Goal: Transaction & Acquisition: Purchase product/service

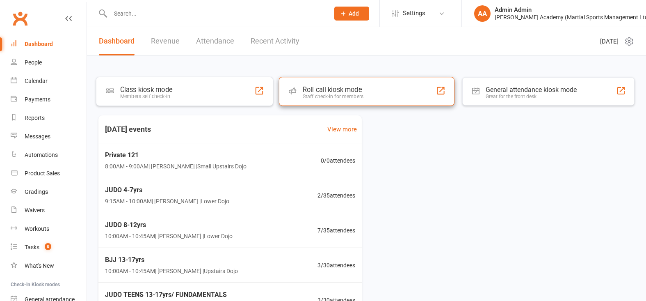
click at [304, 87] on div "Roll call kiosk mode Staff check-in for members" at bounding box center [367, 91] width 176 height 29
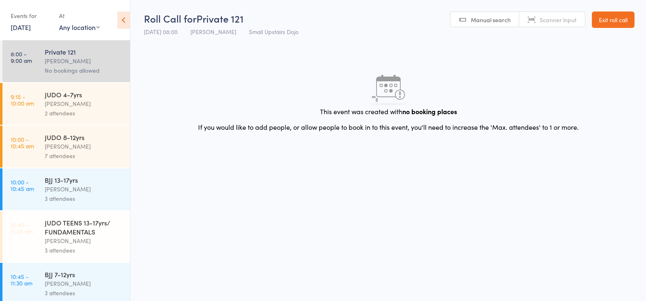
click at [59, 105] on div "[PERSON_NAME]" at bounding box center [84, 103] width 78 height 9
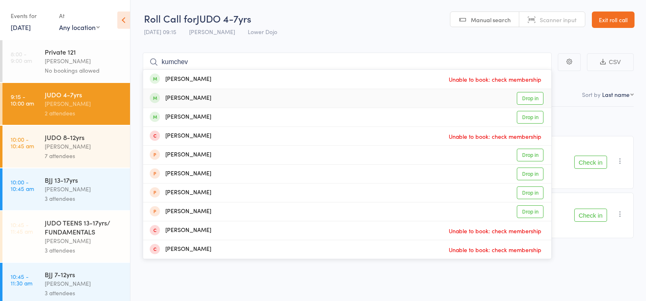
type input "kumchev"
click at [525, 97] on link "Drop in" at bounding box center [530, 98] width 27 height 13
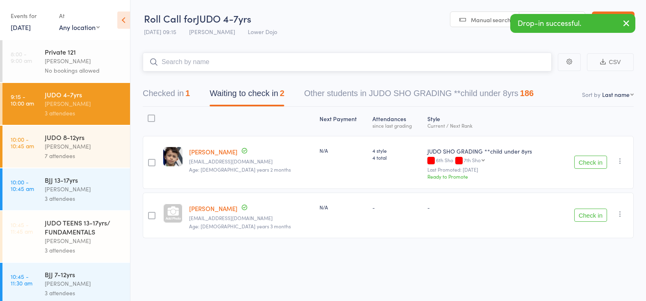
scroll to position [0, 0]
click at [153, 90] on button "Checked in 1" at bounding box center [166, 95] width 47 height 22
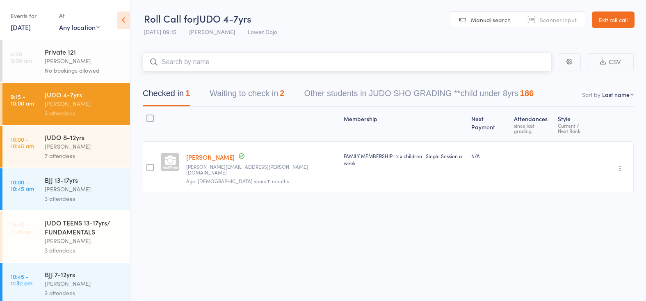
click at [250, 90] on button "Waiting to check in 2" at bounding box center [247, 95] width 75 height 22
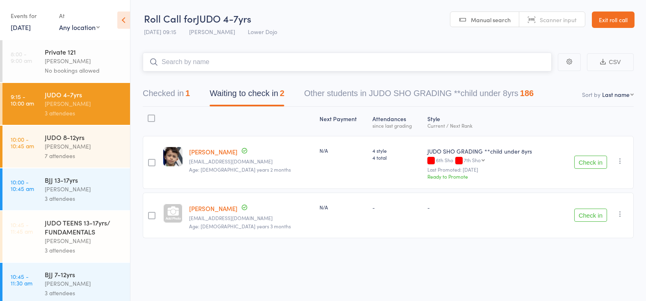
click at [171, 93] on button "Checked in 1" at bounding box center [166, 95] width 47 height 22
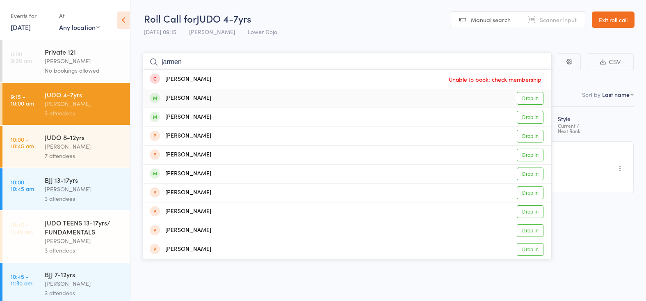
type input "jarmen"
click at [522, 97] on link "Drop in" at bounding box center [530, 98] width 27 height 13
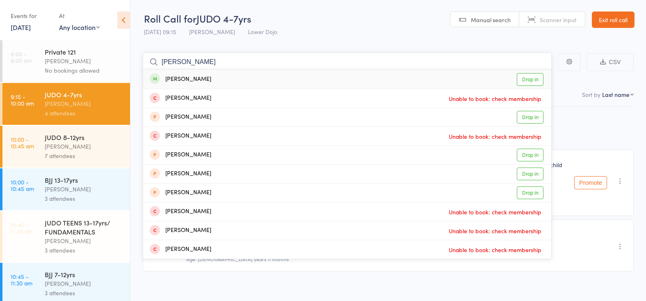
type input "ben really"
drag, startPoint x: 189, startPoint y: 73, endPoint x: 536, endPoint y: 79, distance: 347.0
click at [536, 79] on link "Drop in" at bounding box center [530, 79] width 27 height 13
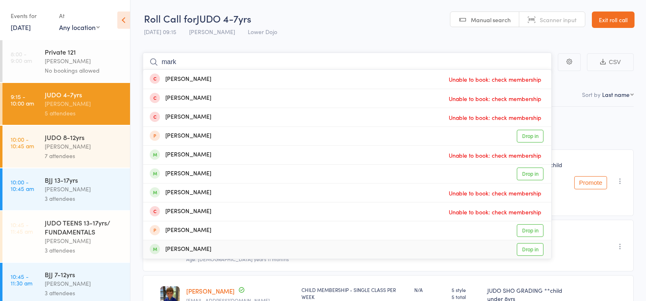
type input "mark"
click at [531, 247] on link "Drop in" at bounding box center [530, 249] width 27 height 13
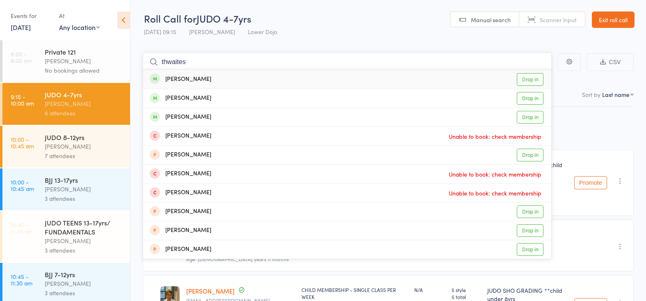
type input "thwaites"
click at [524, 77] on link "Drop in" at bounding box center [530, 79] width 27 height 13
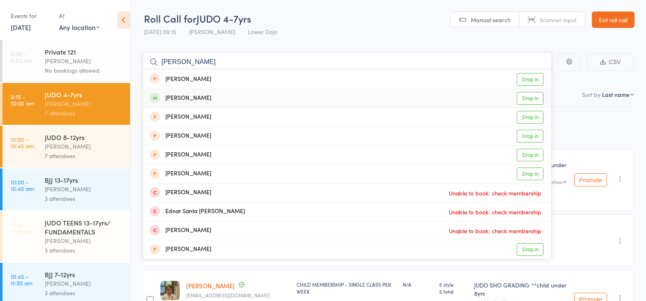
type input "rosco shore"
click at [526, 98] on link "Drop in" at bounding box center [530, 98] width 27 height 13
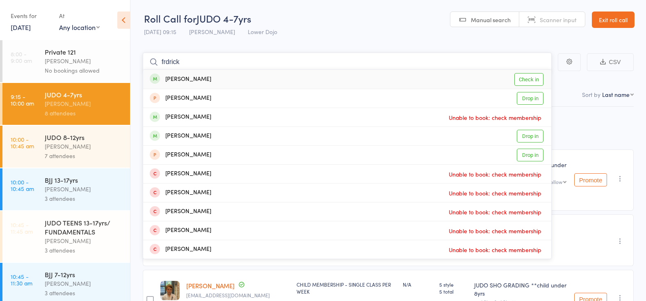
type input "fredrick"
drag, startPoint x: 185, startPoint y: 63, endPoint x: 532, endPoint y: 80, distance: 347.8
click at [532, 80] on link "Check in" at bounding box center [528, 79] width 29 height 13
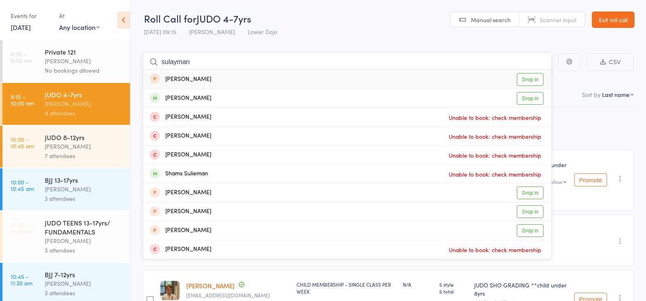
type input "sulaymaniyah"
drag, startPoint x: 160, startPoint y: 5, endPoint x: 533, endPoint y: 98, distance: 385.6
click at [533, 98] on link "Drop in" at bounding box center [530, 98] width 27 height 13
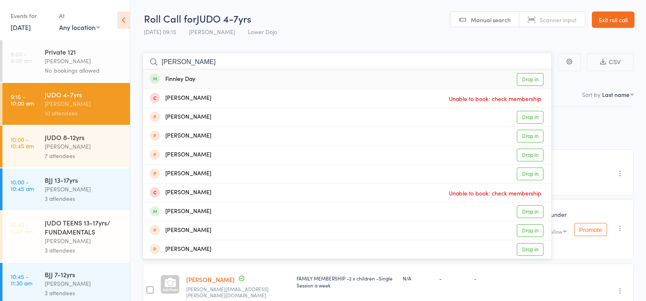
type input "finely"
drag, startPoint x: 207, startPoint y: 65, endPoint x: 529, endPoint y: 79, distance: 321.8
click at [529, 79] on link "Drop in" at bounding box center [530, 79] width 27 height 13
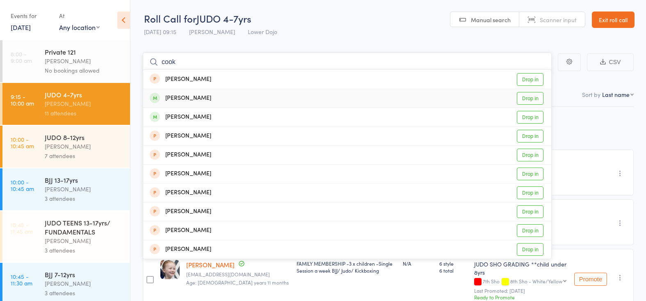
type input "cook"
click at [527, 98] on link "Drop in" at bounding box center [530, 98] width 27 height 13
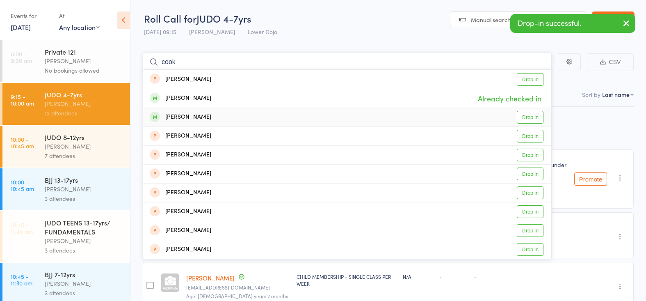
type input "cook"
click at [528, 114] on link "Drop in" at bounding box center [530, 117] width 27 height 13
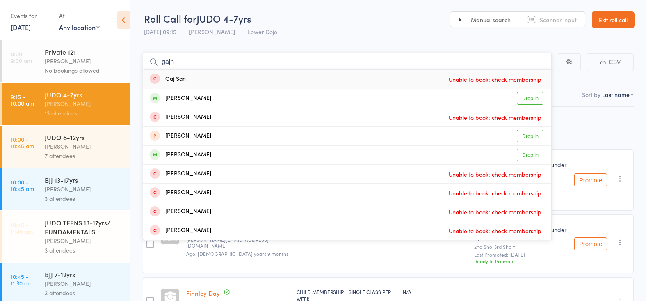
type input "gain"
drag, startPoint x: 149, startPoint y: 57, endPoint x: 529, endPoint y: 97, distance: 381.4
click at [529, 97] on link "Drop in" at bounding box center [530, 98] width 27 height 13
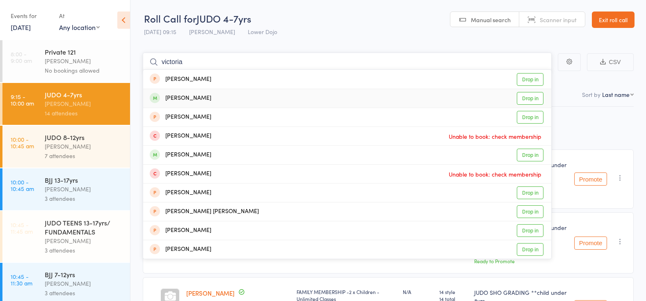
type input "victoria"
click at [528, 98] on link "Drop in" at bounding box center [530, 98] width 27 height 13
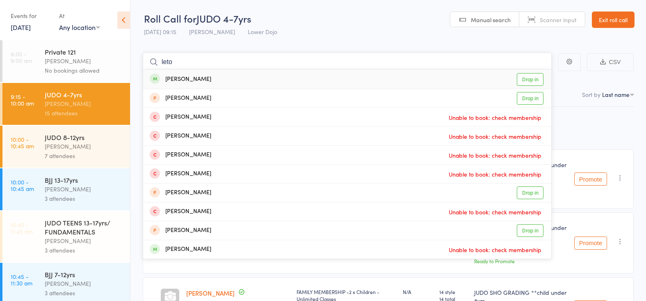
type input "leto"
click at [524, 78] on link "Drop in" at bounding box center [530, 79] width 27 height 13
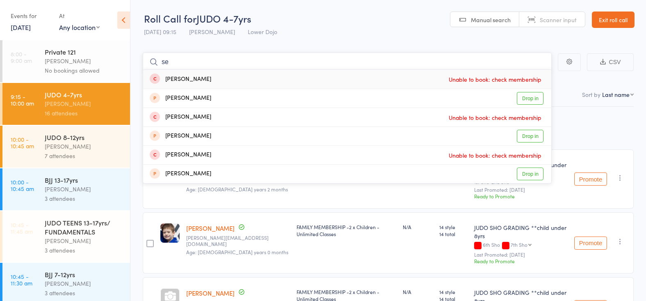
type input "s"
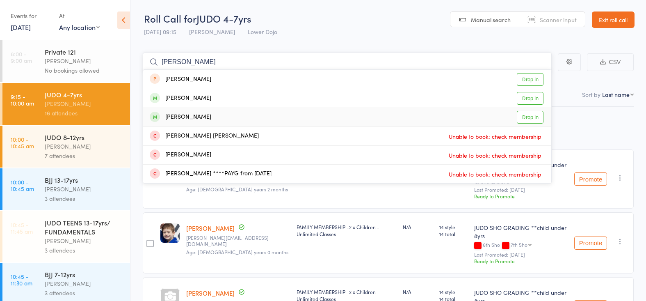
type input "pedro"
click at [524, 115] on link "Drop in" at bounding box center [530, 117] width 27 height 13
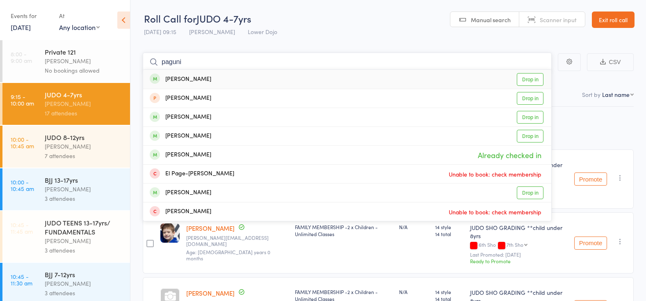
type input "pagan"
drag, startPoint x: 158, startPoint y: 51, endPoint x: 524, endPoint y: 191, distance: 391.6
click at [524, 190] on link "Drop in" at bounding box center [530, 192] width 27 height 13
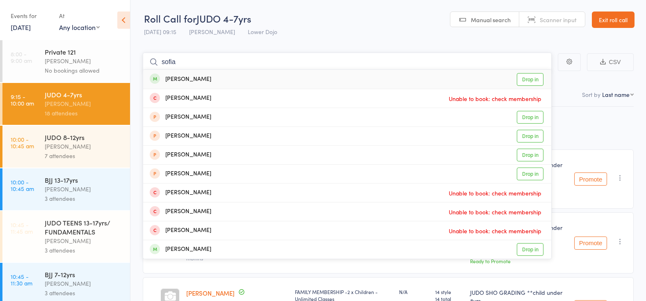
type input "sofia"
click at [531, 77] on link "Drop in" at bounding box center [530, 79] width 27 height 13
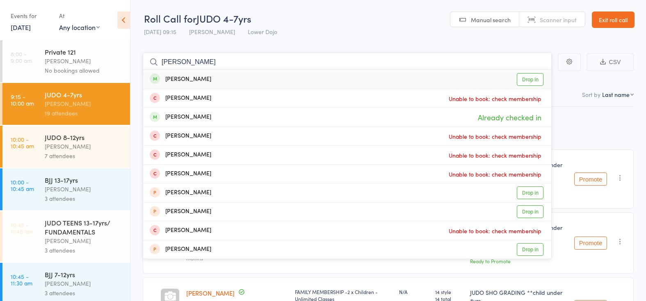
type input "kerr"
click at [525, 79] on link "Drop in" at bounding box center [530, 79] width 27 height 13
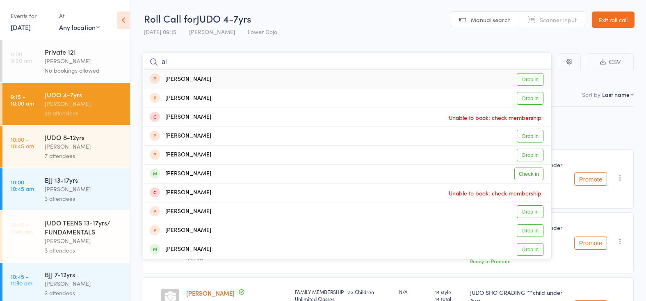
type input "a"
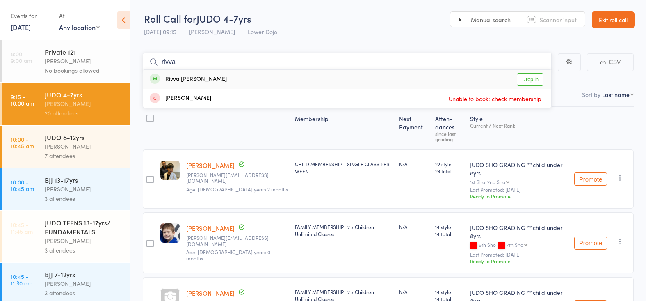
type input "river"
drag, startPoint x: 273, startPoint y: 58, endPoint x: 526, endPoint y: 78, distance: 253.8
click at [526, 78] on link "Drop in" at bounding box center [530, 79] width 27 height 13
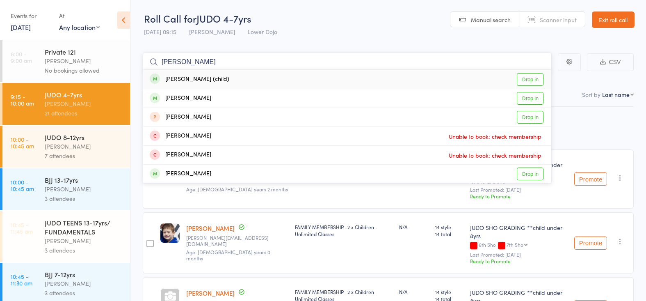
type input "servando"
click at [521, 76] on link "Drop in" at bounding box center [530, 79] width 27 height 13
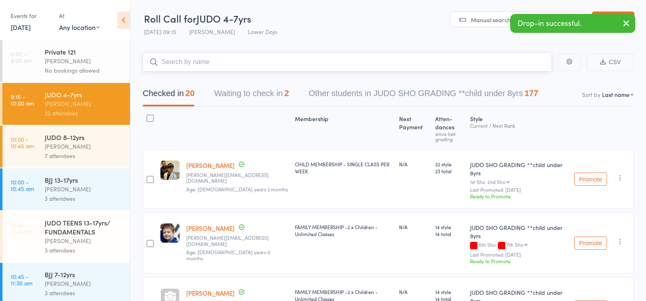
click at [237, 91] on button "Waiting to check in 2" at bounding box center [251, 95] width 75 height 22
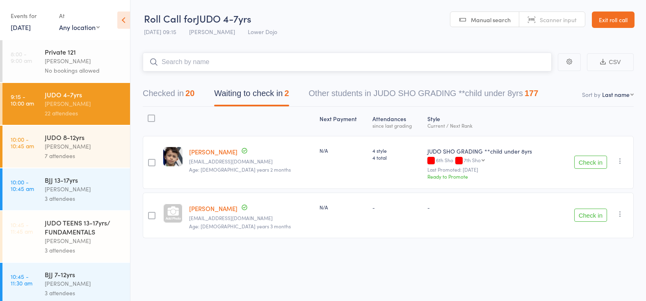
click at [183, 88] on button "Checked in 20" at bounding box center [169, 95] width 52 height 22
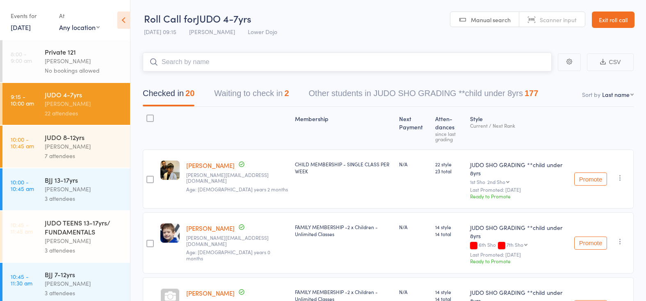
click at [253, 89] on button "Waiting to check in 2" at bounding box center [251, 95] width 75 height 22
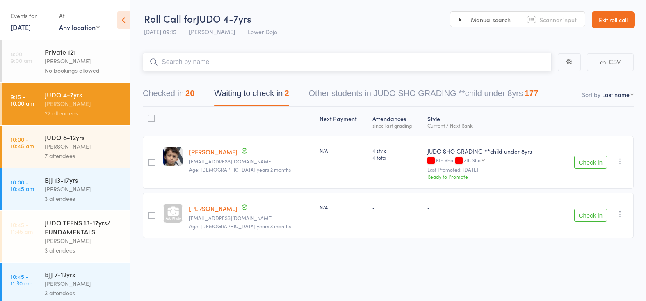
click at [184, 94] on button "Checked in 20" at bounding box center [169, 95] width 52 height 22
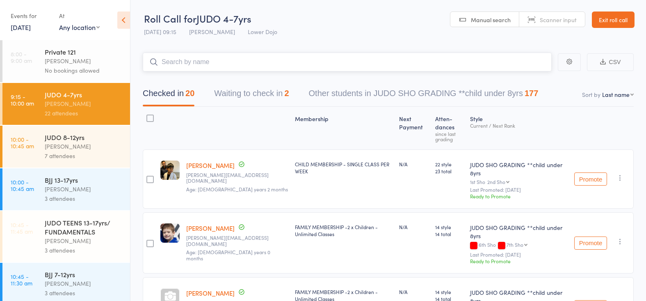
click at [211, 93] on div "Checked in 20 Waiting to check in 2 Other students in JUDO SHO GRADING **child …" at bounding box center [340, 95] width 415 height 22
click at [219, 93] on button "Waiting to check in 2" at bounding box center [251, 95] width 75 height 22
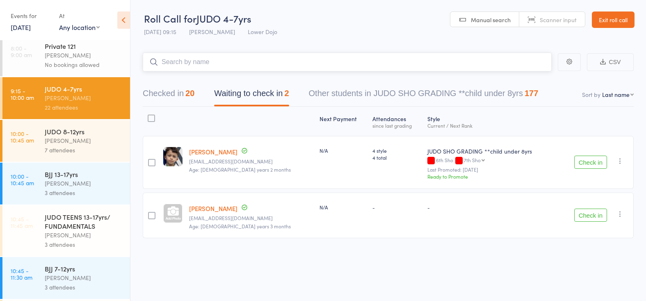
scroll to position [4, 0]
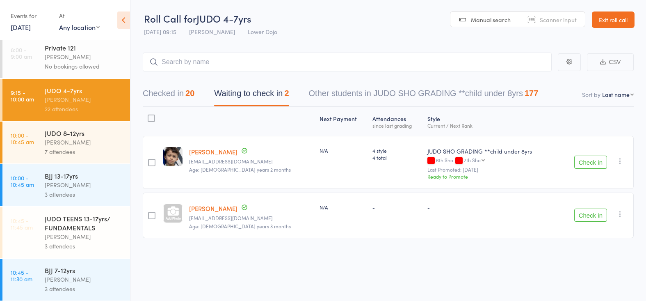
click at [77, 143] on div "Edward Semple" at bounding box center [84, 141] width 78 height 9
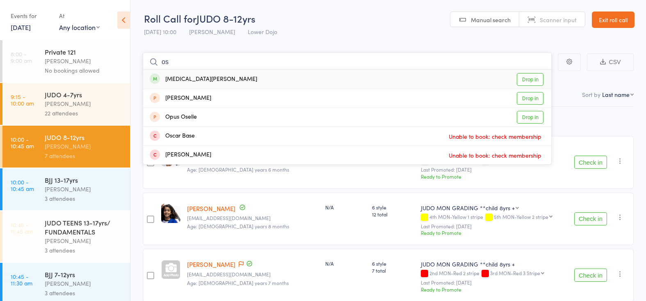
type input "o"
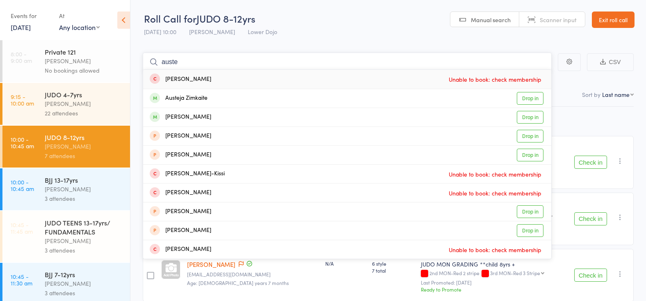
type input "austerity"
drag, startPoint x: 158, startPoint y: 60, endPoint x: 522, endPoint y: 94, distance: 365.4
click at [522, 94] on link "Drop in" at bounding box center [530, 98] width 27 height 13
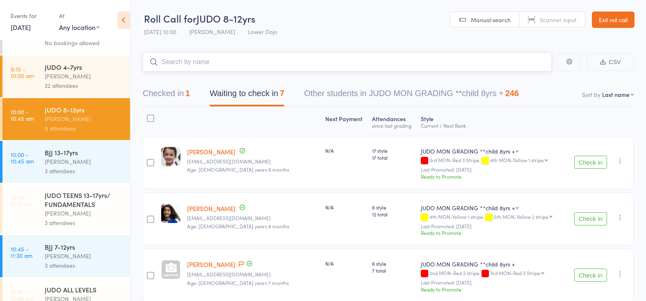
scroll to position [30, 0]
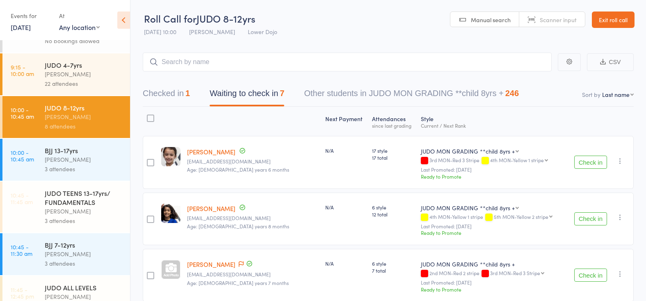
click at [76, 155] on div "Mikey Pharoah" at bounding box center [84, 159] width 78 height 9
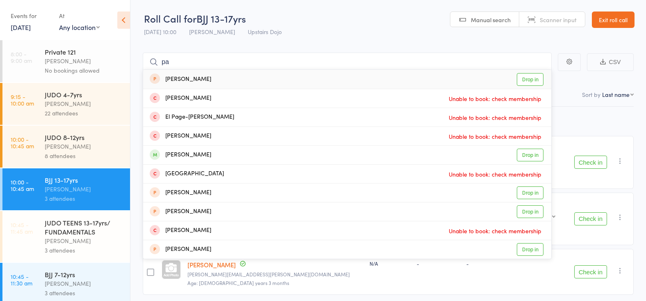
type input "p"
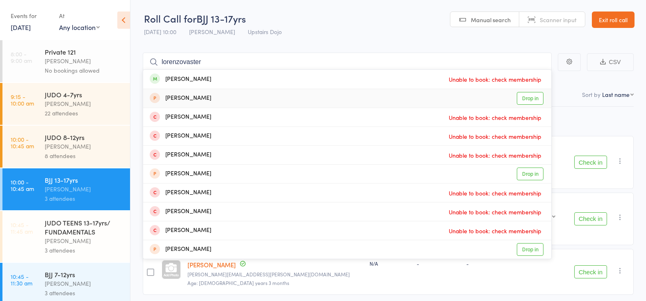
type input "lorenzovaster"
click at [93, 149] on div "Edward Semple" at bounding box center [84, 145] width 78 height 9
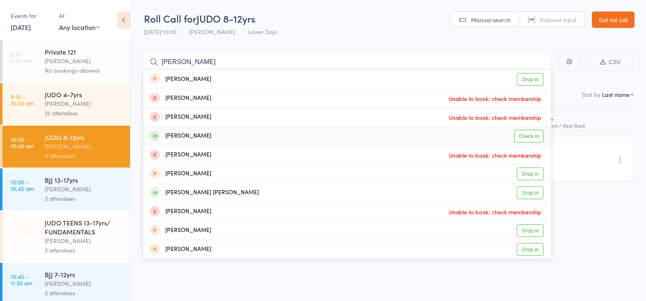
type input "lorenzo"
click at [530, 136] on link "Check in" at bounding box center [528, 136] width 29 height 13
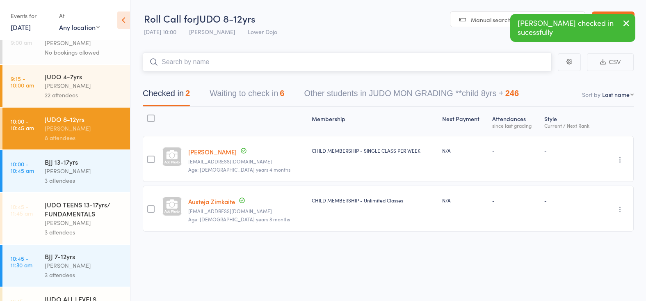
scroll to position [37, 0]
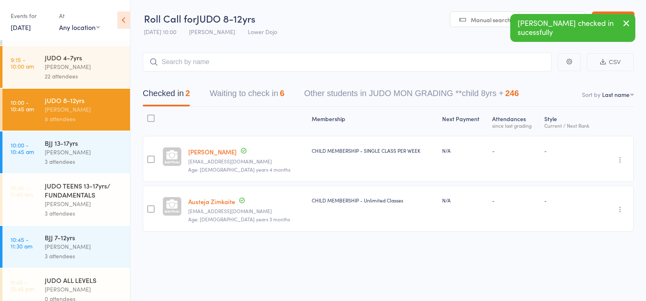
click at [62, 198] on div "JUDO TEENS 13-17yrs/ FUNDAMENTALS" at bounding box center [84, 190] width 78 height 18
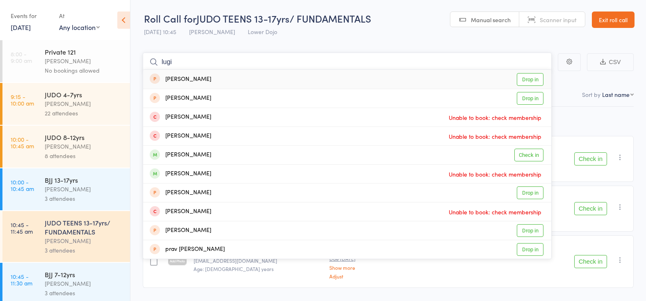
type input "lug"
drag, startPoint x: 155, startPoint y: 119, endPoint x: 519, endPoint y: 157, distance: 366.1
click at [520, 154] on link "Check in" at bounding box center [528, 154] width 29 height 13
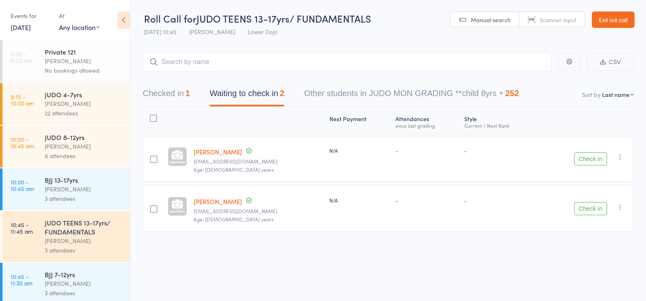
click at [84, 104] on div "Edward Semple" at bounding box center [84, 103] width 78 height 9
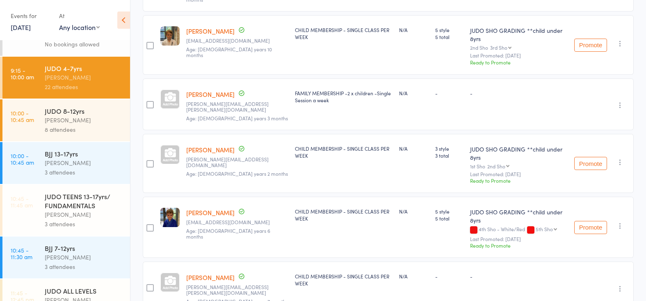
scroll to position [27, 0]
click at [68, 123] on div "Edward Semple" at bounding box center [84, 119] width 78 height 9
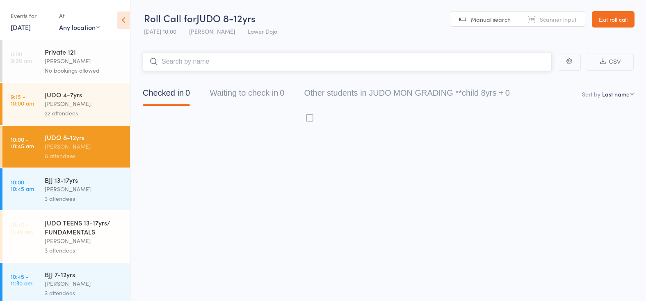
scroll to position [0, 0]
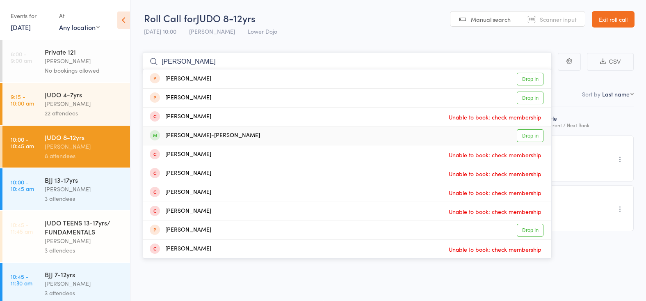
type input "ivan"
click at [530, 135] on link "Drop in" at bounding box center [530, 135] width 27 height 13
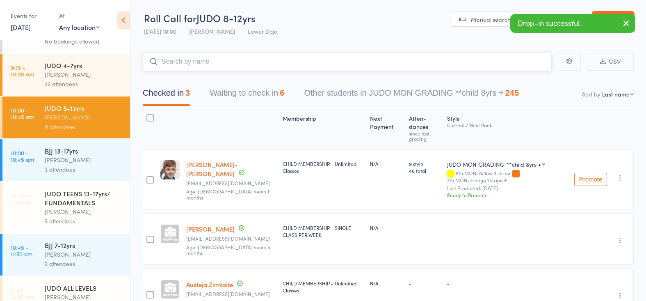
scroll to position [30, 0]
click at [68, 250] on div "Mikey Pharoah" at bounding box center [84, 253] width 78 height 9
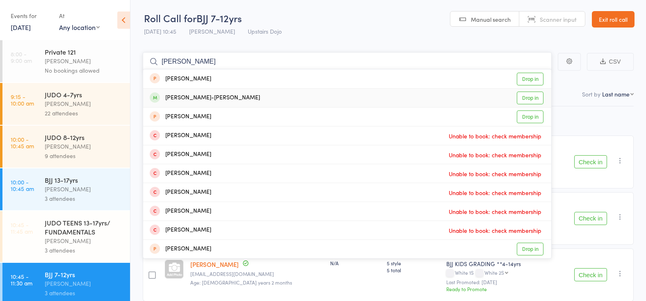
type input "ivan h"
click at [530, 96] on link "Drop in" at bounding box center [530, 97] width 27 height 13
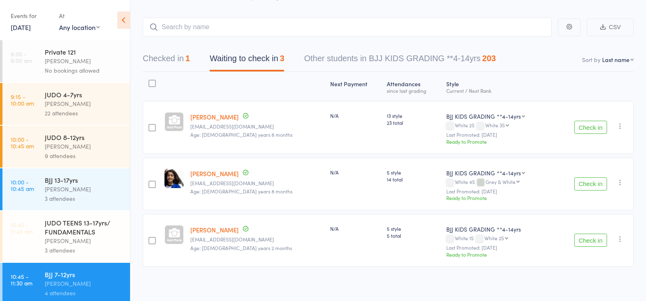
click at [74, 116] on div "22 attendees" at bounding box center [84, 112] width 78 height 9
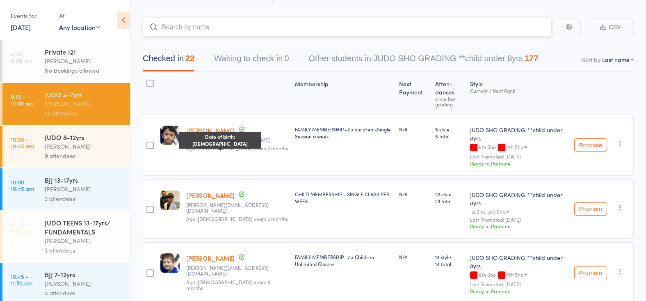
scroll to position [34, 0]
click at [240, 64] on button "Waiting to check in 0" at bounding box center [251, 61] width 75 height 22
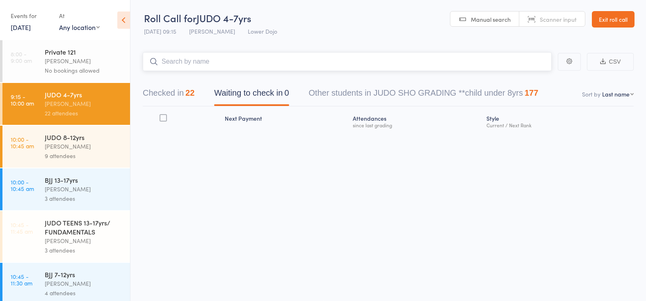
scroll to position [0, 0]
click at [176, 87] on button "Checked in 22" at bounding box center [169, 95] width 52 height 22
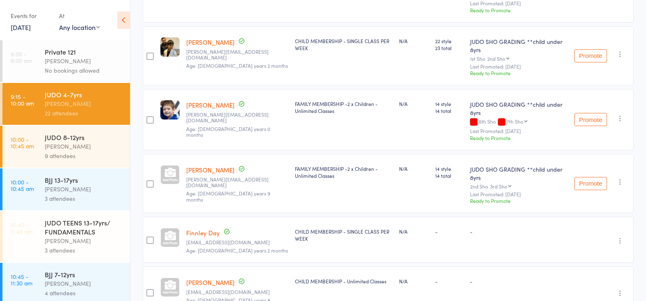
scroll to position [194, 0]
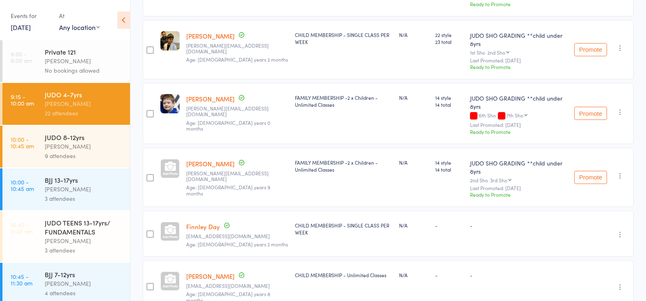
click at [44, 183] on link "10:00 - 10:45 am BJJ 13-17yrs Mikey Pharoah 3 attendees" at bounding box center [66, 189] width 128 height 42
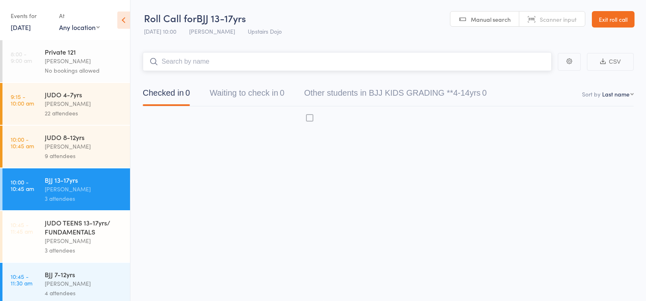
scroll to position [0, 0]
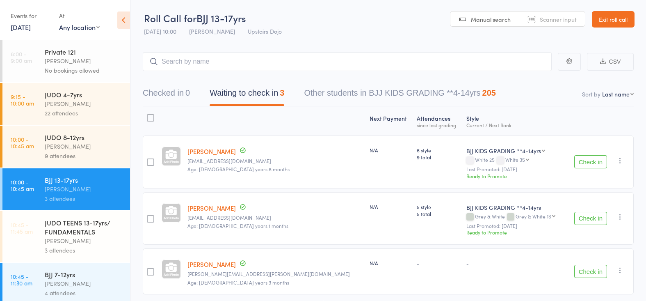
click at [584, 213] on button "Check in" at bounding box center [590, 218] width 33 height 13
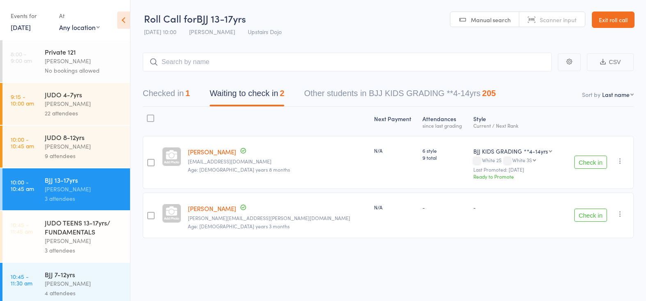
scroll to position [0, 0]
click at [73, 107] on div "Edward Semple" at bounding box center [84, 103] width 78 height 9
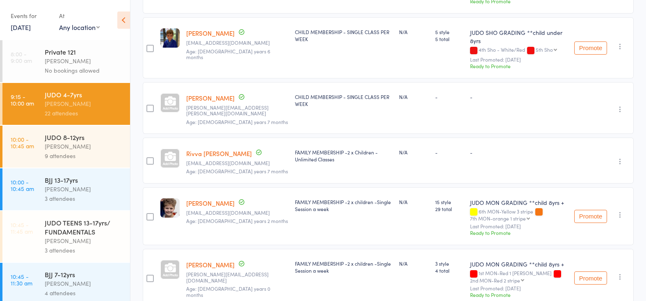
scroll to position [1073, 0]
click at [199, 92] on link "Roscoe Shore" at bounding box center [210, 96] width 48 height 9
click at [44, 151] on link "10:00 - 10:45 am JUDO 8-12yrs Edward Semple 9 attendees" at bounding box center [66, 146] width 128 height 42
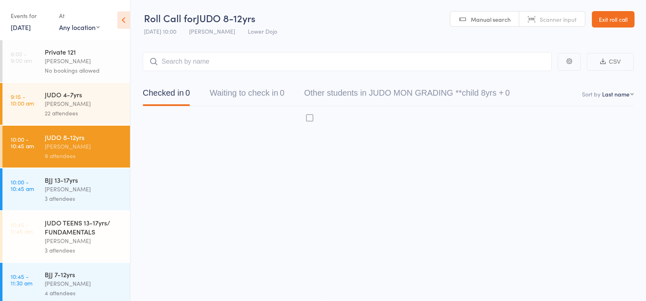
scroll to position [0, 0]
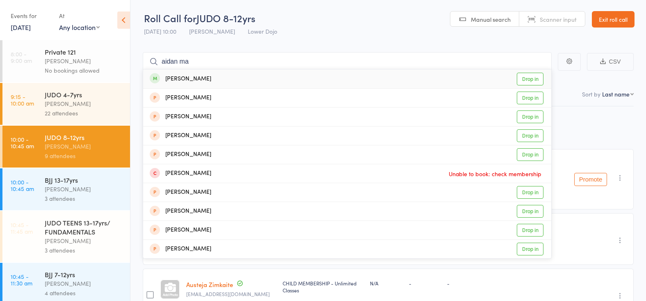
type input "aidan ma"
drag, startPoint x: 529, startPoint y: 79, endPoint x: 273, endPoint y: 168, distance: 271.3
click at [529, 79] on link "Drop in" at bounding box center [530, 79] width 27 height 13
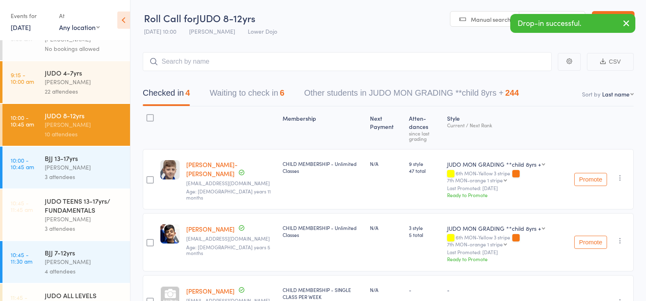
click at [55, 252] on div "BJJ 7-12yrs" at bounding box center [84, 252] width 78 height 9
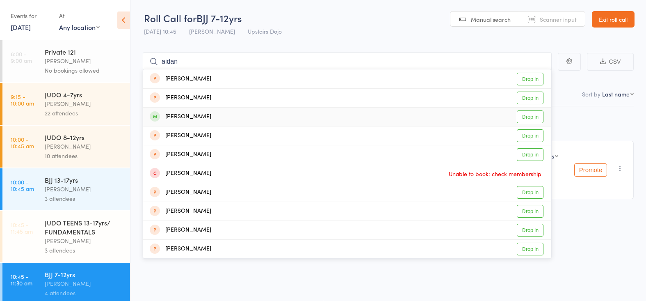
type input "aidan"
click at [531, 114] on link "Drop in" at bounding box center [530, 116] width 27 height 13
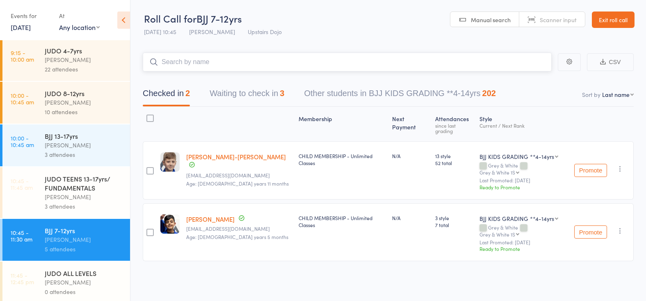
scroll to position [44, 0]
drag, startPoint x: 78, startPoint y: 167, endPoint x: 71, endPoint y: 165, distance: 7.2
click at [75, 165] on ul "8:00 - 9:00 am Private 121 Mikey Pharoah No bookings allowed 9:15 - 10:00 am JU…" at bounding box center [65, 170] width 130 height 260
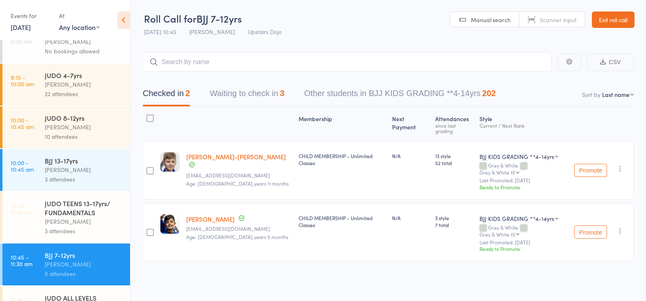
scroll to position [22, 0]
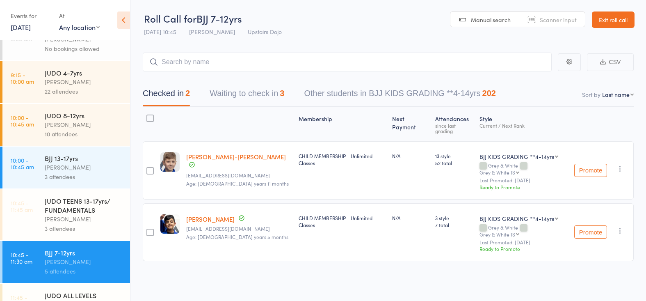
click at [69, 127] on div "Edward Semple" at bounding box center [84, 124] width 78 height 9
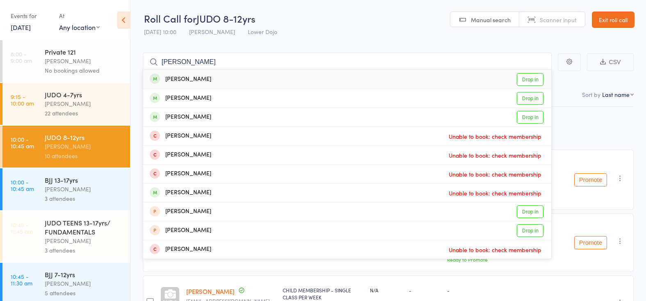
type input "oliver cow"
click at [520, 74] on link "Drop in" at bounding box center [530, 79] width 27 height 13
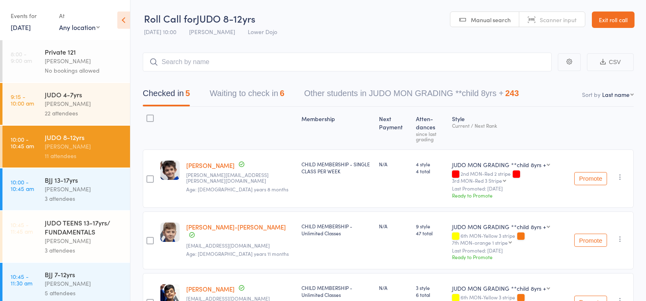
click at [59, 183] on div "BJJ 13-17yrs" at bounding box center [84, 179] width 78 height 9
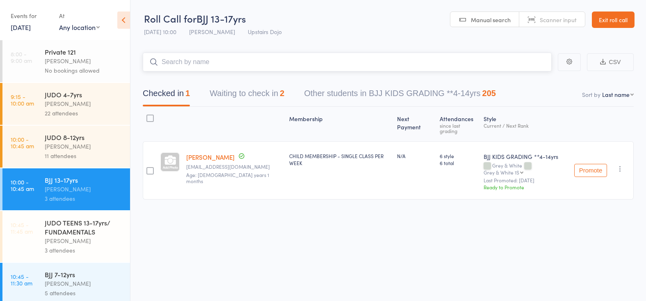
click at [225, 87] on button "Waiting to check in 2" at bounding box center [247, 95] width 75 height 22
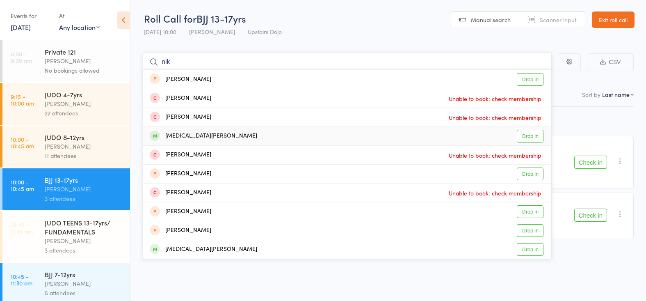
type input "nik"
click at [525, 130] on link "Drop in" at bounding box center [530, 136] width 27 height 13
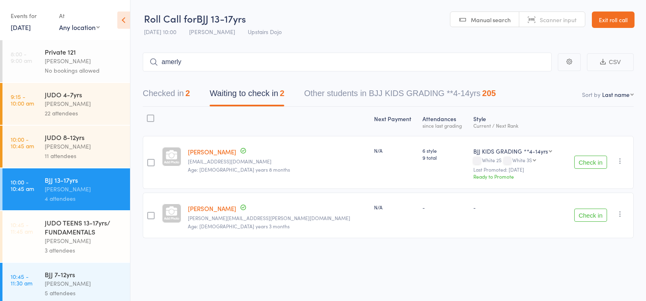
click at [87, 160] on div "11 attendees" at bounding box center [84, 155] width 78 height 9
click at [87, 149] on div "Edward Semple" at bounding box center [84, 145] width 78 height 9
click at [70, 151] on div "11 attendees" at bounding box center [84, 155] width 78 height 9
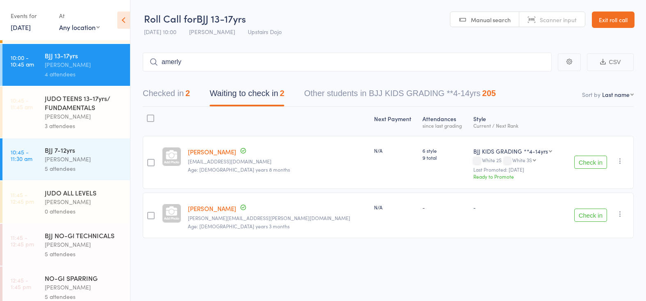
scroll to position [124, 0]
click at [74, 102] on div "JUDO TEENS 13-17yrs/ FUNDAMENTALS" at bounding box center [84, 102] width 78 height 18
click at [73, 103] on div "JUDO TEENS 13-17yrs/ FUNDAMENTALS" at bounding box center [84, 102] width 78 height 18
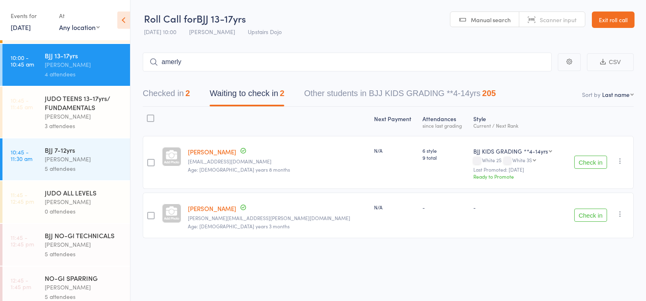
click at [73, 103] on div "JUDO TEENS 13-17yrs/ FUNDAMENTALS" at bounding box center [84, 102] width 78 height 18
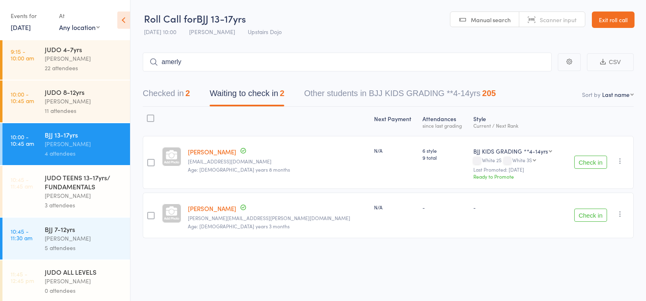
scroll to position [40, 0]
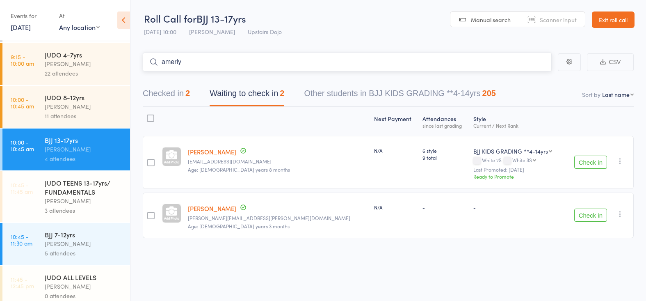
click at [184, 62] on input "amerly" at bounding box center [347, 61] width 409 height 19
drag, startPoint x: 127, startPoint y: 75, endPoint x: 66, endPoint y: 121, distance: 76.6
click at [66, 121] on div "JUDO 8-12yrs Edward Semple 11 attendees" at bounding box center [87, 107] width 85 height 42
click at [78, 114] on div "11 attendees" at bounding box center [84, 115] width 78 height 9
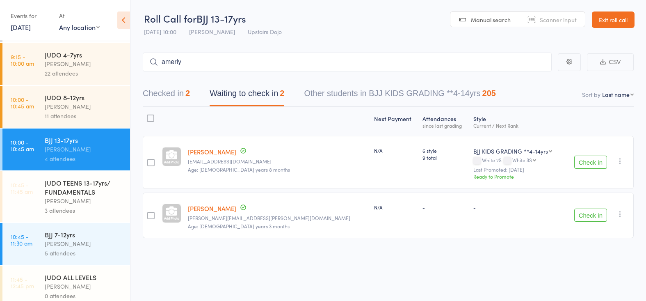
click at [78, 114] on div "11 attendees" at bounding box center [84, 115] width 78 height 9
click at [89, 200] on div "Edward Semple" at bounding box center [84, 200] width 78 height 9
click at [74, 244] on div "Mikey Pharoah" at bounding box center [84, 243] width 78 height 9
click at [73, 202] on div "Edward Semple" at bounding box center [84, 200] width 78 height 9
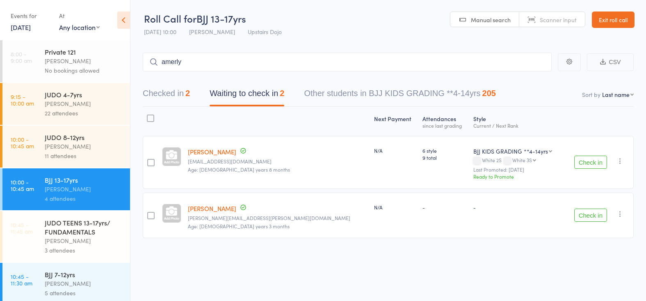
click at [71, 114] on div "22 attendees" at bounding box center [84, 112] width 78 height 9
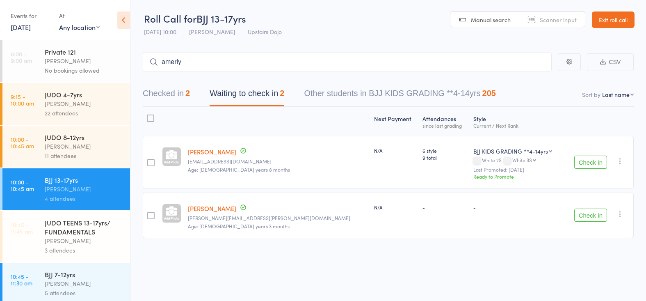
click at [71, 114] on div "22 attendees" at bounding box center [84, 112] width 78 height 9
drag, startPoint x: 71, startPoint y: 114, endPoint x: 148, endPoint y: 83, distance: 82.8
click at [72, 114] on div "22 attendees" at bounding box center [84, 112] width 78 height 9
click at [171, 60] on input "amerly" at bounding box center [347, 61] width 409 height 19
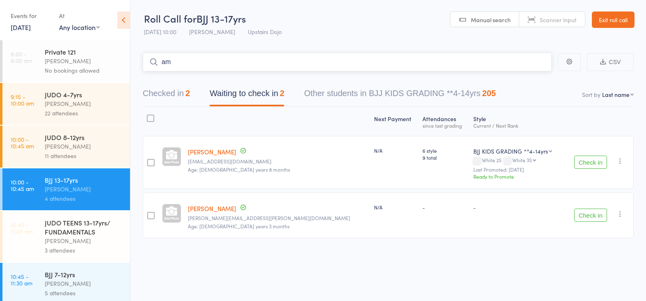
type input "a"
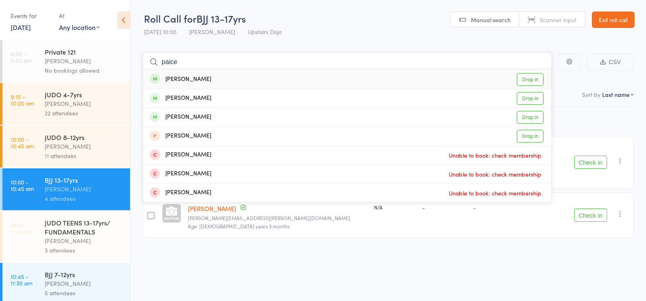
type input "price"
drag, startPoint x: 210, startPoint y: 66, endPoint x: 64, endPoint y: 145, distance: 166.8
click at [64, 145] on div "Edward Semple" at bounding box center [84, 145] width 78 height 9
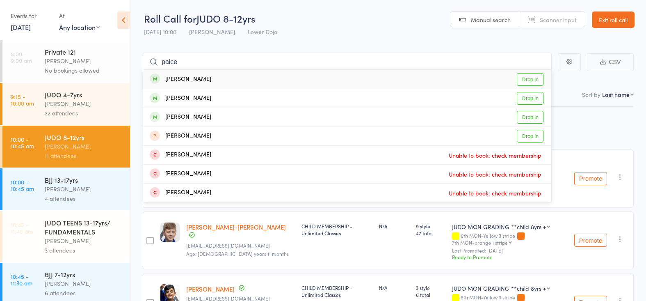
type input "paice"
click at [535, 77] on link "Drop in" at bounding box center [530, 79] width 27 height 13
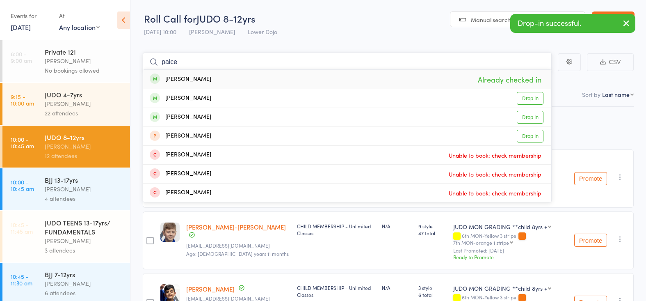
type input "price"
drag, startPoint x: 429, startPoint y: 69, endPoint x: 525, endPoint y: 97, distance: 100.3
click at [525, 97] on link "Drop in" at bounding box center [530, 98] width 27 height 13
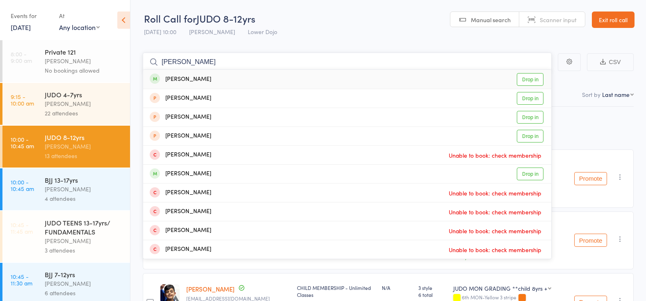
type input "ethane steel"
drag, startPoint x: 237, startPoint y: 62, endPoint x: 527, endPoint y: 80, distance: 290.5
click at [528, 78] on link "Drop in" at bounding box center [530, 79] width 27 height 13
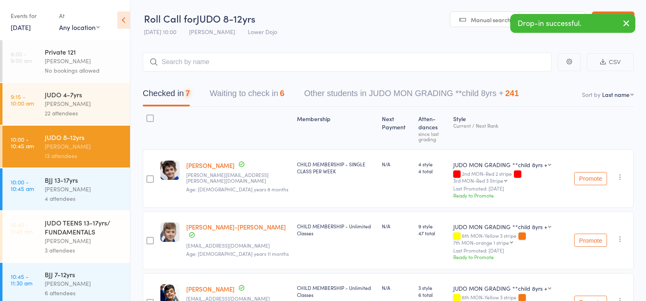
click at [78, 191] on div "Mikey Pharoah" at bounding box center [84, 188] width 78 height 9
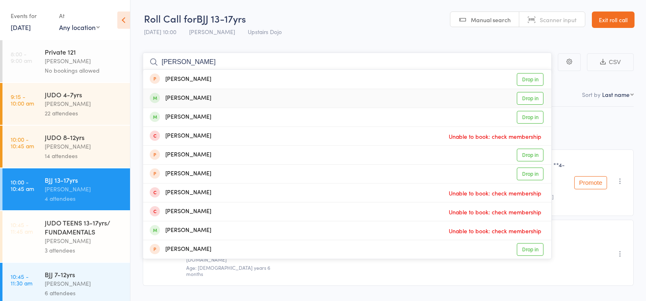
type input "charlie don"
click at [535, 99] on link "Drop in" at bounding box center [530, 98] width 27 height 13
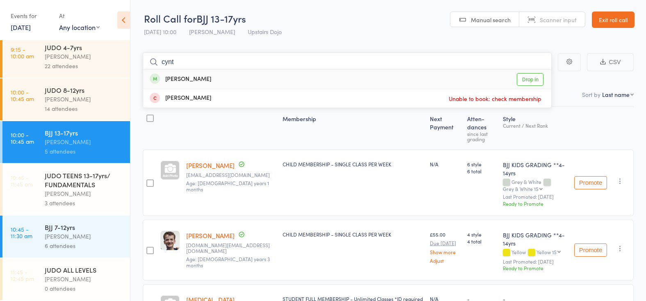
scroll to position [49, 0]
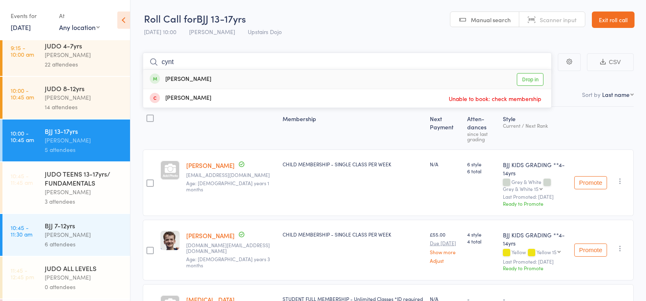
type input "cynt"
click at [86, 105] on div "14 attendees" at bounding box center [84, 106] width 78 height 9
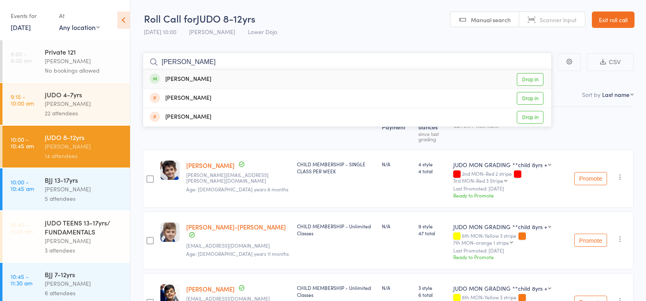
type input "cynthia"
click at [529, 77] on link "Drop in" at bounding box center [530, 79] width 27 height 13
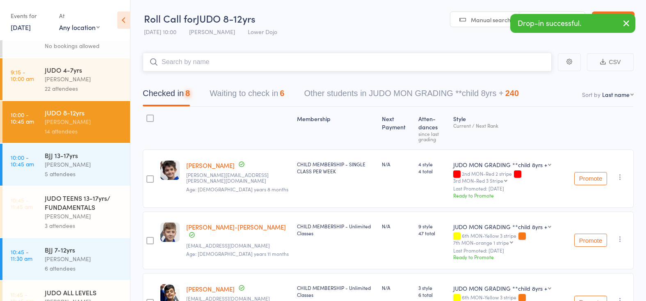
scroll to position [25, 0]
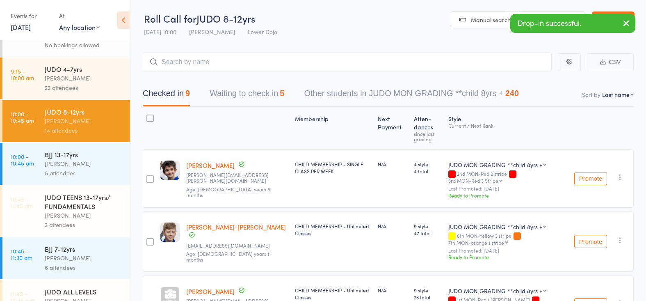
click at [67, 256] on div "Mikey Pharoah" at bounding box center [84, 257] width 78 height 9
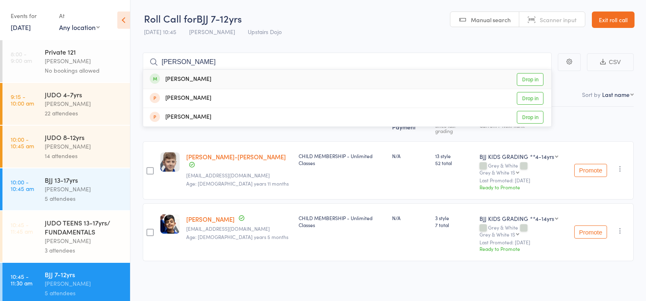
type input "cynthia"
click at [530, 81] on link "Drop in" at bounding box center [530, 79] width 27 height 13
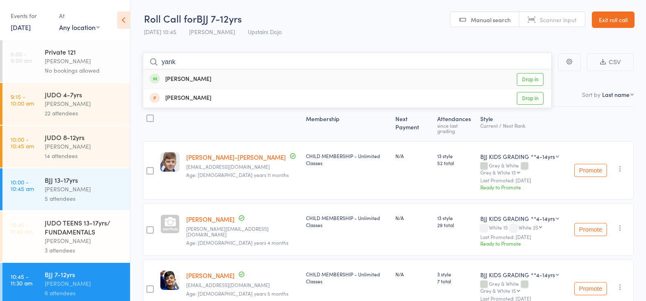
type input "yank"
click at [64, 189] on div "Mikey Pharoah" at bounding box center [84, 188] width 78 height 9
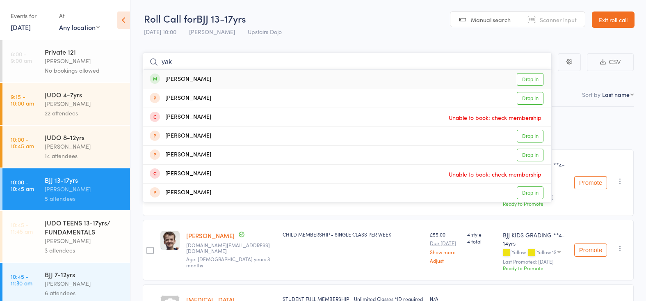
type input "yak"
click at [527, 75] on link "Drop in" at bounding box center [530, 79] width 27 height 13
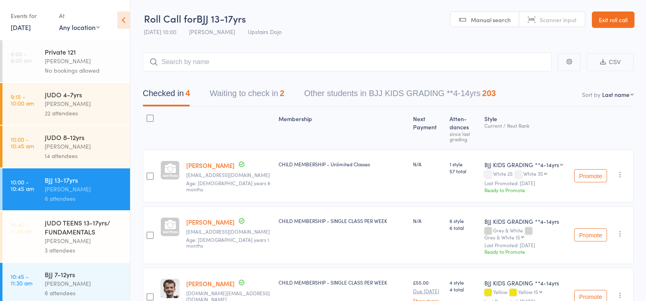
click at [64, 146] on div "Edward Semple" at bounding box center [84, 145] width 78 height 9
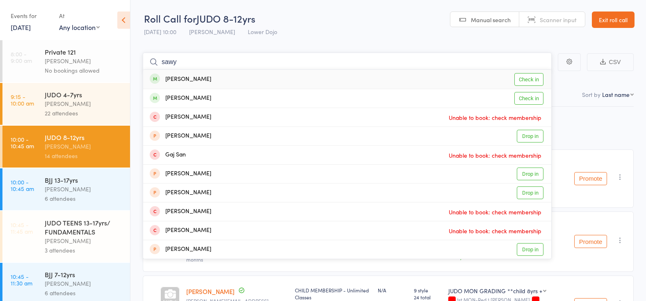
type input "say"
drag, startPoint x: 192, startPoint y: 71, endPoint x: 526, endPoint y: 77, distance: 334.3
click at [526, 77] on link "Check in" at bounding box center [528, 79] width 29 height 13
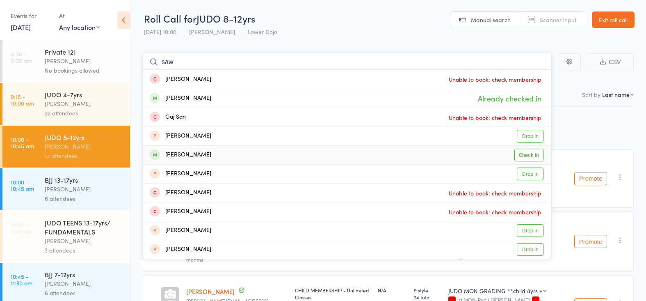
type input "saw"
click at [529, 152] on link "Check in" at bounding box center [528, 154] width 29 height 13
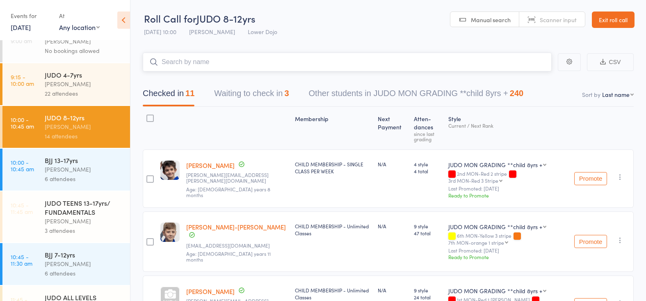
scroll to position [25, 0]
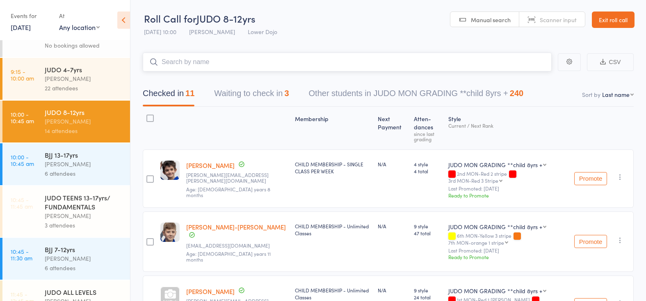
click at [185, 59] on input "search" at bounding box center [347, 61] width 409 height 19
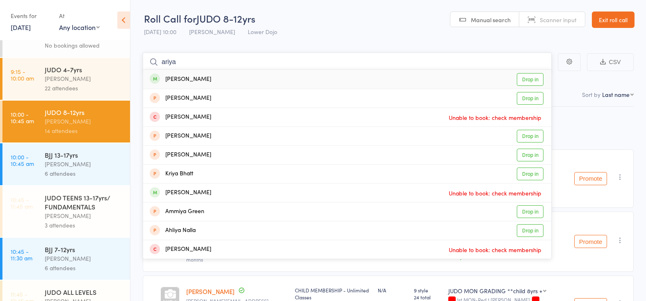
type input "ariya"
click at [522, 77] on link "Drop in" at bounding box center [530, 79] width 27 height 13
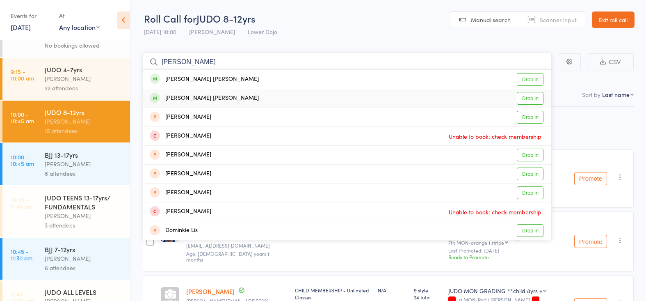
type input "domenico"
click at [531, 94] on link "Drop in" at bounding box center [530, 98] width 27 height 13
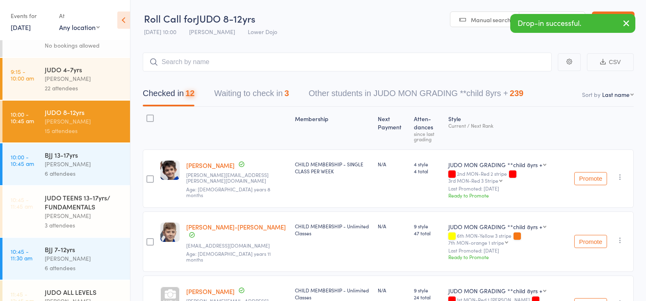
click at [76, 205] on div "JUDO TEENS 13-17yrs/ FUNDAMENTALS" at bounding box center [84, 202] width 78 height 18
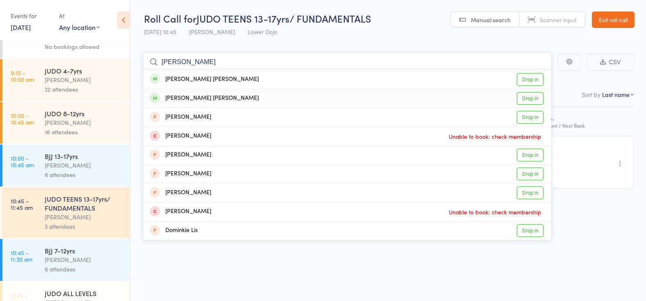
scroll to position [25, 0]
type input "domenico"
click at [531, 79] on link "Drop in" at bounding box center [530, 79] width 27 height 13
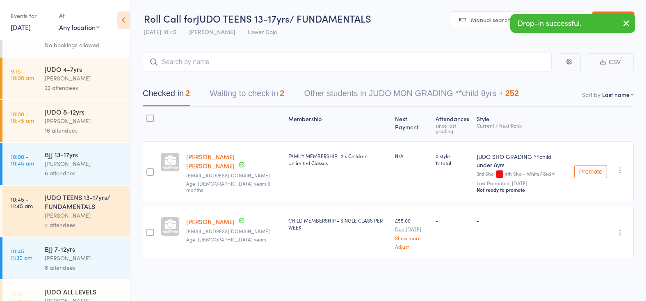
click at [79, 120] on div "Edward Semple" at bounding box center [84, 120] width 78 height 9
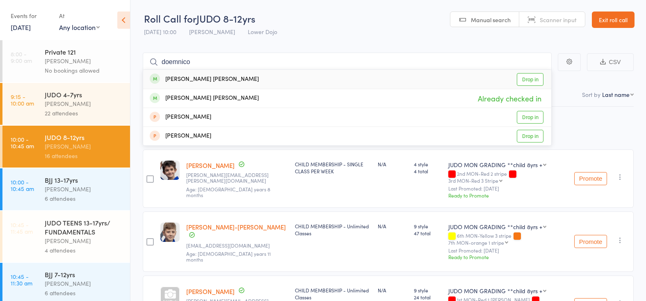
type input "doemnico"
click at [528, 78] on link "Drop in" at bounding box center [530, 79] width 27 height 13
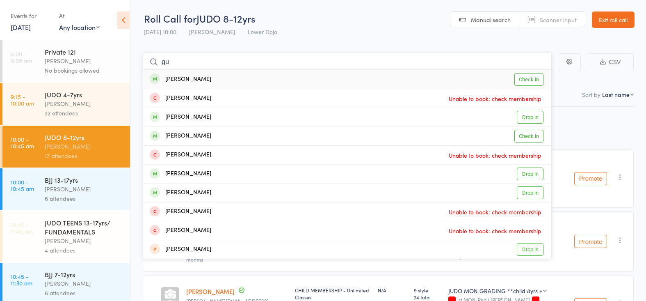
type input "gu"
click at [533, 75] on link "Check in" at bounding box center [528, 79] width 29 height 13
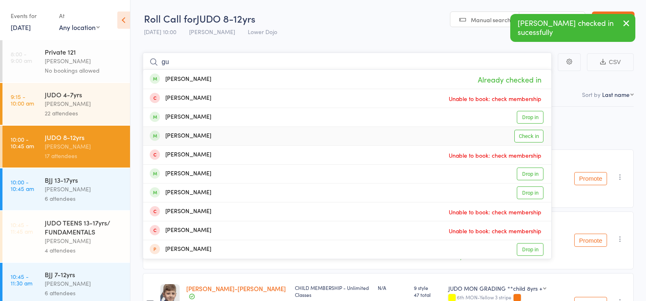
type input "gu"
click at [519, 136] on link "Check in" at bounding box center [528, 136] width 29 height 13
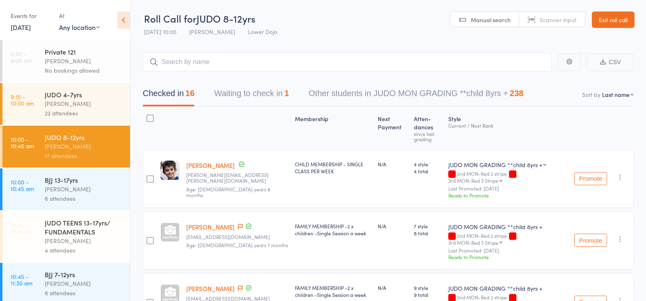
click at [89, 193] on div "Mikey Pharoah" at bounding box center [84, 188] width 78 height 9
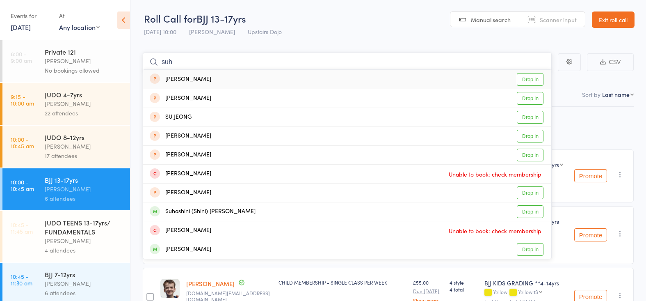
type input "such"
drag, startPoint x: 189, startPoint y: 55, endPoint x: 527, endPoint y: 210, distance: 371.8
click at [527, 210] on link "Drop in" at bounding box center [530, 211] width 27 height 13
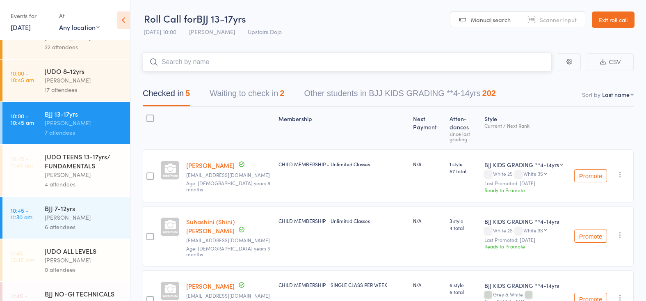
scroll to position [68, 0]
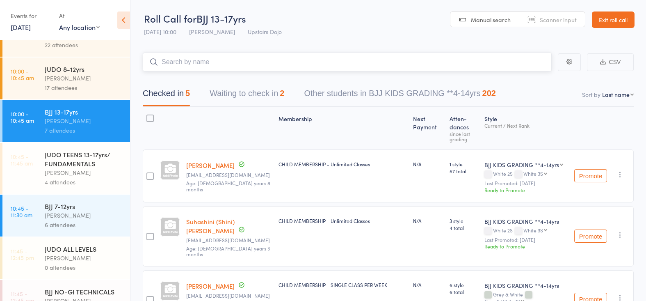
click at [255, 102] on button "Waiting to check in 2" at bounding box center [247, 95] width 75 height 22
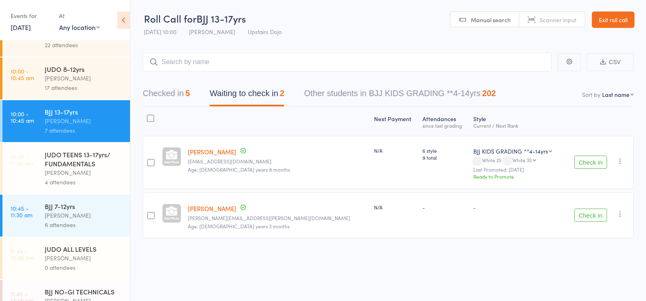
click at [593, 210] on button "Check in" at bounding box center [590, 214] width 33 height 13
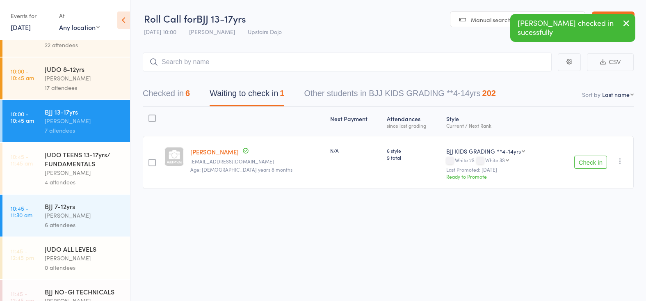
click at [165, 91] on button "Checked in 6" at bounding box center [166, 95] width 47 height 22
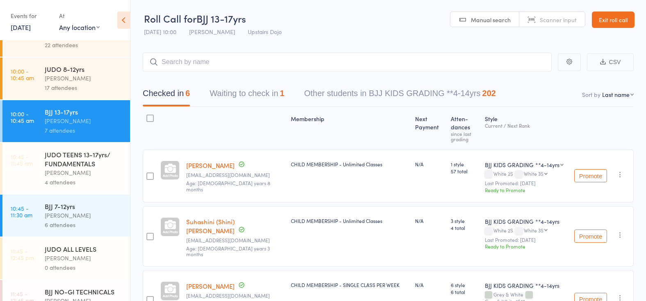
click at [221, 92] on button "Waiting to check in 1" at bounding box center [247, 95] width 75 height 22
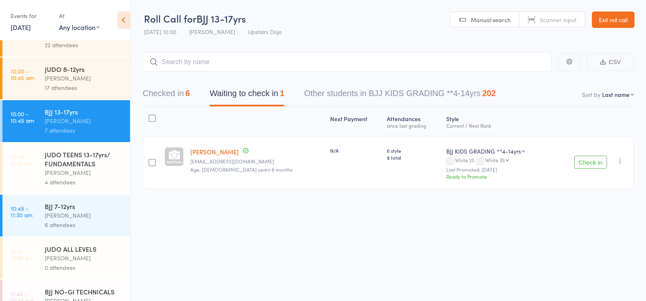
click at [169, 91] on button "Checked in 6" at bounding box center [166, 95] width 47 height 22
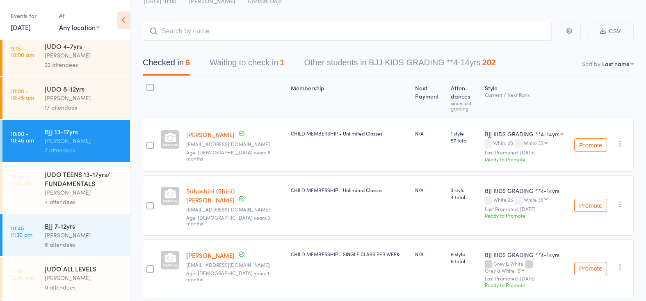
scroll to position [46, 0]
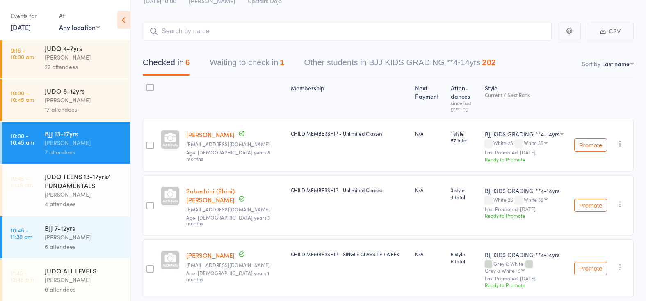
click at [45, 96] on div "Edward Semple" at bounding box center [84, 99] width 78 height 9
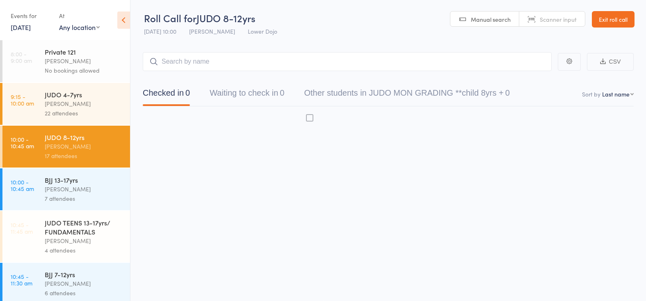
scroll to position [0, 0]
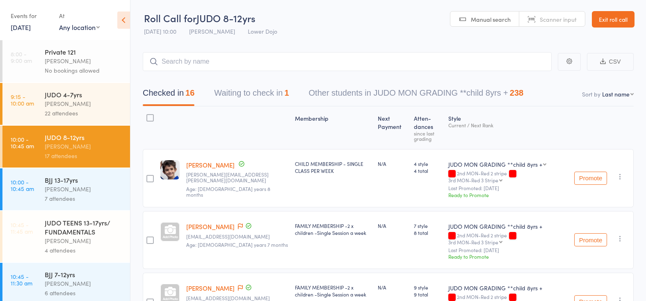
click at [242, 94] on button "Waiting to check in 1" at bounding box center [251, 95] width 75 height 22
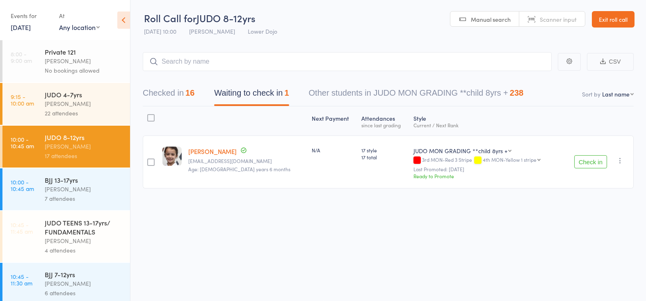
click at [171, 91] on button "Checked in 16" at bounding box center [169, 95] width 52 height 22
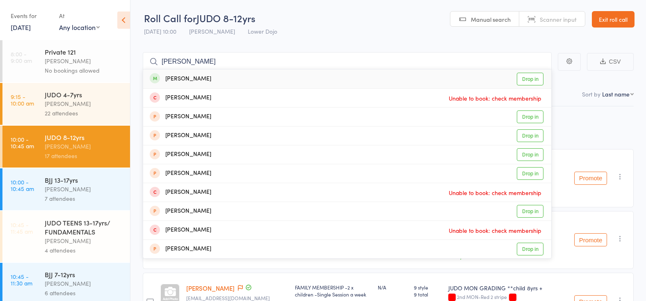
type input "adam hakim"
click at [531, 78] on link "Drop in" at bounding box center [530, 79] width 27 height 13
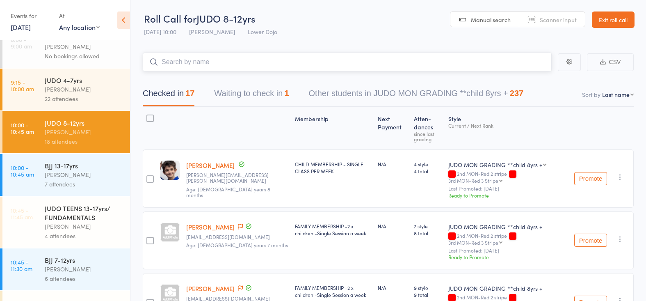
scroll to position [17, 0]
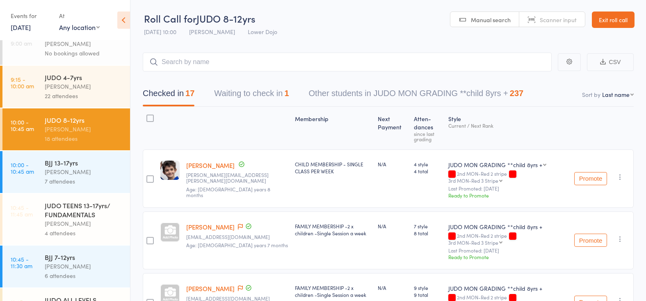
click at [59, 261] on div "BJJ 7-12yrs" at bounding box center [84, 256] width 78 height 9
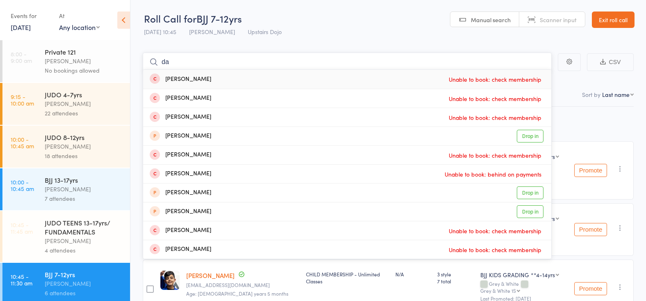
type input "d"
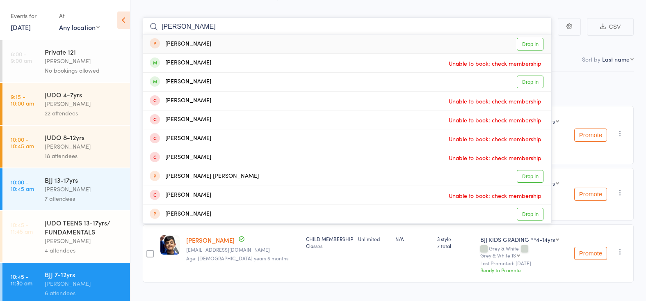
scroll to position [35, 0]
type input "fisher"
click at [532, 80] on link "Drop in" at bounding box center [530, 82] width 27 height 13
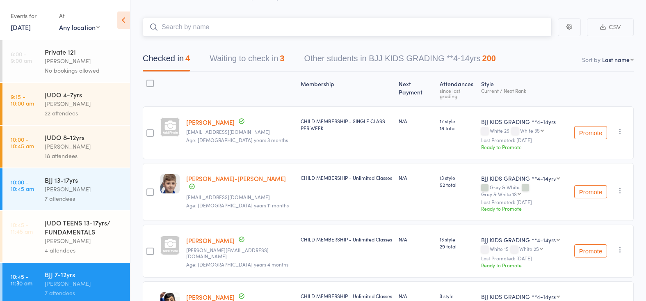
click at [242, 63] on button "Waiting to check in 3" at bounding box center [247, 61] width 75 height 22
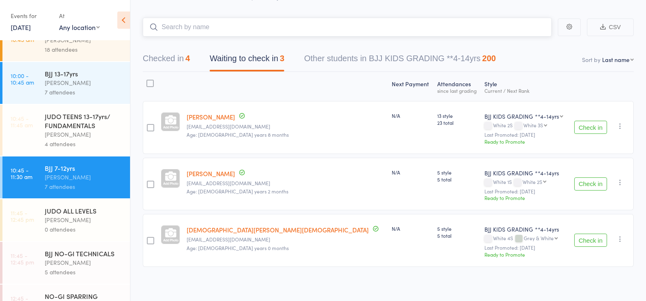
scroll to position [106, 0]
click at [42, 126] on link "10:45 - 11:45 am JUDO TEENS 13-17yrs/ FUNDAMENTALS Edward Semple 4 attendees" at bounding box center [66, 130] width 128 height 51
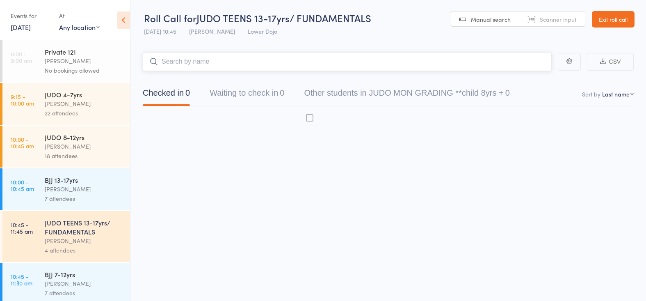
scroll to position [0, 0]
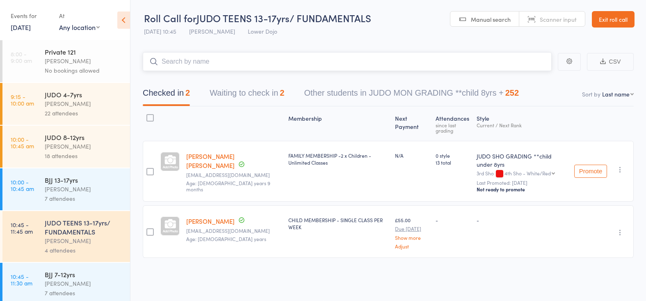
click at [243, 88] on button "Waiting to check in 2" at bounding box center [247, 95] width 75 height 22
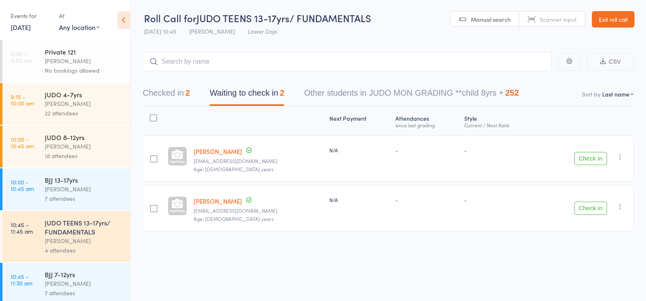
click at [587, 210] on button "Check in" at bounding box center [590, 207] width 33 height 13
click at [197, 61] on input "search" at bounding box center [347, 61] width 409 height 19
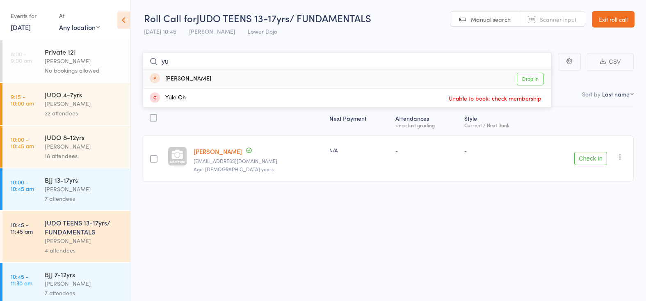
type input "y"
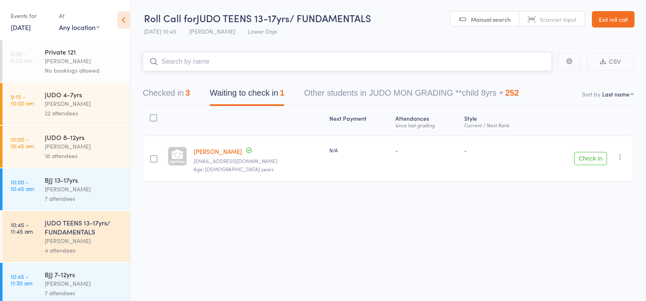
scroll to position [9, 0]
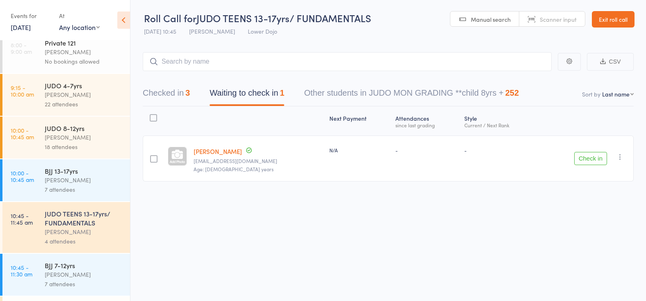
click at [73, 278] on div "Mikey Pharoah" at bounding box center [84, 273] width 78 height 9
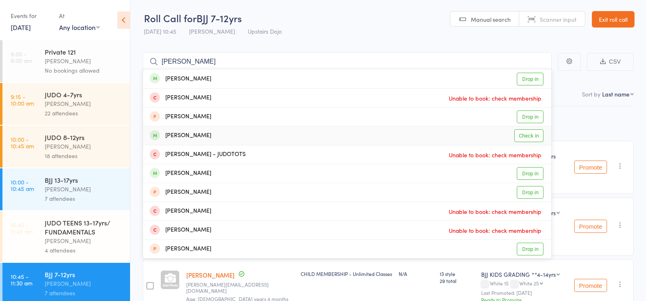
type input "frankie tip"
click at [533, 134] on link "Check in" at bounding box center [528, 135] width 29 height 13
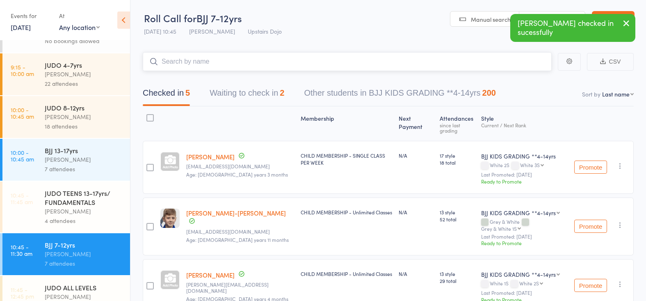
scroll to position [30, 0]
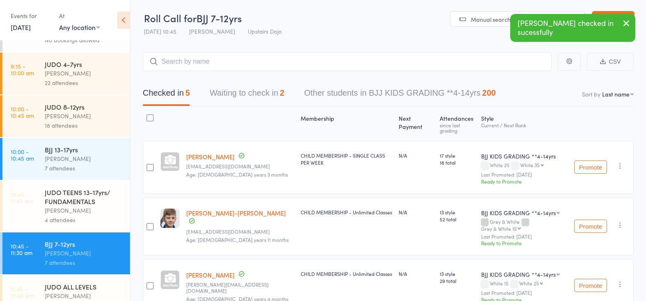
click at [63, 197] on div "JUDO TEENS 13-17yrs/ FUNDAMENTALS" at bounding box center [84, 196] width 78 height 18
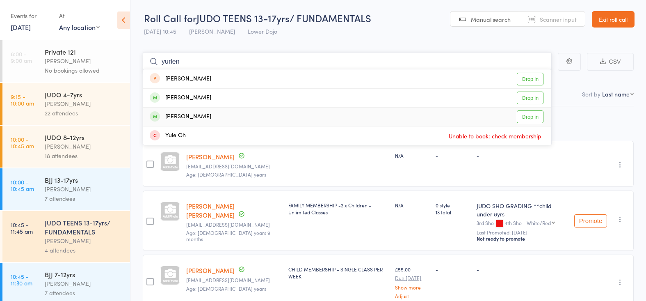
type input "yurlen"
click at [522, 112] on link "Drop in" at bounding box center [530, 116] width 27 height 13
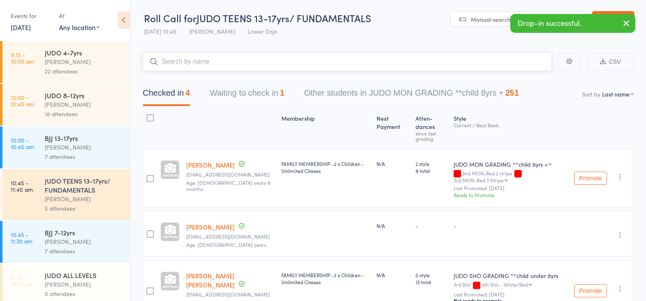
scroll to position [42, 0]
click at [52, 241] on div "Mikey Pharoah" at bounding box center [84, 241] width 78 height 9
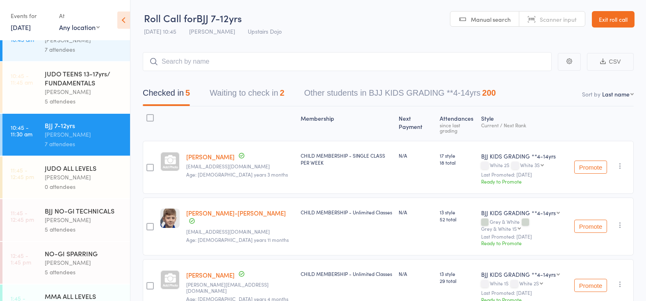
scroll to position [150, 0]
click at [68, 81] on div "JUDO TEENS 13-17yrs/ FUNDAMENTALS" at bounding box center [84, 77] width 78 height 18
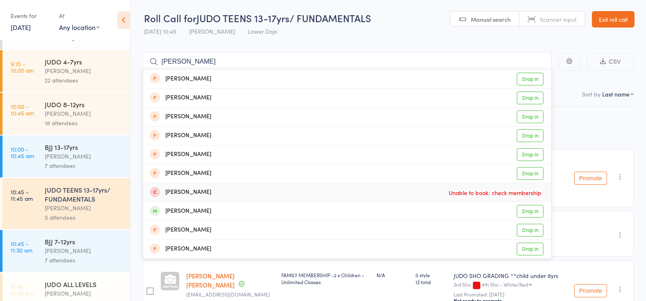
scroll to position [41, 0]
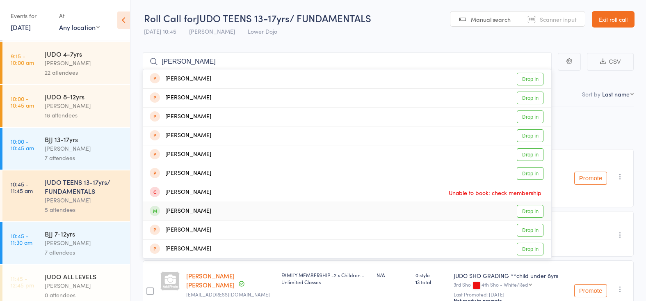
type input "baim"
click at [529, 208] on link "Drop in" at bounding box center [530, 211] width 27 height 13
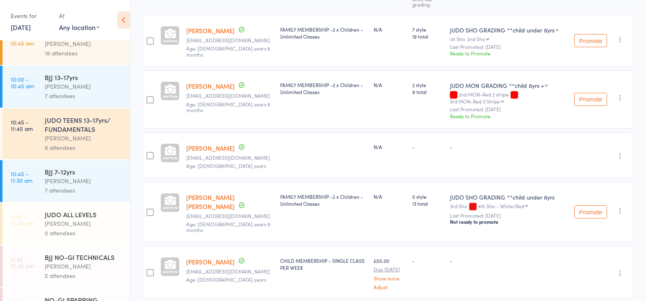
scroll to position [135, 0]
click at [93, 174] on div "BJJ 7-12yrs" at bounding box center [84, 171] width 78 height 9
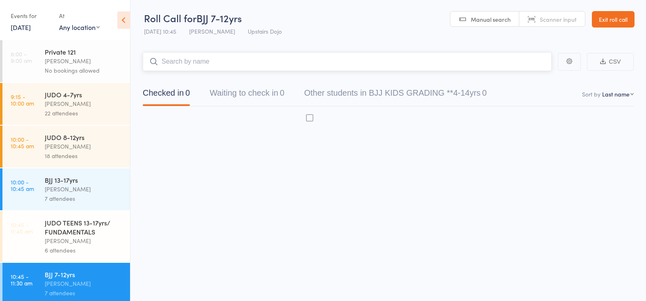
scroll to position [0, 0]
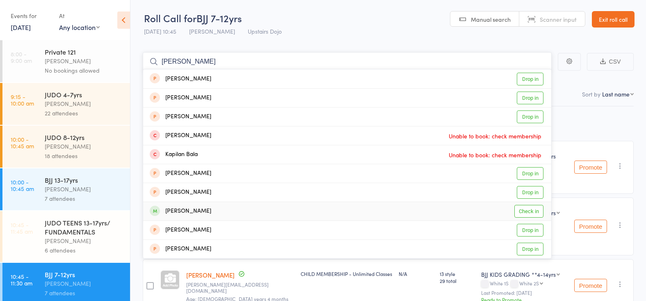
type input "alan bai"
drag, startPoint x: 525, startPoint y: 210, endPoint x: 482, endPoint y: 195, distance: 45.7
click at [524, 210] on link "Check in" at bounding box center [528, 211] width 29 height 13
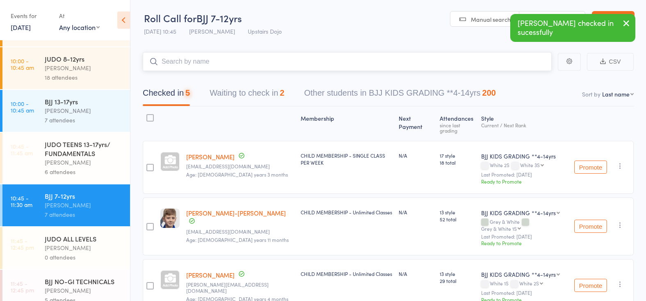
scroll to position [79, 0]
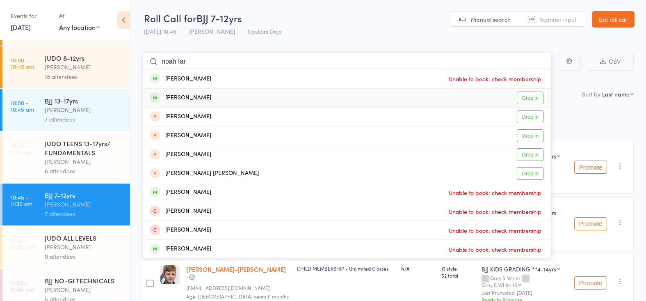
type input "noah far"
click at [523, 96] on link "Drop in" at bounding box center [530, 97] width 27 height 13
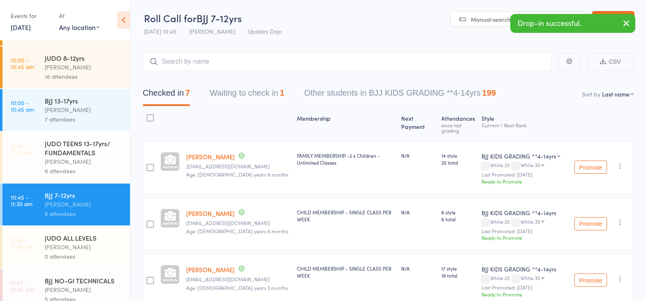
click at [98, 148] on div "JUDO TEENS 13-17yrs/ FUNDAMENTALS" at bounding box center [84, 148] width 78 height 18
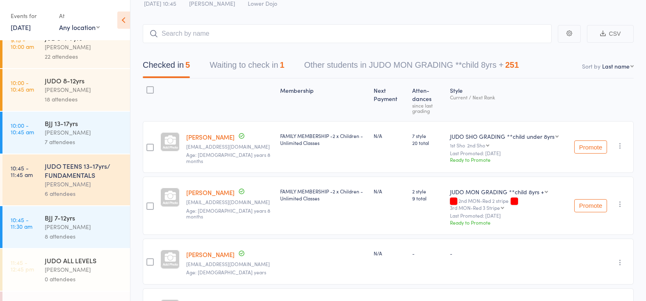
scroll to position [58, 0]
click at [620, 141] on icon "button" at bounding box center [620, 145] width 8 height 8
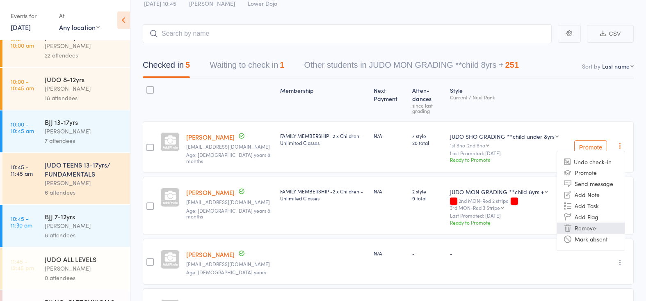
click at [599, 222] on li "Remove" at bounding box center [591, 227] width 68 height 11
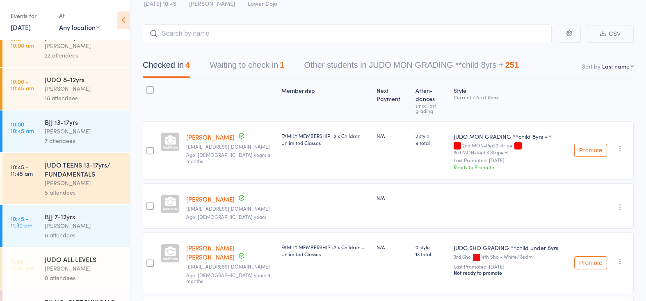
click at [93, 223] on div "Mikey Pharoah" at bounding box center [84, 225] width 78 height 9
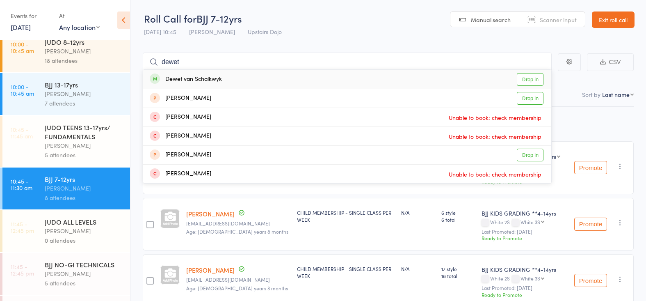
type input "dewed"
drag, startPoint x: 186, startPoint y: 64, endPoint x: 530, endPoint y: 79, distance: 344.4
click at [530, 79] on link "Drop in" at bounding box center [530, 79] width 27 height 13
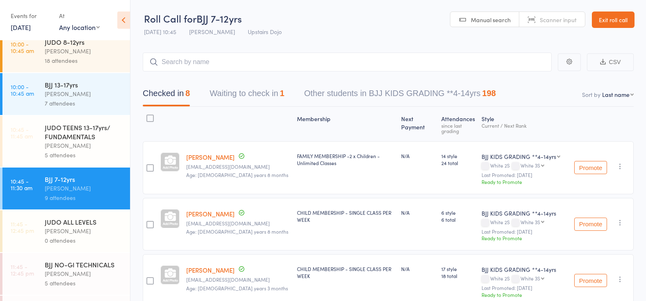
click at [57, 130] on div "JUDO TEENS 13-17yrs/ FUNDAMENTALS" at bounding box center [84, 132] width 78 height 18
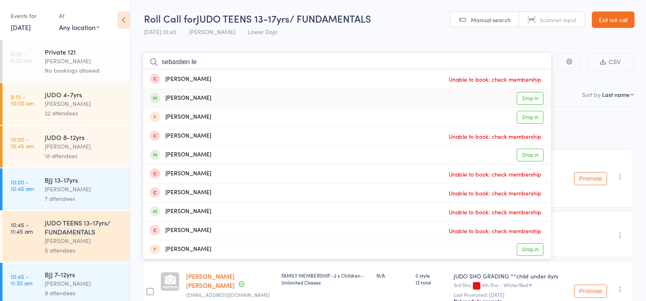
type input "sebastien le"
click at [523, 96] on link "Drop in" at bounding box center [530, 98] width 27 height 13
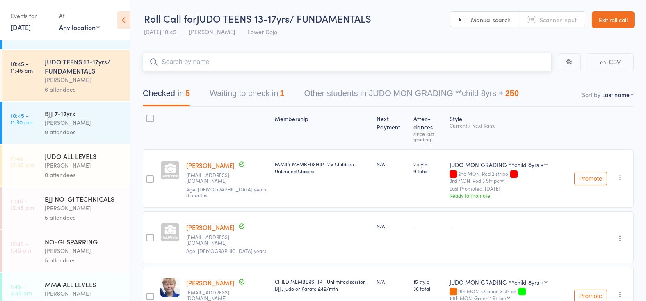
scroll to position [164, 0]
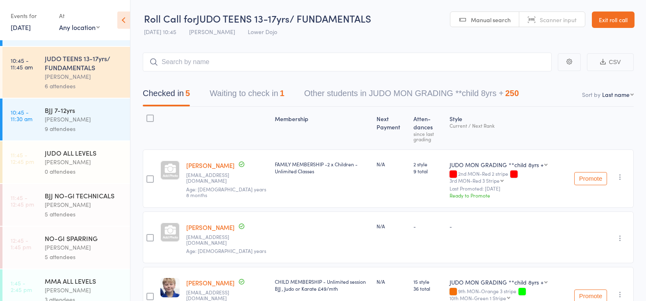
click at [71, 125] on div "9 attendees" at bounding box center [84, 128] width 78 height 9
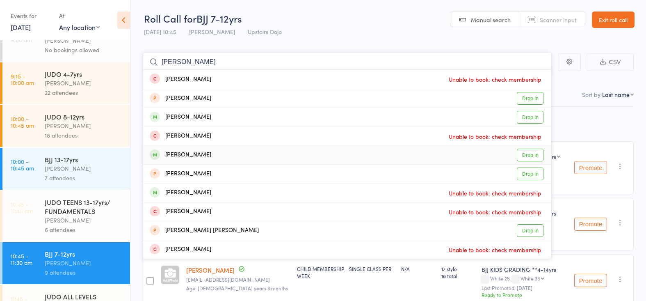
scroll to position [21, 0]
type input "josh"
click at [520, 154] on link "Drop in" at bounding box center [530, 154] width 27 height 13
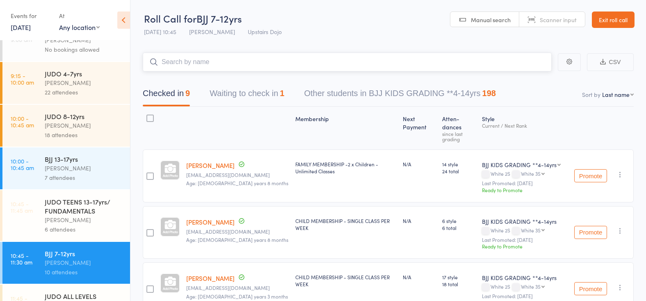
click at [246, 86] on button "Waiting to check in 1" at bounding box center [247, 95] width 75 height 22
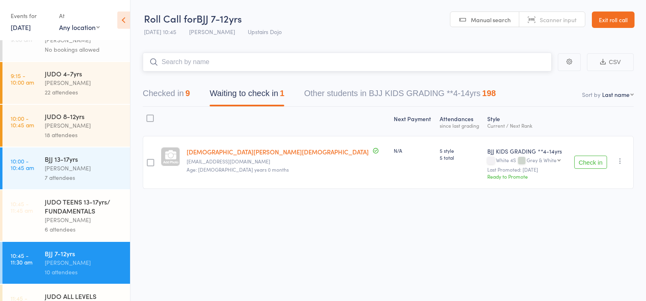
click at [147, 89] on button "Checked in 9" at bounding box center [166, 95] width 47 height 22
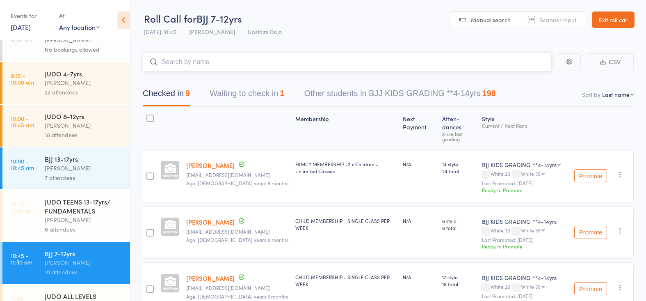
scroll to position [0, 0]
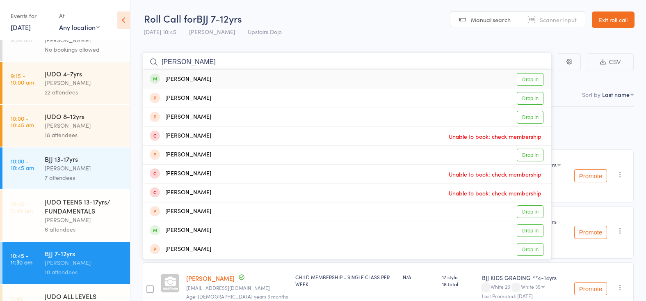
type input "alis miler"
click at [536, 77] on link "Drop in" at bounding box center [530, 79] width 27 height 13
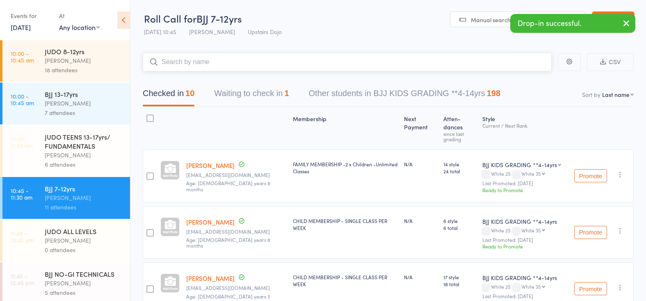
scroll to position [89, 0]
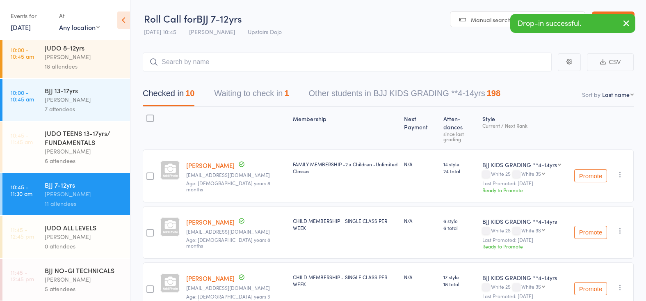
click at [77, 158] on div "6 attendees" at bounding box center [84, 160] width 78 height 9
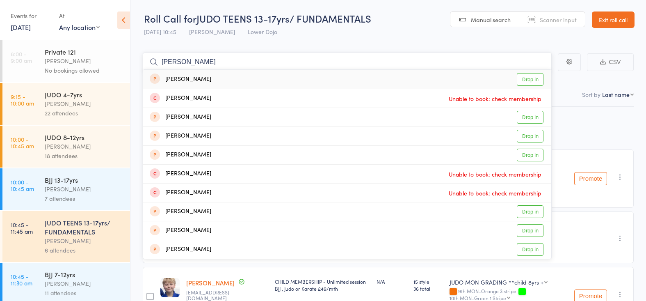
type input "alice miler"
click at [531, 80] on link "Drop in" at bounding box center [530, 79] width 27 height 13
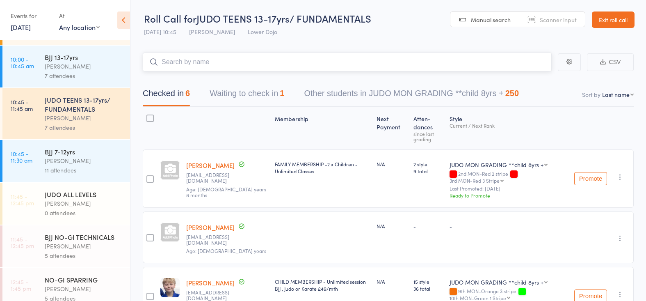
scroll to position [111, 0]
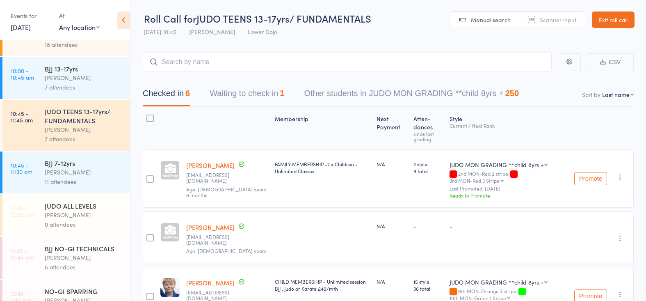
click at [71, 176] on div "Mikey Pharoah" at bounding box center [84, 171] width 78 height 9
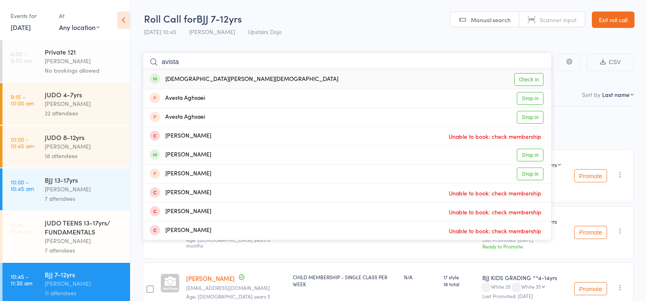
type input "avista"
click at [524, 78] on link "Check in" at bounding box center [528, 79] width 29 height 13
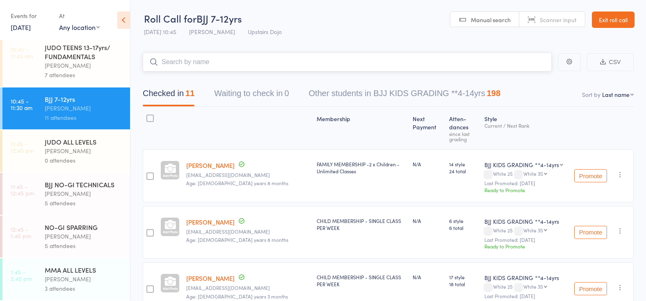
scroll to position [175, 0]
click at [46, 189] on div "Mikey Pharoah" at bounding box center [84, 193] width 78 height 9
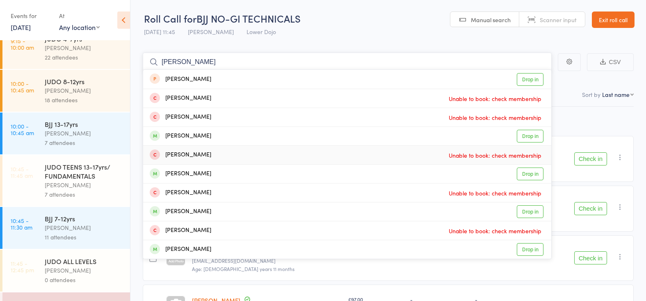
scroll to position [62, 0]
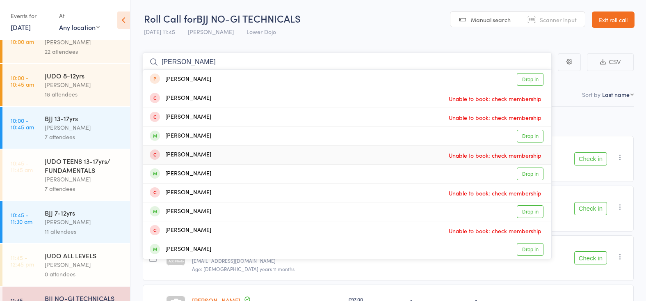
type input "elliot"
click at [77, 175] on div "Edward Semple" at bounding box center [84, 178] width 78 height 9
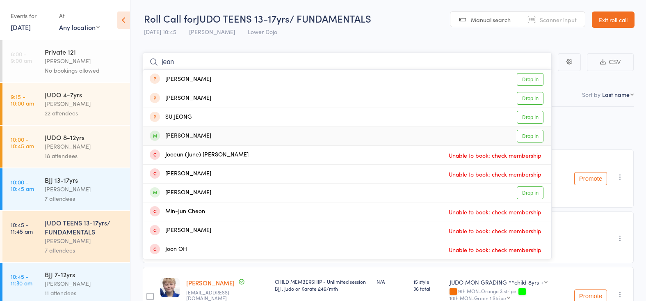
type input "jeon"
click at [522, 136] on link "Drop in" at bounding box center [530, 136] width 27 height 13
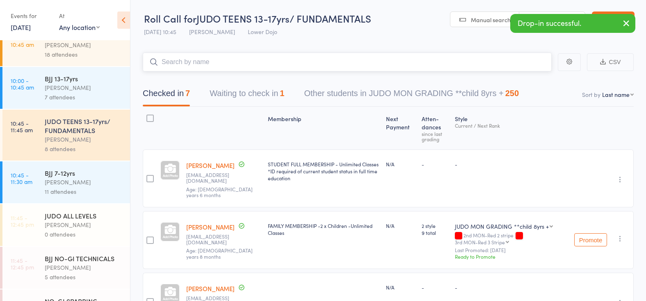
scroll to position [119, 0]
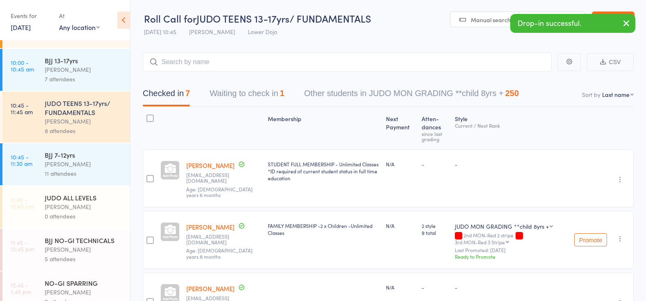
click at [78, 210] on div "Edward Semple" at bounding box center [84, 206] width 78 height 9
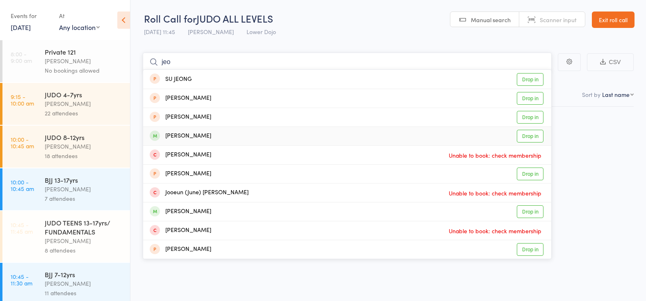
type input "jeo"
drag, startPoint x: 533, startPoint y: 135, endPoint x: 509, endPoint y: 132, distance: 23.9
click at [533, 135] on link "Drop in" at bounding box center [530, 136] width 27 height 13
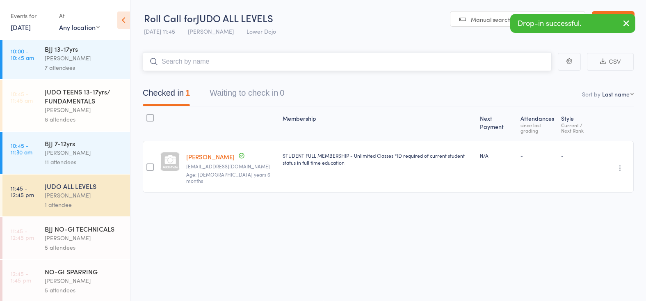
scroll to position [86, 0]
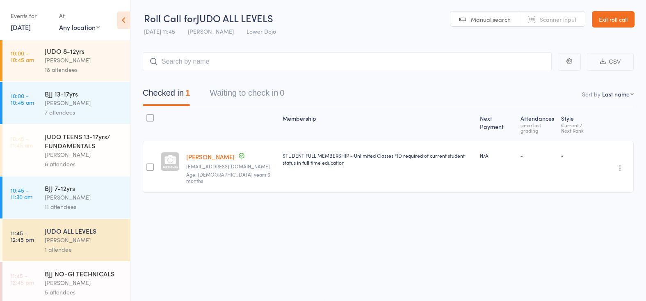
click at [56, 151] on div "Edward Semple" at bounding box center [84, 154] width 78 height 9
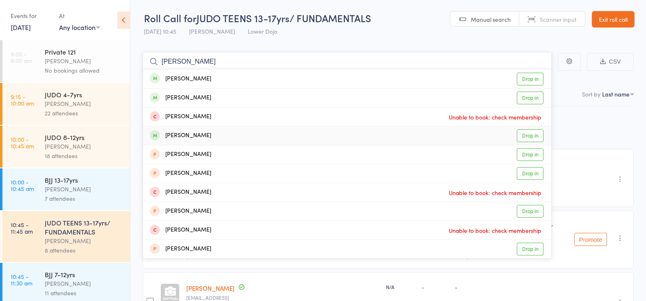
type input "newman"
click at [530, 135] on link "Drop in" at bounding box center [530, 135] width 27 height 13
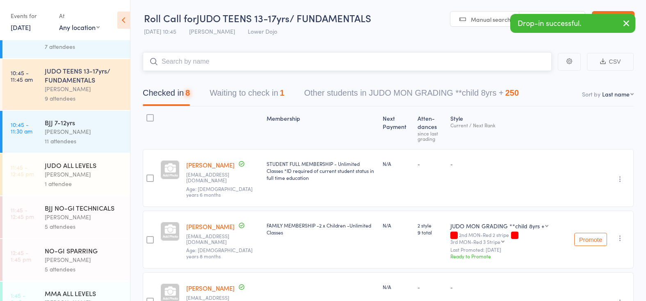
scroll to position [155, 0]
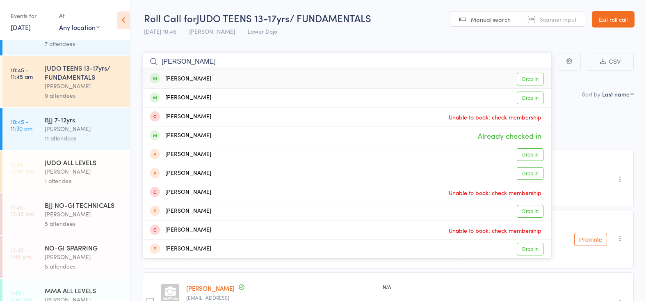
type input "newman"
click at [525, 78] on link "Drop in" at bounding box center [530, 79] width 27 height 13
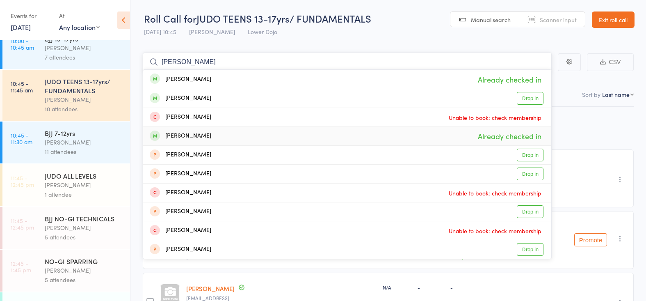
scroll to position [140, 0]
type input "newman"
click at [529, 96] on link "Drop in" at bounding box center [530, 98] width 27 height 13
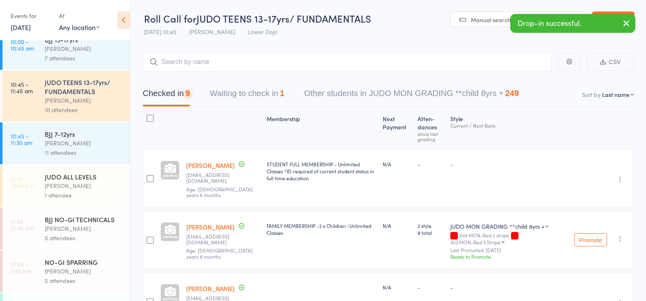
click at [62, 185] on div "Edward Semple" at bounding box center [84, 185] width 78 height 9
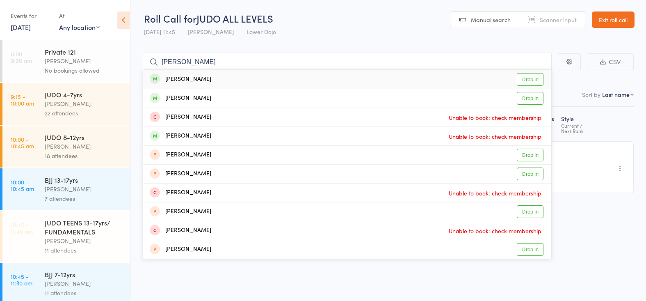
type input "newman"
click at [529, 78] on link "Drop in" at bounding box center [530, 79] width 27 height 13
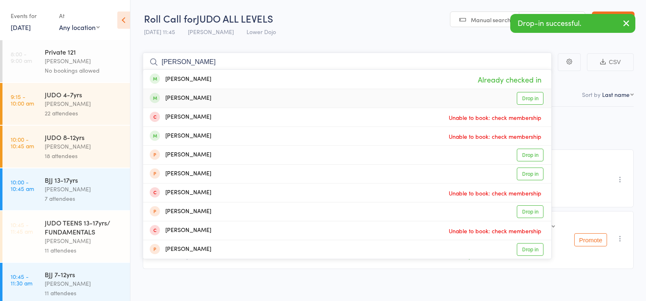
type input "newman"
click at [525, 97] on link "Drop in" at bounding box center [530, 98] width 27 height 13
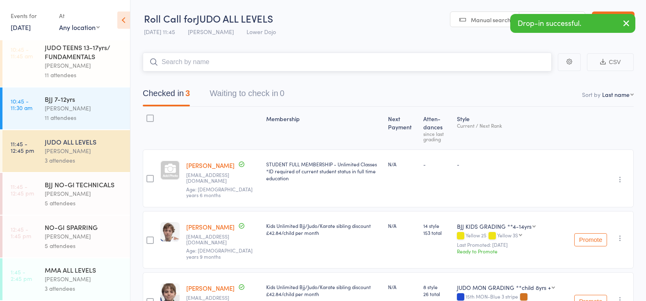
scroll to position [175, 0]
click at [82, 185] on div "BJJ NO-GI TECHNICALS" at bounding box center [84, 184] width 78 height 9
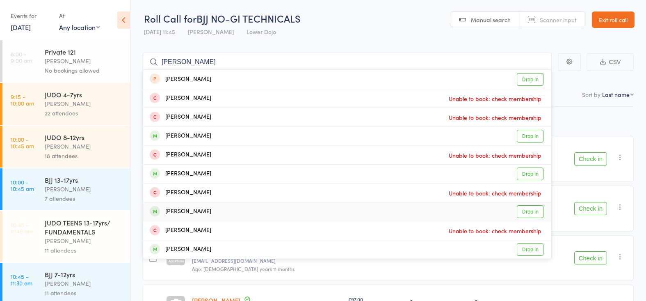
type input "elliot"
drag, startPoint x: 528, startPoint y: 209, endPoint x: 93, endPoint y: 211, distance: 434.7
click at [528, 209] on link "Drop in" at bounding box center [530, 211] width 27 height 13
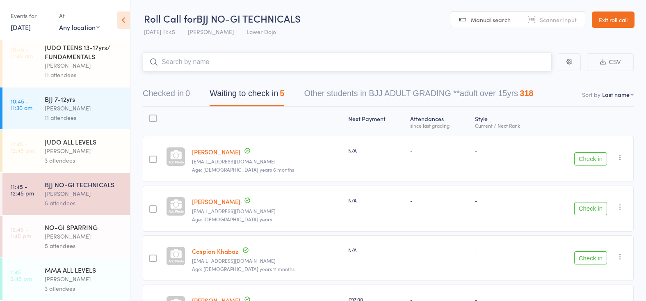
scroll to position [175, 0]
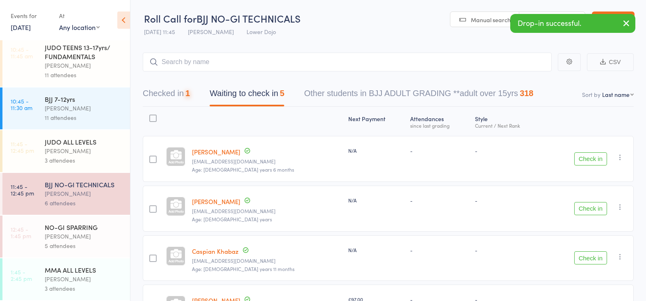
click at [59, 229] on div "NO-GI SPARRING" at bounding box center [84, 226] width 78 height 9
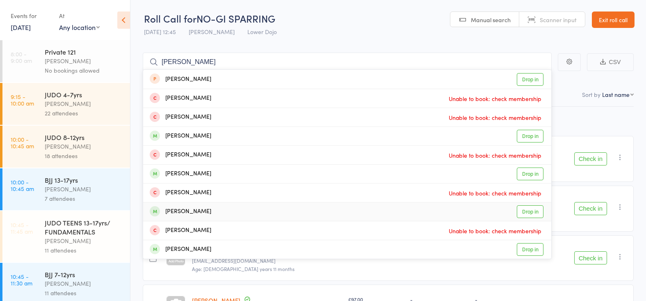
type input "elliot"
click at [529, 210] on link "Drop in" at bounding box center [530, 211] width 27 height 13
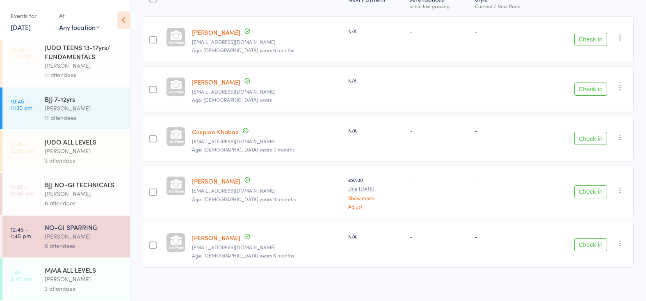
scroll to position [175, 0]
click at [60, 70] on div "Edward Semple" at bounding box center [84, 65] width 78 height 9
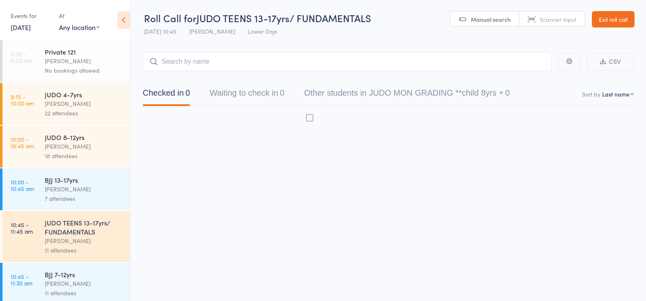
scroll to position [0, 0]
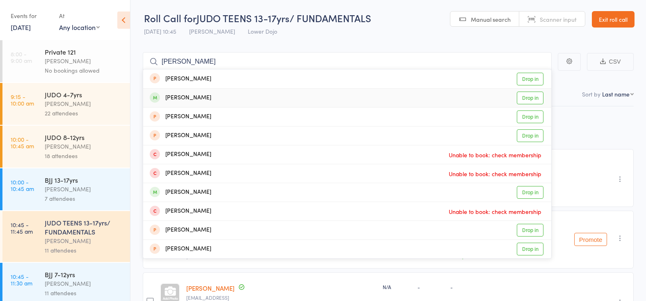
type input "morgan"
click at [530, 97] on link "Drop in" at bounding box center [530, 97] width 27 height 13
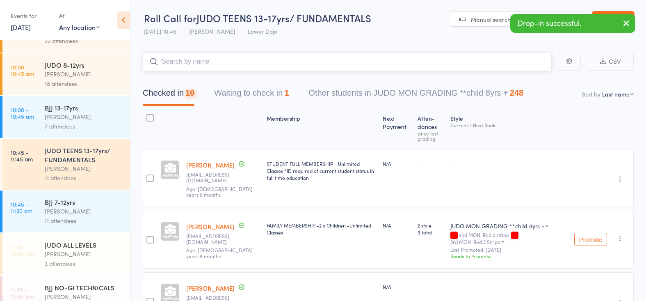
scroll to position [73, 0]
click at [71, 249] on div "Edward Semple" at bounding box center [84, 252] width 78 height 9
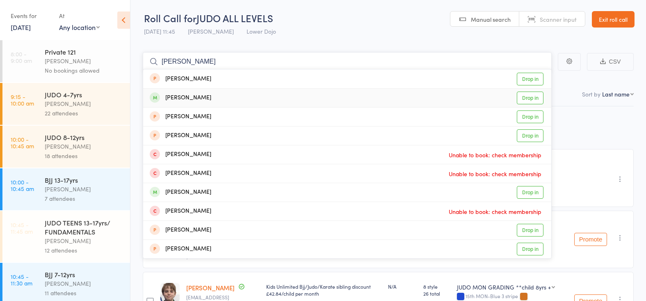
type input "morgan"
click at [530, 99] on link "Drop in" at bounding box center [530, 97] width 27 height 13
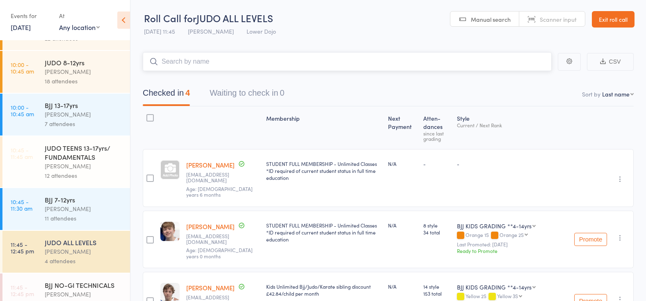
scroll to position [81, 0]
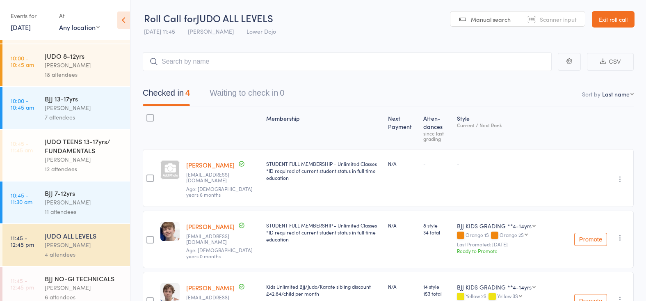
click at [64, 196] on div "BJJ 7-12yrs" at bounding box center [84, 192] width 78 height 9
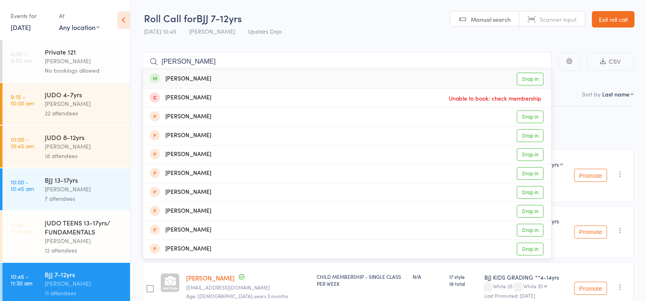
type input "peter mitchel"
click at [520, 75] on link "Drop in" at bounding box center [530, 79] width 27 height 13
type input "mitchel"
click at [530, 226] on link "Drop in" at bounding box center [530, 229] width 27 height 13
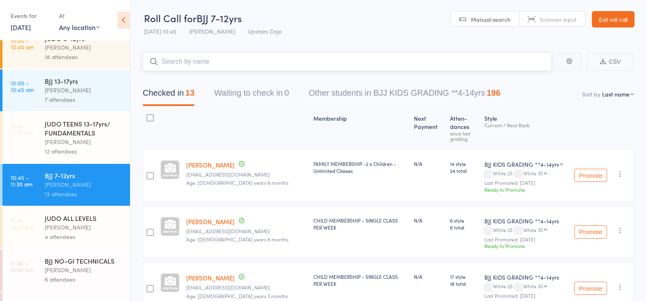
scroll to position [101, 0]
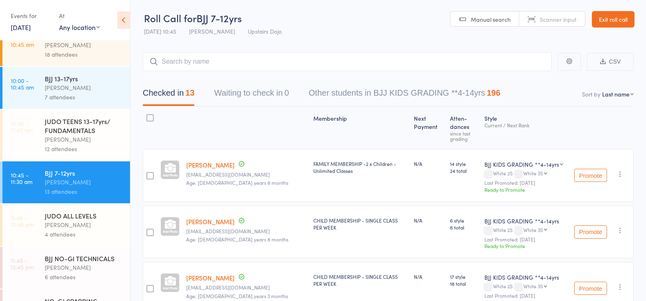
click at [157, 61] on icon at bounding box center [153, 61] width 9 height 9
click at [214, 60] on input "search" at bounding box center [347, 61] width 409 height 19
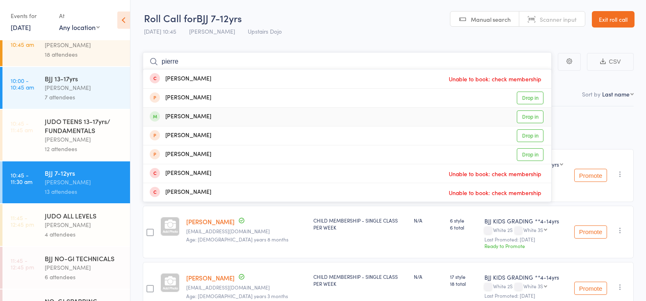
type input "pierre"
click at [536, 114] on link "Drop in" at bounding box center [530, 116] width 27 height 13
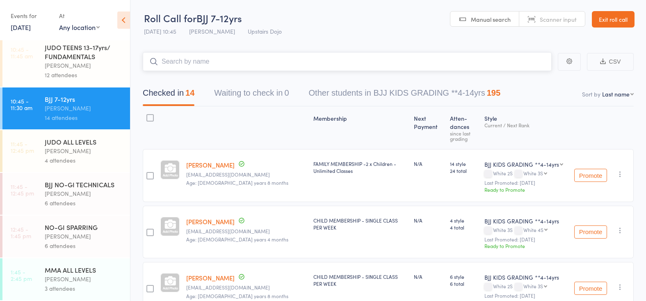
scroll to position [175, 0]
click at [80, 189] on div "Mikey Pharoah" at bounding box center [84, 193] width 78 height 9
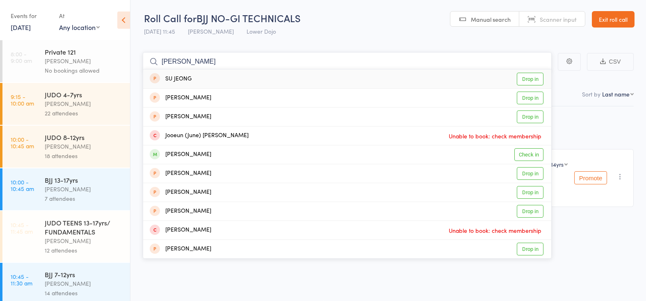
type input "gong"
drag, startPoint x: 185, startPoint y: 60, endPoint x: 451, endPoint y: 164, distance: 284.7
click at [526, 155] on link "Check in" at bounding box center [528, 154] width 29 height 13
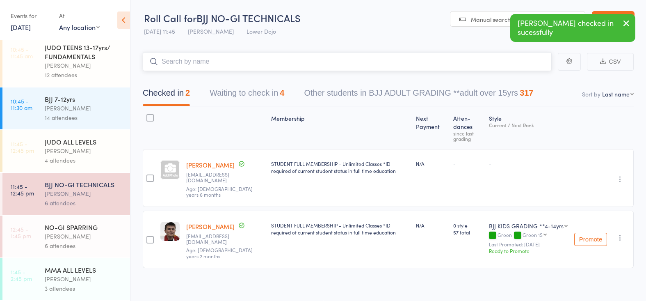
scroll to position [175, 0]
click at [80, 238] on div "Mikey Pharoah" at bounding box center [84, 235] width 78 height 9
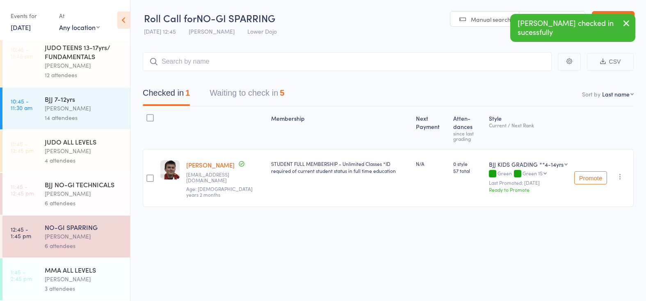
scroll to position [175, 0]
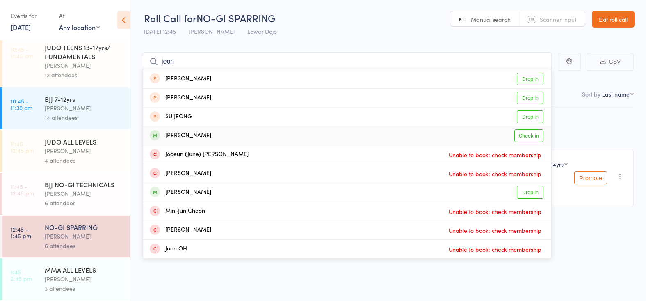
type input "jeon"
click at [517, 134] on link "Check in" at bounding box center [528, 135] width 29 height 13
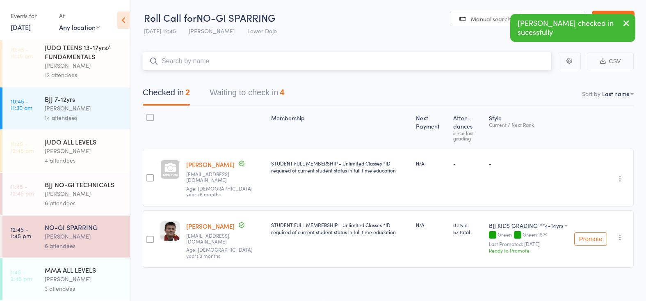
scroll to position [0, 0]
click at [87, 269] on div "MMA ALL LEVELS" at bounding box center [84, 269] width 78 height 9
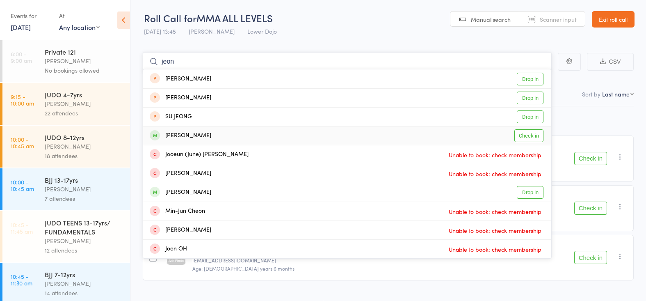
type input "jeon"
click at [526, 135] on link "Check in" at bounding box center [528, 135] width 29 height 13
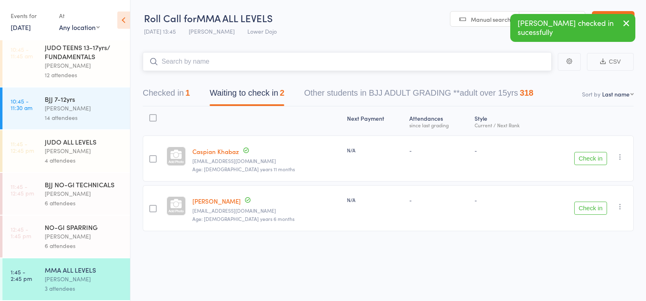
scroll to position [175, 0]
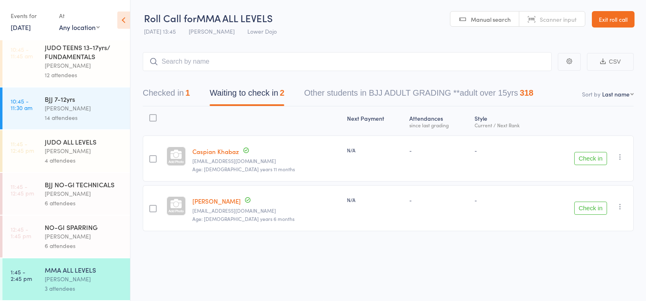
click at [85, 190] on div "Mikey Pharoah" at bounding box center [84, 193] width 78 height 9
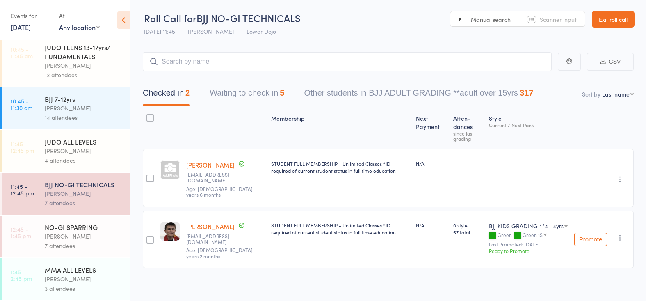
scroll to position [175, 0]
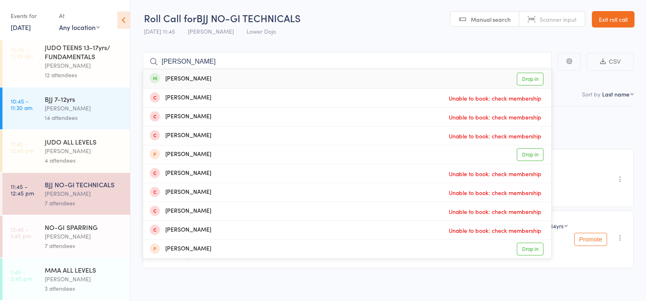
type input "rory"
click at [520, 77] on link "Drop in" at bounding box center [530, 79] width 27 height 13
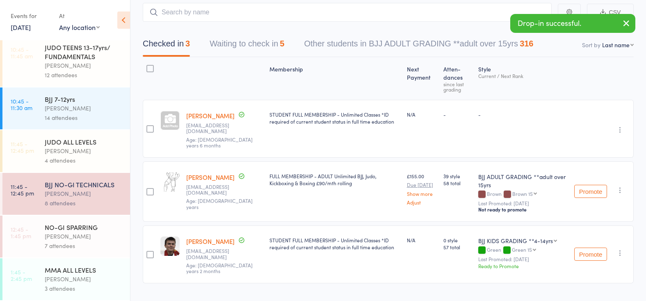
click at [85, 235] on div "Mikey Pharoah" at bounding box center [84, 235] width 78 height 9
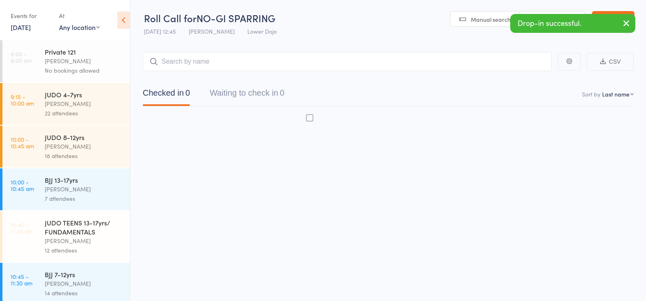
scroll to position [0, 0]
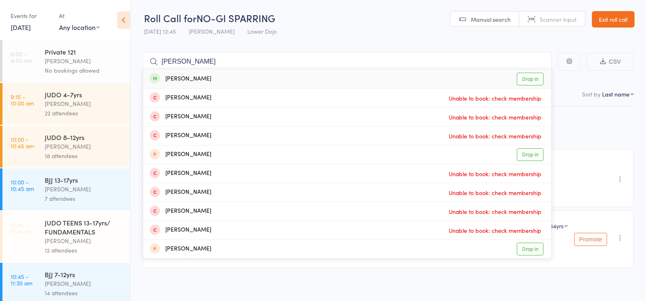
type input "rory"
click at [532, 74] on link "Drop in" at bounding box center [530, 79] width 27 height 13
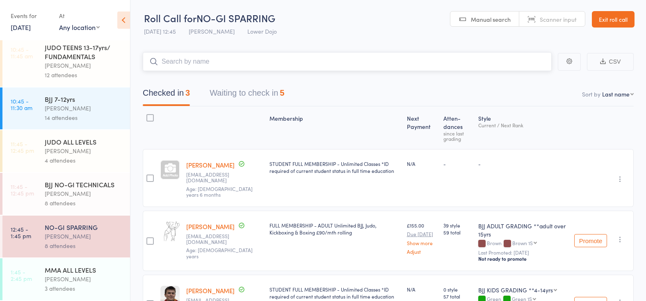
scroll to position [175, 0]
click at [109, 189] on div "Mikey Pharoah" at bounding box center [84, 193] width 78 height 9
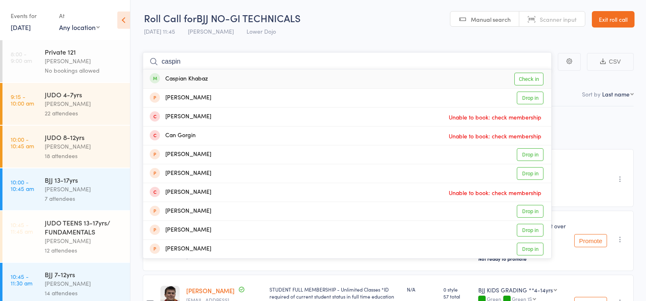
type input "casein"
drag, startPoint x: 193, startPoint y: 66, endPoint x: 521, endPoint y: 80, distance: 328.4
click at [521, 80] on link "Check in" at bounding box center [528, 79] width 29 height 13
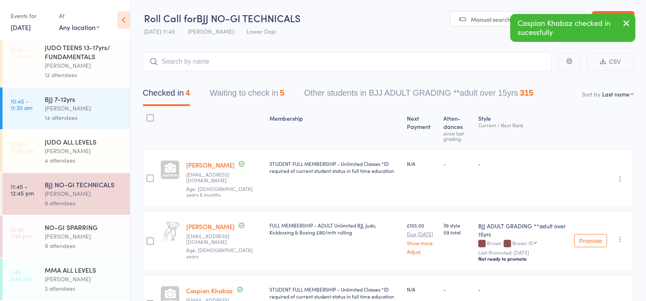
click at [85, 226] on div "NO-GI SPARRING" at bounding box center [84, 226] width 78 height 9
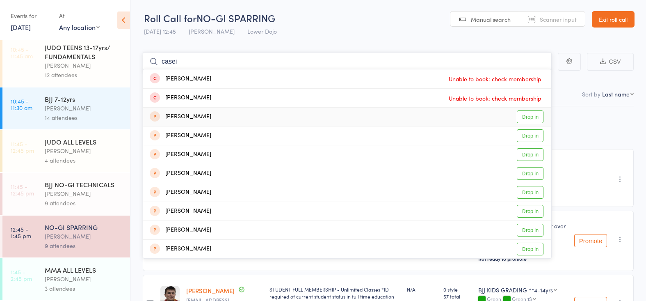
scroll to position [175, 0]
type input "casei"
click at [56, 203] on div "9 attendees" at bounding box center [84, 202] width 78 height 9
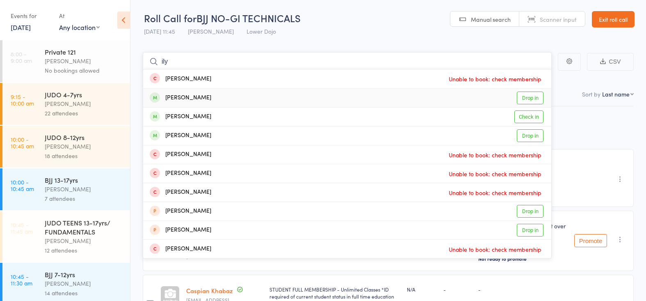
type input "ily"
click at [530, 98] on link "Drop in" at bounding box center [530, 97] width 27 height 13
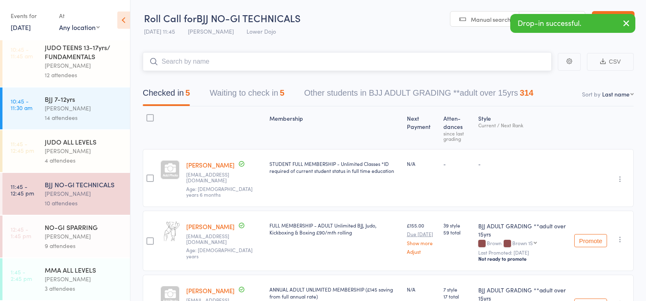
scroll to position [175, 0]
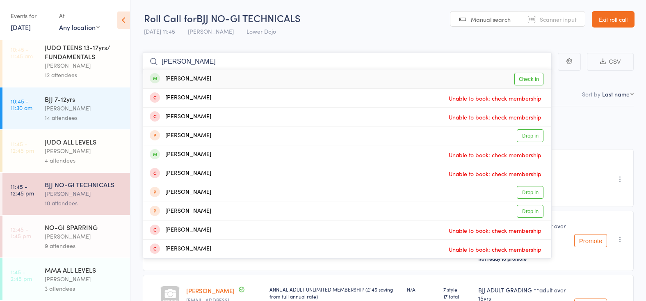
type input "william vara"
click at [536, 74] on link "Check in" at bounding box center [528, 79] width 29 height 13
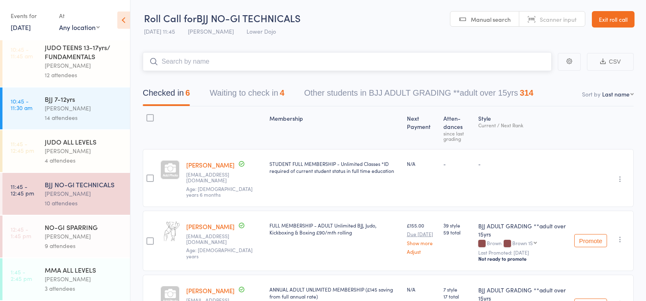
drag, startPoint x: 239, startPoint y: 84, endPoint x: 236, endPoint y: 89, distance: 5.1
click at [239, 84] on button "Waiting to check in 4" at bounding box center [247, 95] width 75 height 22
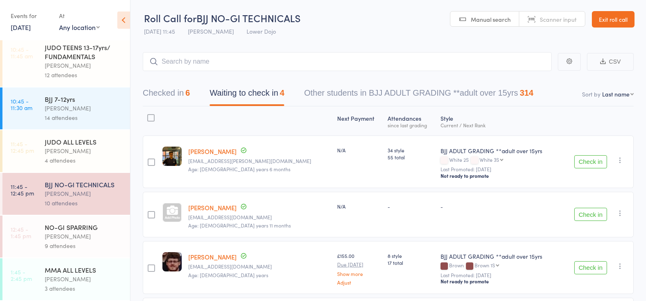
click at [593, 158] on button "Check in" at bounding box center [590, 161] width 33 height 13
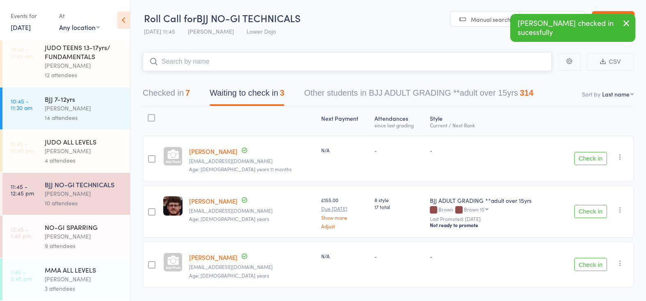
click at [216, 59] on input "search" at bounding box center [347, 61] width 409 height 19
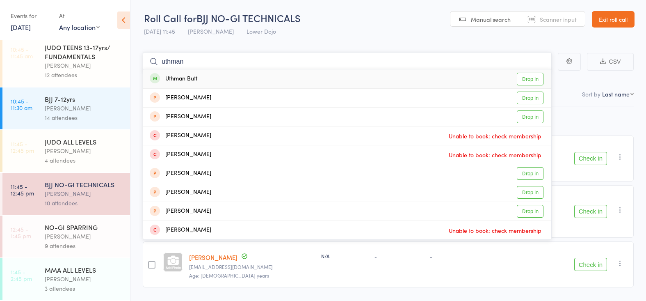
type input "uthman"
click at [522, 78] on link "Drop in" at bounding box center [530, 79] width 27 height 13
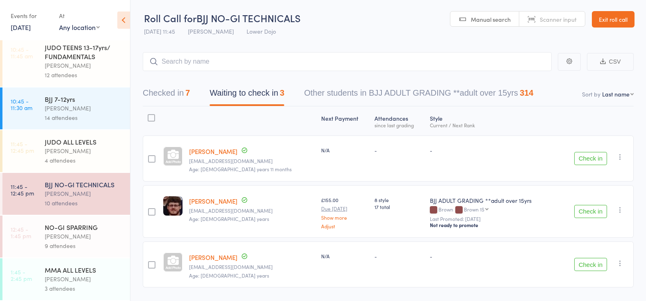
click at [74, 245] on div "9 attendees" at bounding box center [84, 245] width 78 height 9
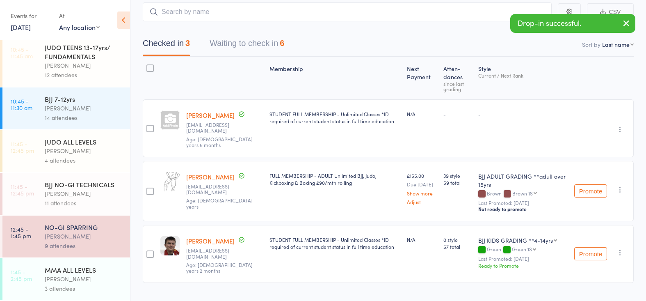
scroll to position [50, 0]
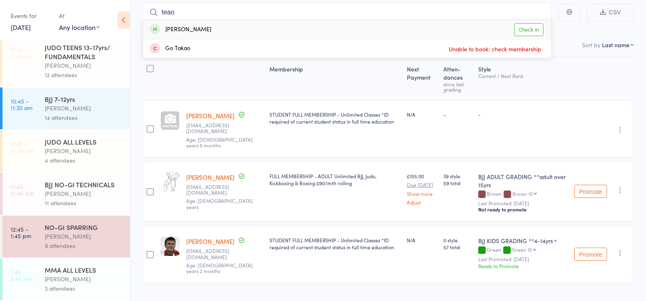
type input "team"
drag, startPoint x: 204, startPoint y: 3, endPoint x: 526, endPoint y: 28, distance: 322.9
click at [526, 28] on link "Check in" at bounding box center [528, 29] width 29 height 13
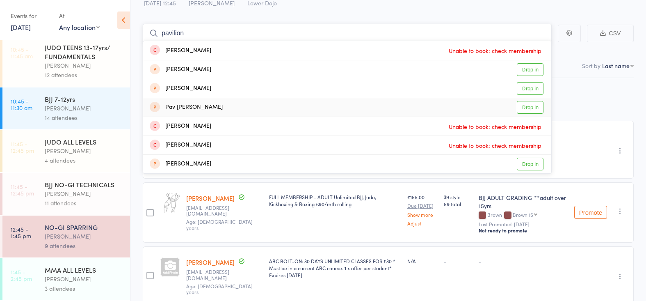
scroll to position [28, 0]
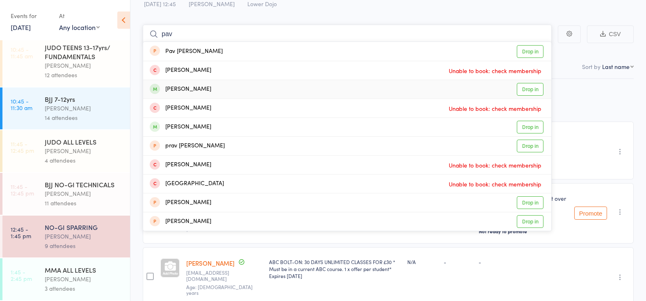
type input "pav"
click at [529, 87] on link "Drop in" at bounding box center [530, 89] width 27 height 13
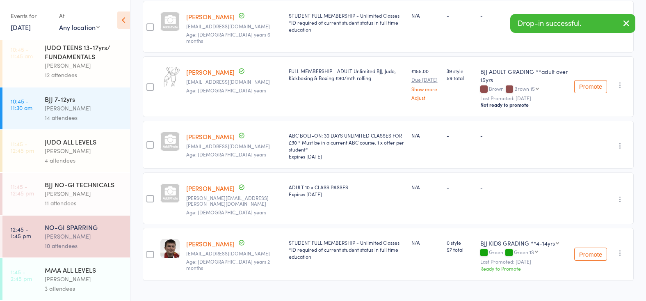
scroll to position [148, 0]
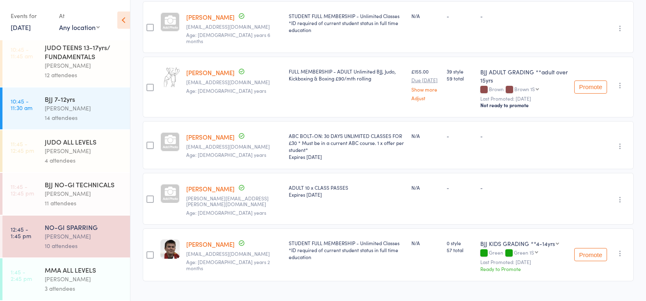
click at [91, 178] on div "BJJ NO-GI TECHNICALS Mikey Pharoah 11 attendees" at bounding box center [87, 194] width 85 height 42
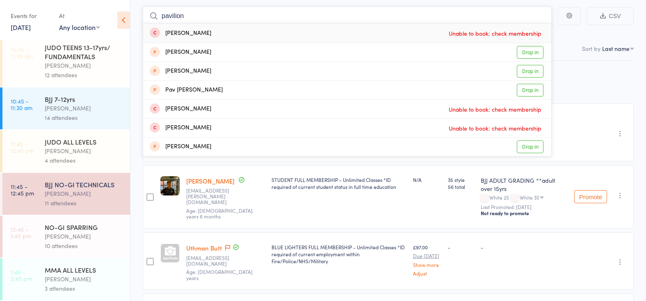
scroll to position [52, 0]
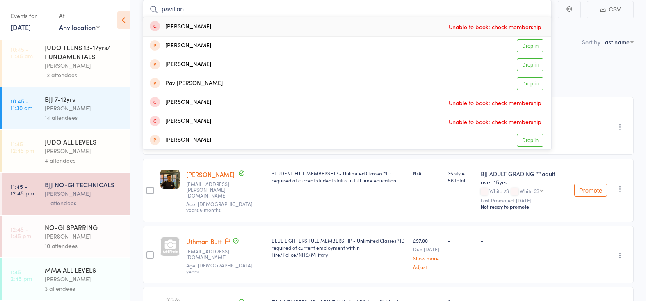
type input "pavilion"
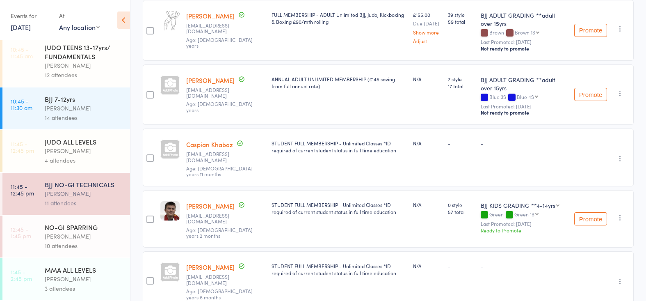
scroll to position [319, 0]
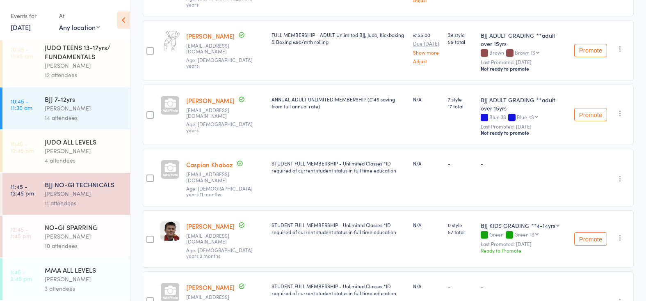
click at [66, 112] on div "Mikey Pharoah" at bounding box center [84, 107] width 78 height 9
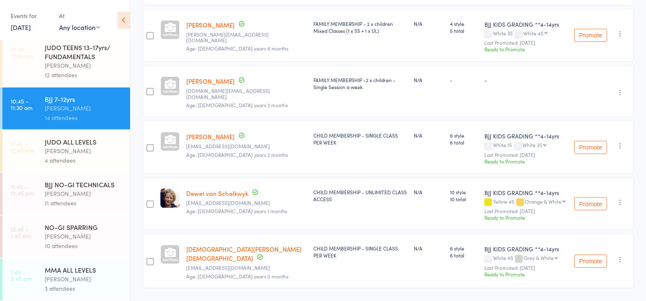
click at [69, 194] on div "Mikey Pharoah" at bounding box center [84, 193] width 78 height 9
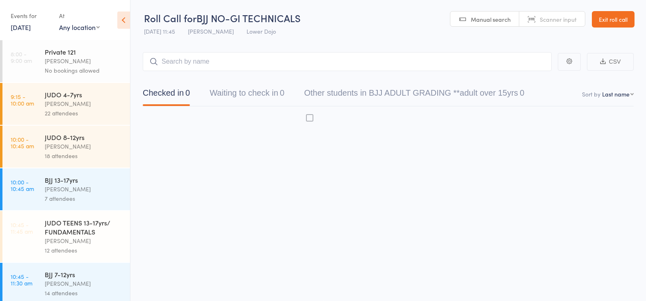
scroll to position [0, 0]
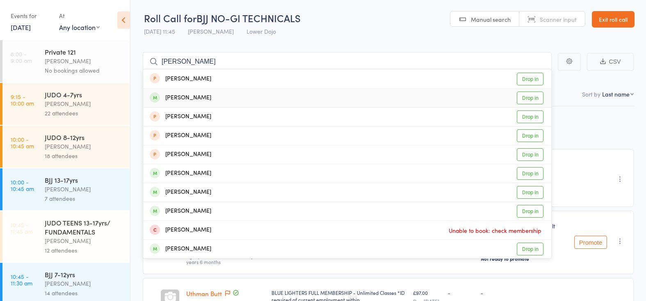
type input "george"
click at [527, 98] on link "Drop in" at bounding box center [530, 97] width 27 height 13
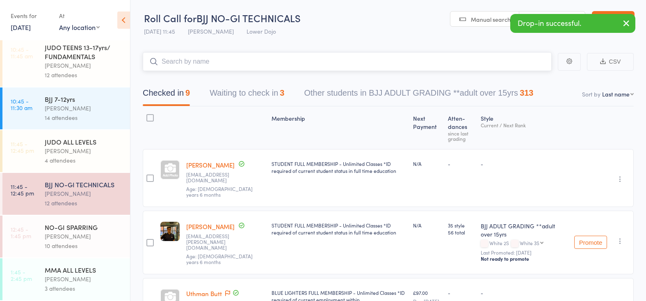
scroll to position [175, 0]
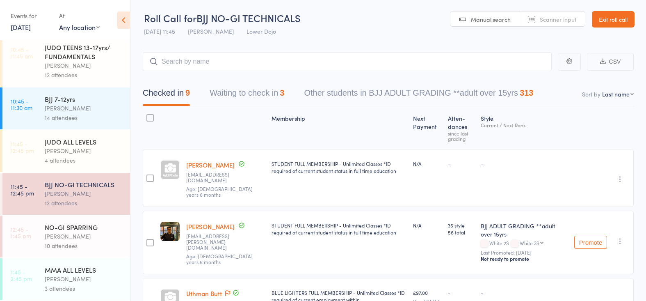
click at [74, 238] on div "Mikey Pharoah" at bounding box center [84, 235] width 78 height 9
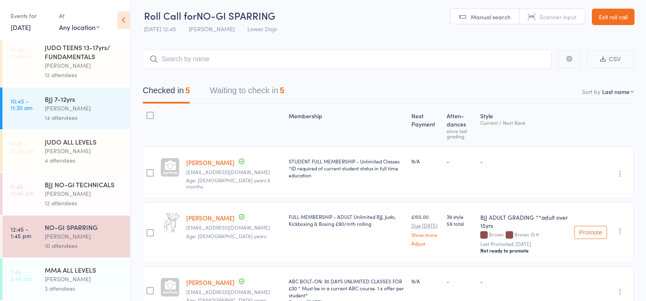
scroll to position [6, 0]
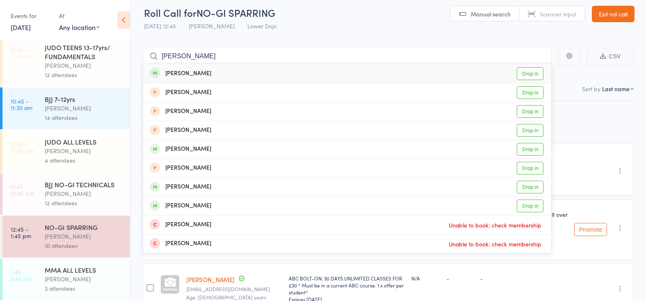
type input "george nock"
click at [528, 73] on link "Drop in" at bounding box center [530, 73] width 27 height 13
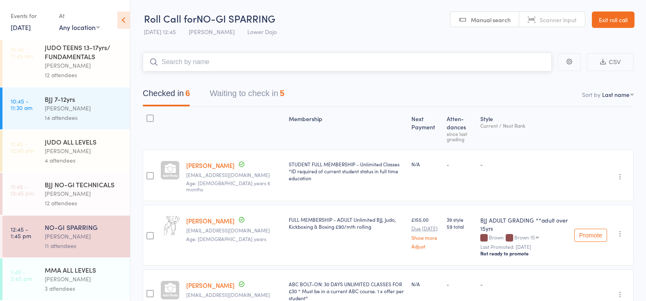
scroll to position [0, 0]
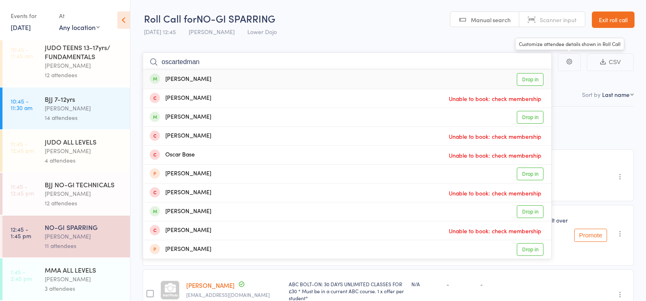
type input "oscartedman"
drag, startPoint x: 531, startPoint y: 76, endPoint x: 377, endPoint y: 114, distance: 158.8
click at [531, 76] on link "Drop in" at bounding box center [530, 79] width 27 height 13
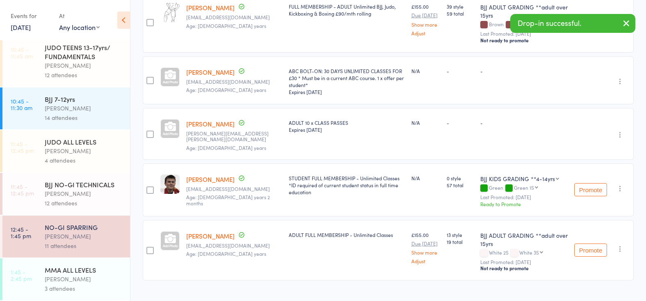
scroll to position [212, 0]
click at [71, 189] on div "Mikey Pharoah" at bounding box center [84, 193] width 78 height 9
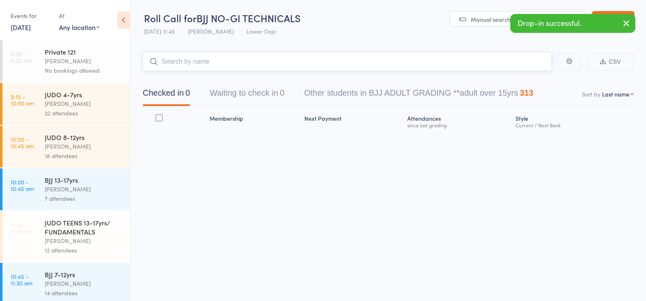
scroll to position [0, 0]
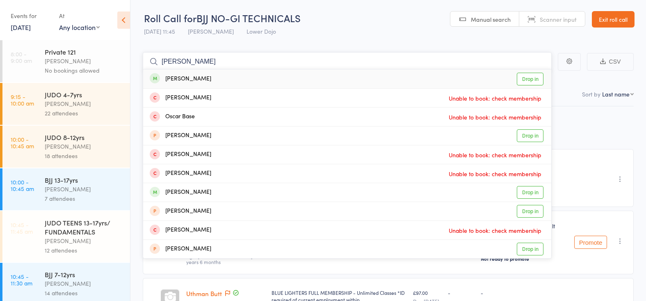
type input "oscar tedm"
click at [520, 78] on link "Drop in" at bounding box center [530, 79] width 27 height 13
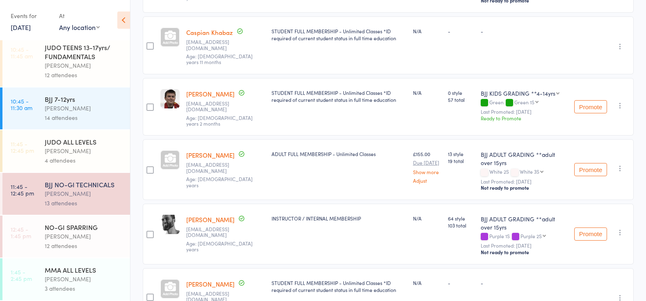
scroll to position [467, 0]
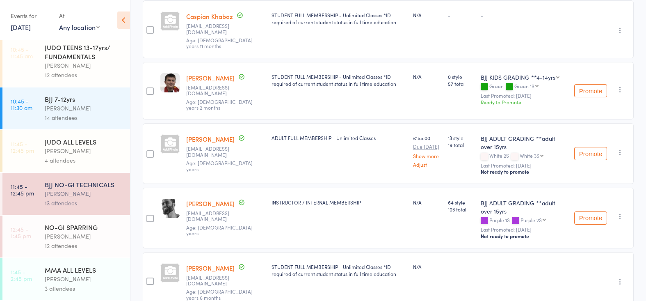
click at [52, 267] on div "MMA ALL LEVELS" at bounding box center [84, 269] width 78 height 9
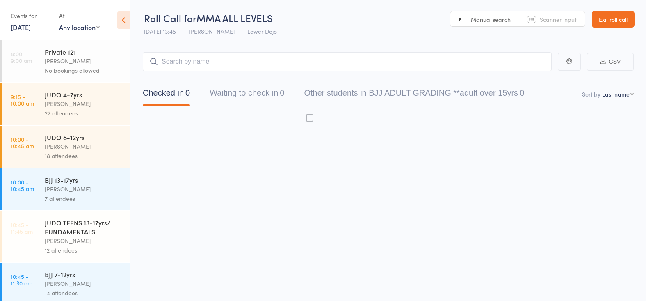
scroll to position [0, 0]
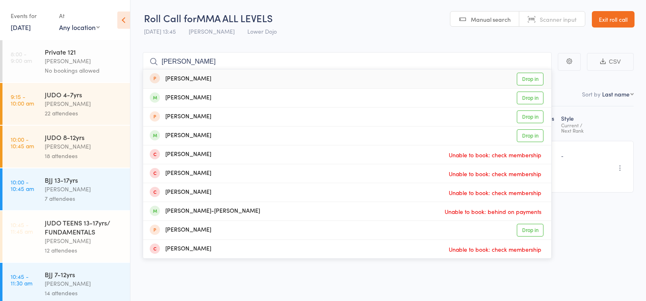
type input "anton brook"
drag, startPoint x: 189, startPoint y: 48, endPoint x: 525, endPoint y: 96, distance: 339.2
click at [525, 96] on link "Drop in" at bounding box center [530, 97] width 27 height 13
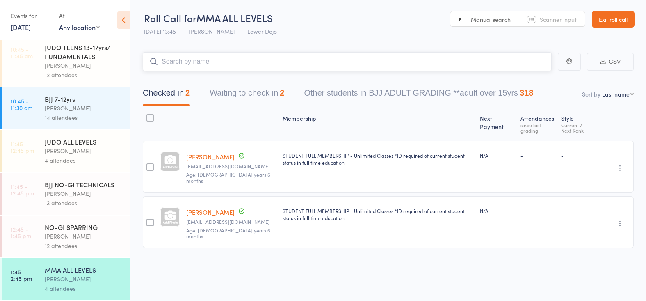
scroll to position [175, 0]
click at [73, 190] on div "Mikey Pharoah" at bounding box center [84, 193] width 78 height 9
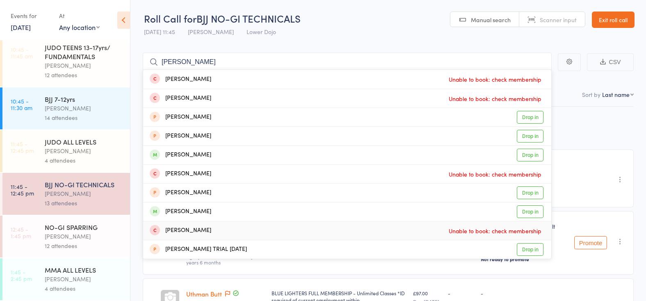
scroll to position [175, 0]
type input "anthony chin"
click at [80, 286] on div "4 attendees" at bounding box center [84, 287] width 78 height 9
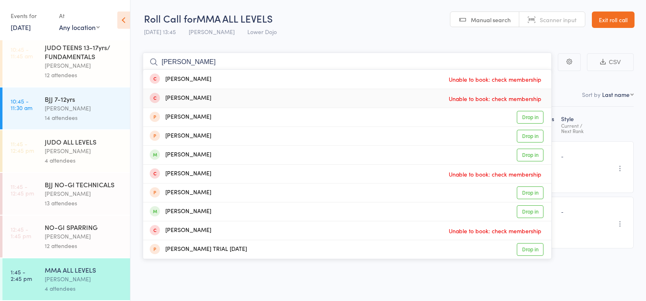
scroll to position [175, 0]
type input "anthony chin"
click at [64, 201] on div "13 attendees" at bounding box center [84, 202] width 78 height 9
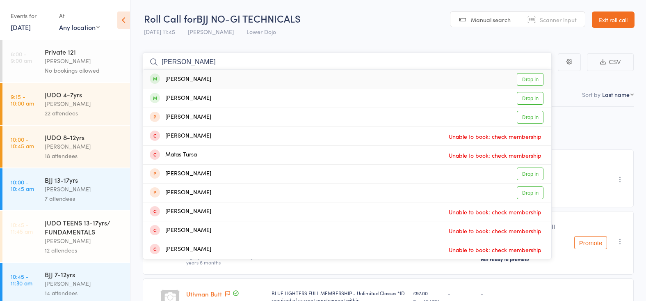
type input "mathias"
click at [533, 75] on link "Drop in" at bounding box center [530, 79] width 27 height 13
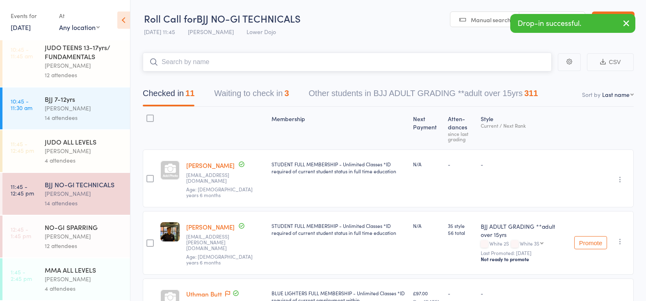
scroll to position [175, 0]
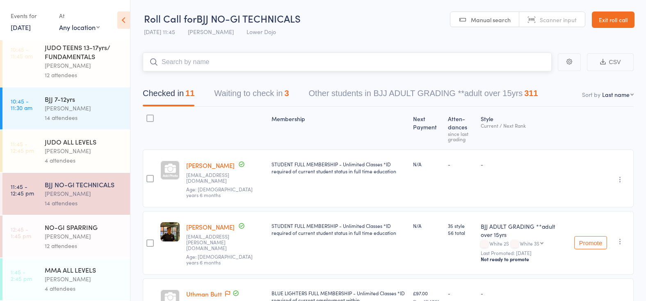
click at [251, 89] on button "Waiting to check in 3" at bounding box center [251, 95] width 75 height 22
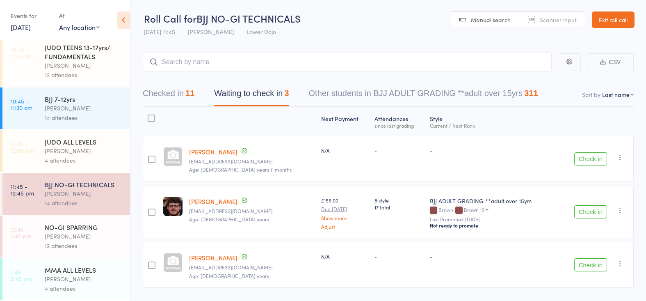
drag, startPoint x: 595, startPoint y: 213, endPoint x: 587, endPoint y: 211, distance: 9.0
click at [595, 213] on button "Check in" at bounding box center [590, 211] width 33 height 13
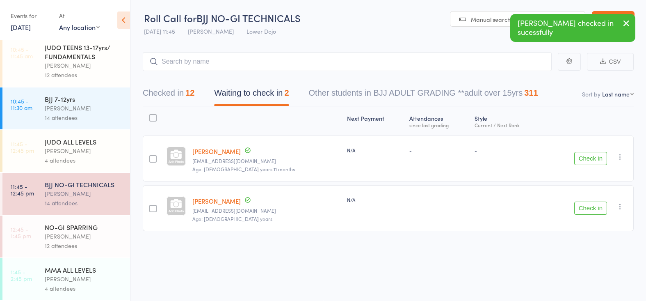
scroll to position [0, 0]
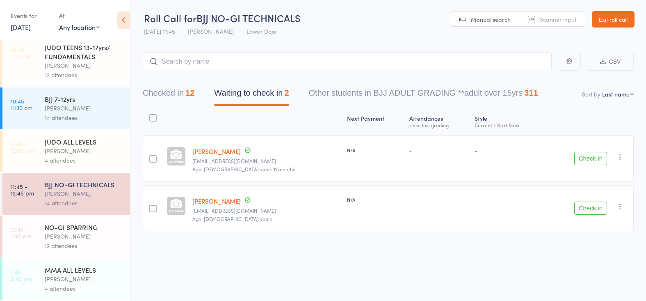
click at [69, 237] on div "Mikey Pharoah" at bounding box center [84, 235] width 78 height 9
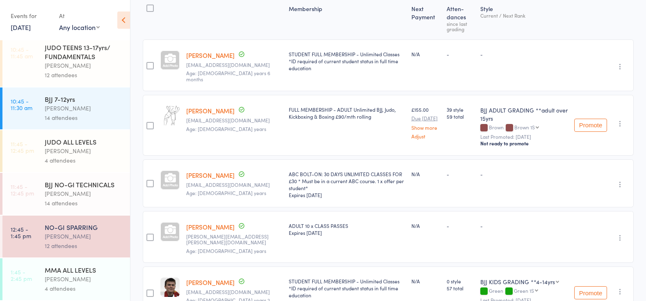
scroll to position [175, 0]
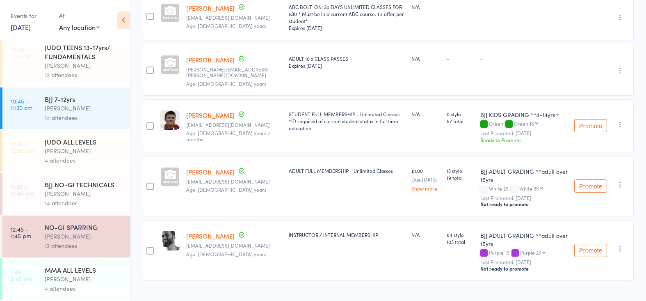
click at [68, 274] on div "Louis Bricusse" at bounding box center [84, 278] width 78 height 9
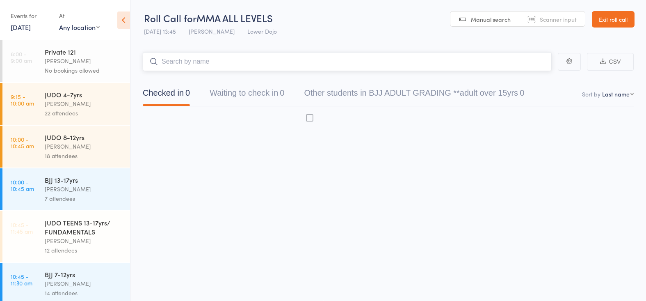
scroll to position [0, 0]
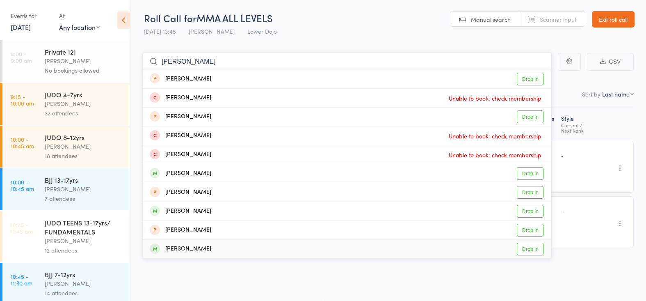
type input "anthony cie"
drag, startPoint x: 529, startPoint y: 248, endPoint x: 416, endPoint y: 232, distance: 114.3
click at [529, 248] on link "Drop in" at bounding box center [530, 248] width 27 height 13
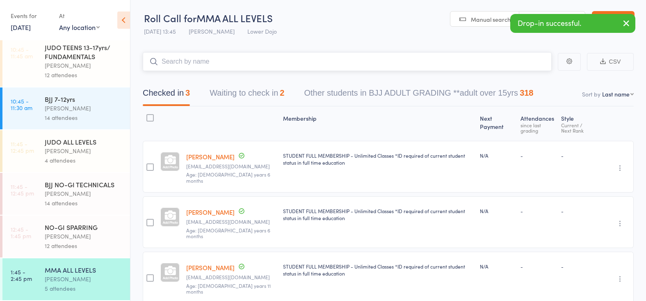
scroll to position [175, 0]
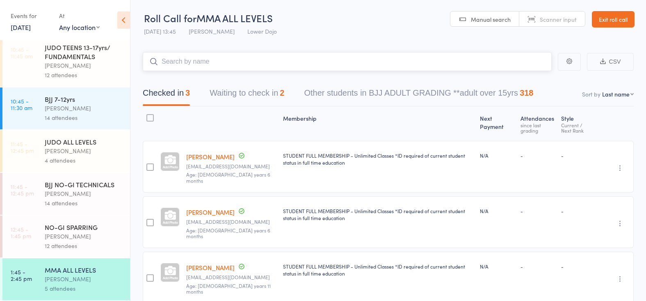
click at [236, 100] on button "Waiting to check in 2" at bounding box center [247, 95] width 75 height 22
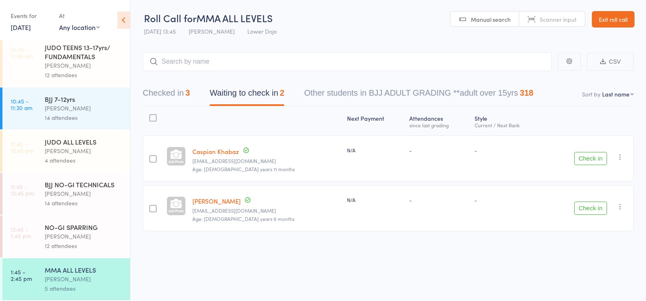
click at [581, 205] on button "Check in" at bounding box center [590, 207] width 33 height 13
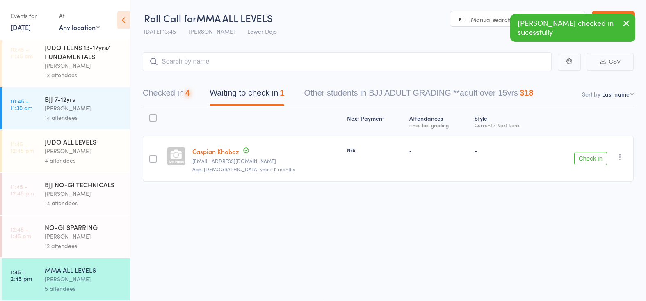
click at [85, 237] on div "Mikey Pharoah" at bounding box center [84, 235] width 78 height 9
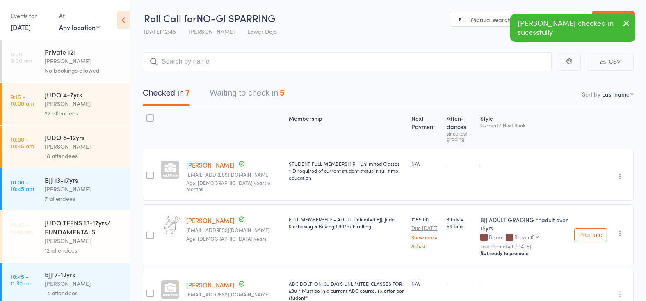
click at [263, 95] on button "Waiting to check in 5" at bounding box center [247, 95] width 75 height 22
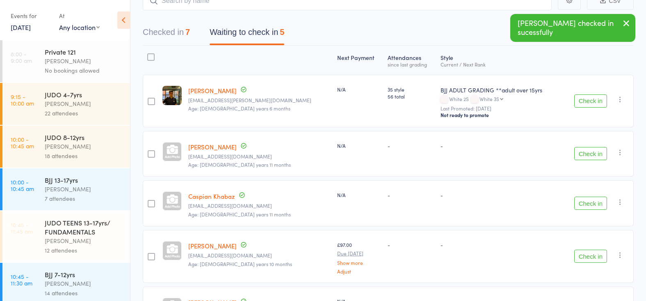
scroll to position [73, 0]
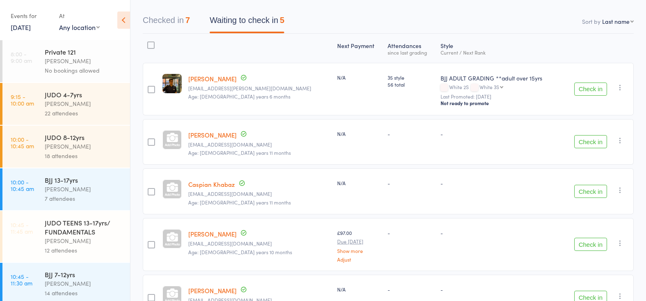
click at [586, 84] on button "Check in" at bounding box center [590, 88] width 33 height 13
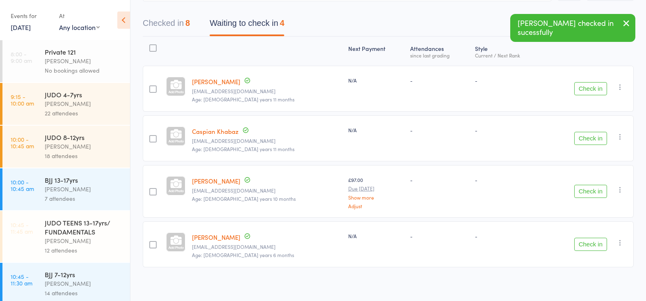
click at [592, 88] on button "Check in" at bounding box center [590, 88] width 33 height 13
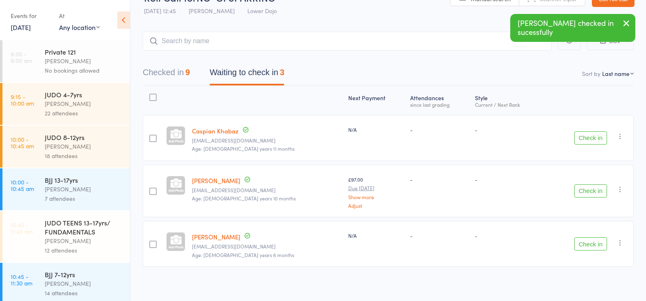
click at [586, 241] on button "Check in" at bounding box center [590, 243] width 33 height 13
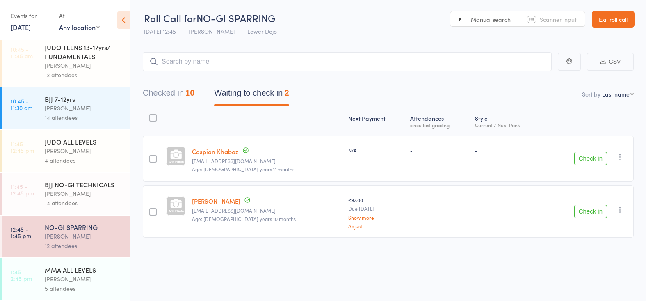
scroll to position [175, 0]
click at [77, 196] on div "Mikey Pharoah" at bounding box center [84, 193] width 78 height 9
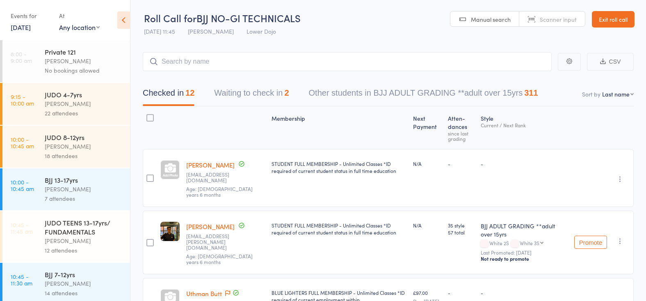
click at [241, 97] on button "Waiting to check in 2" at bounding box center [251, 95] width 75 height 22
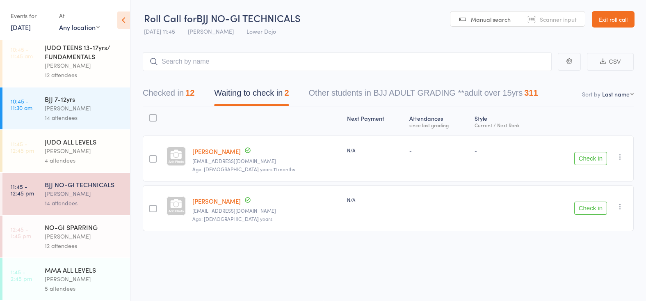
scroll to position [175, 0]
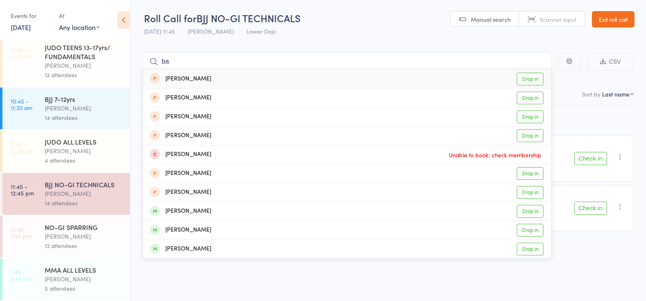
type input "b"
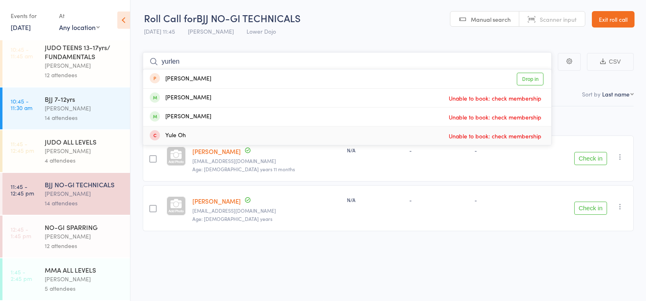
scroll to position [0, 0]
type input "y"
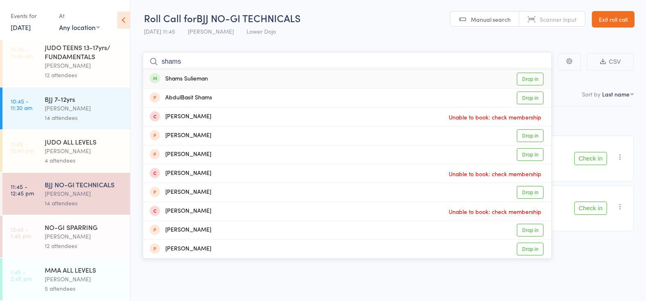
type input "shams"
click at [523, 76] on link "Drop in" at bounding box center [530, 79] width 27 height 13
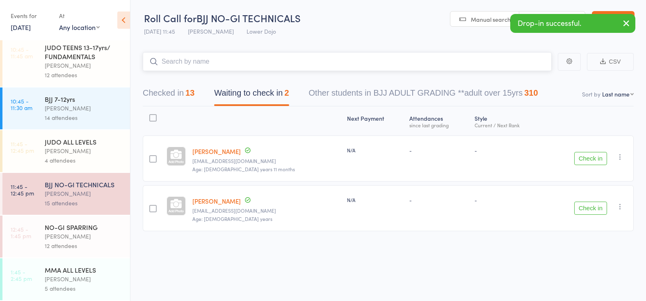
click at [177, 94] on button "Checked in 13" at bounding box center [169, 95] width 52 height 22
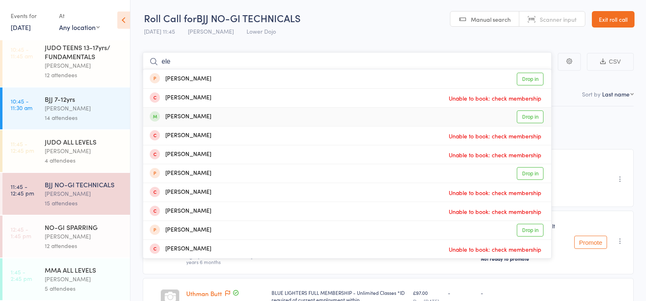
type input "ele"
click at [529, 118] on link "Drop in" at bounding box center [530, 116] width 27 height 13
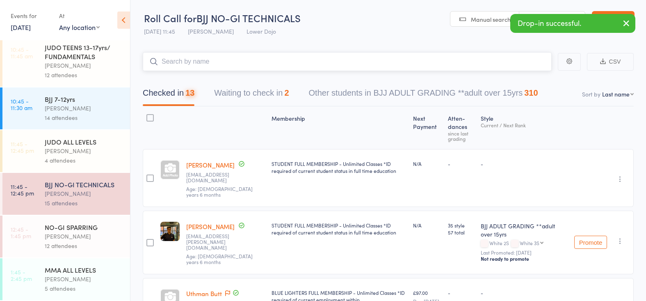
click at [251, 87] on button "Waiting to check in 2" at bounding box center [251, 95] width 75 height 22
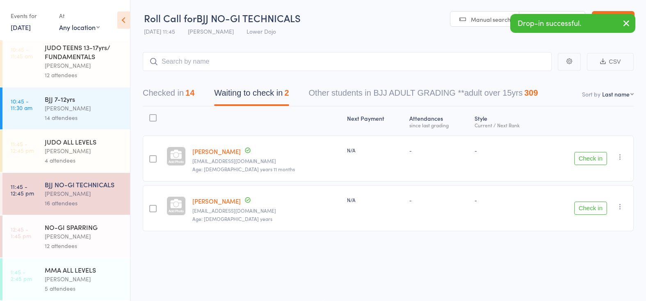
drag, startPoint x: 591, startPoint y: 155, endPoint x: 578, endPoint y: 156, distance: 12.7
click at [586, 156] on button "Check in" at bounding box center [590, 158] width 33 height 13
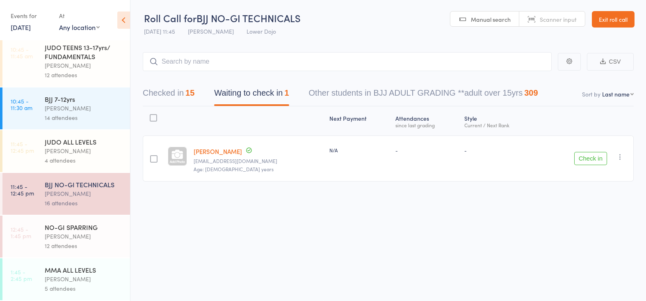
click at [75, 248] on div "12 attendees" at bounding box center [84, 245] width 78 height 9
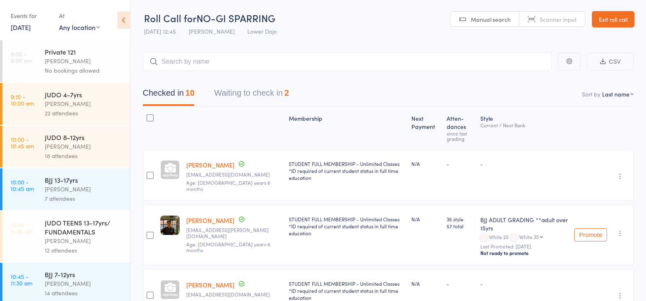
click at [245, 94] on button "Waiting to check in 2" at bounding box center [251, 95] width 75 height 22
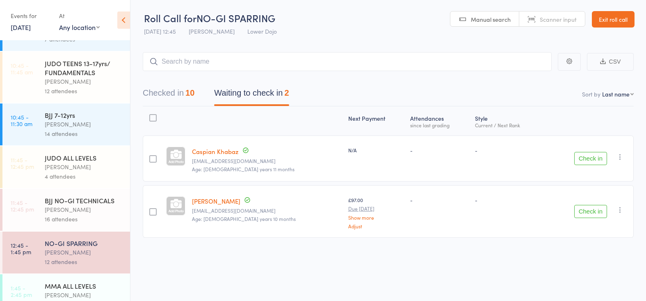
scroll to position [160, 0]
click at [70, 161] on div "JUDO ALL LEVELS" at bounding box center [84, 157] width 78 height 9
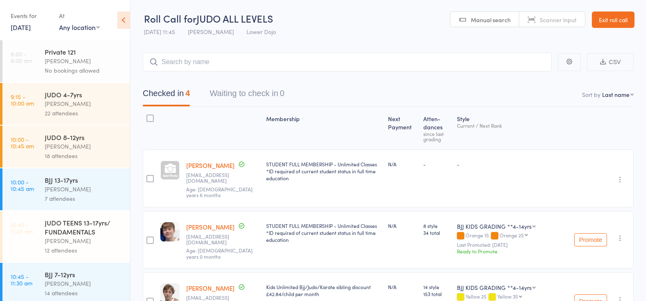
click at [84, 103] on div "Edward Semple" at bounding box center [84, 103] width 78 height 9
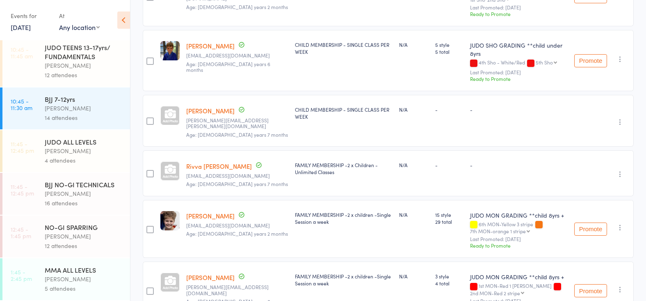
scroll to position [1060, 0]
click at [82, 230] on div "NO-GI SPARRING" at bounding box center [84, 226] width 78 height 9
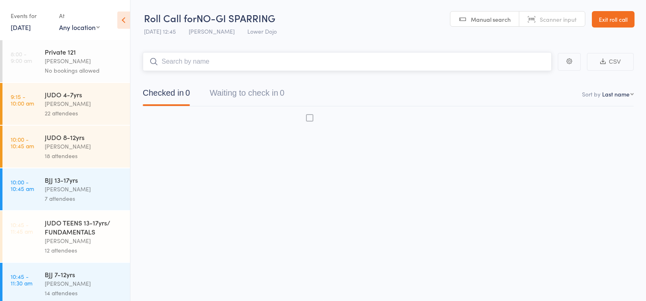
scroll to position [0, 0]
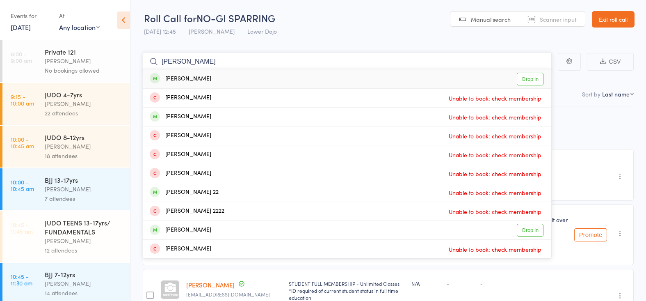
type input "max harris"
click at [527, 73] on link "Drop in" at bounding box center [530, 79] width 27 height 13
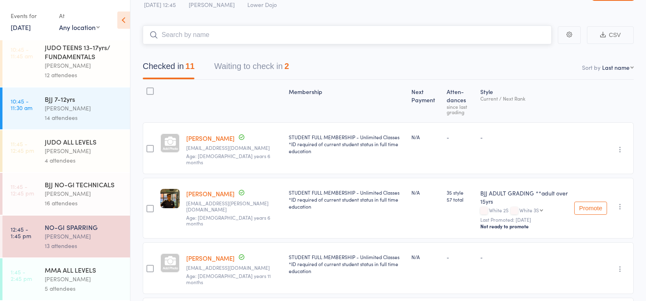
scroll to position [29, 0]
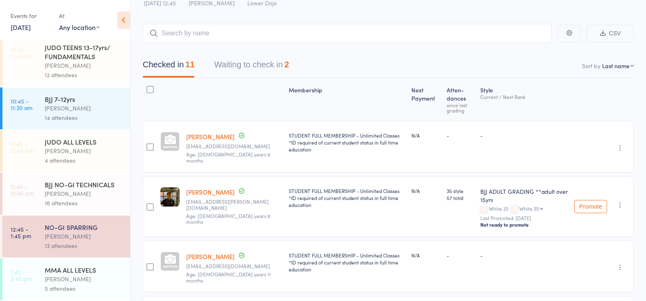
click at [90, 267] on div "MMA ALL LEVELS" at bounding box center [84, 269] width 78 height 9
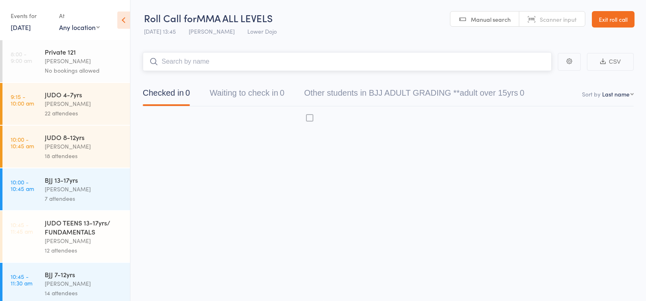
scroll to position [0, 0]
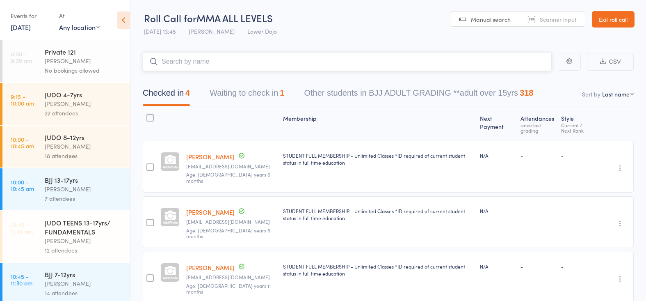
drag, startPoint x: 255, startPoint y: 86, endPoint x: 246, endPoint y: 92, distance: 11.0
click at [255, 86] on button "Waiting to check in 1" at bounding box center [247, 95] width 75 height 22
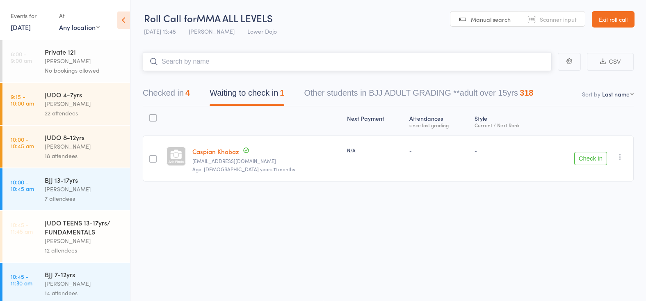
click at [179, 90] on button "Checked in 4" at bounding box center [166, 95] width 47 height 22
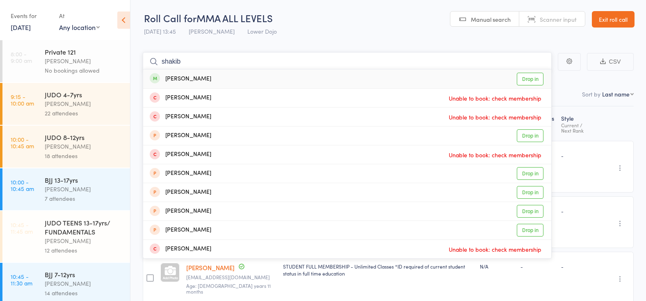
type input "sahib"
drag, startPoint x: 177, startPoint y: 73, endPoint x: 529, endPoint y: 79, distance: 351.9
click at [529, 79] on link "Drop in" at bounding box center [530, 79] width 27 height 13
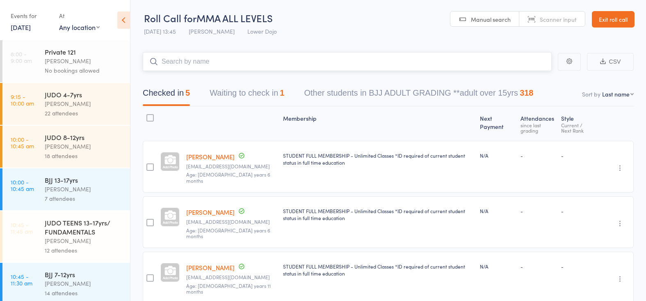
scroll to position [0, 0]
click at [74, 111] on div "22 attendees" at bounding box center [84, 112] width 78 height 9
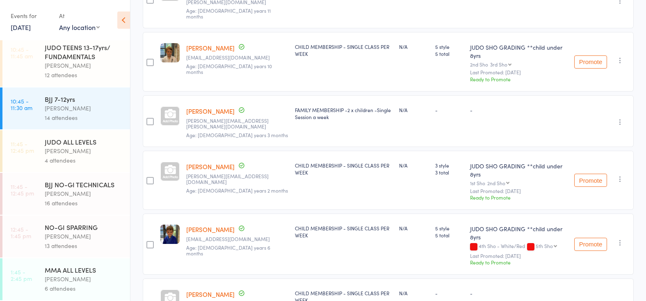
scroll to position [175, 0]
click at [80, 239] on div "Mikey Pharoah" at bounding box center [84, 235] width 78 height 9
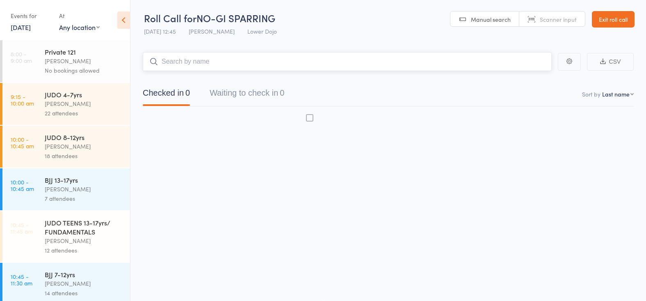
scroll to position [0, 0]
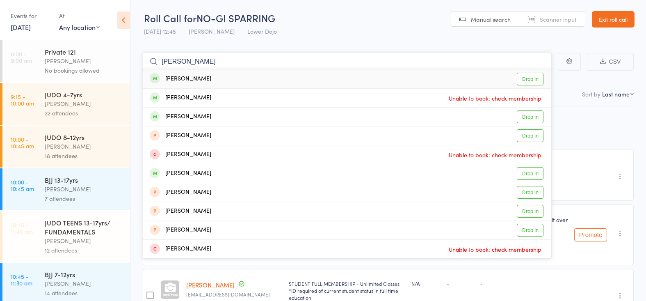
type input "nathan ran"
click at [530, 77] on link "Drop in" at bounding box center [530, 79] width 27 height 13
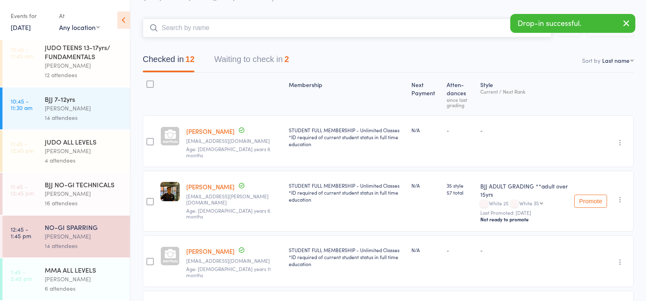
scroll to position [175, 0]
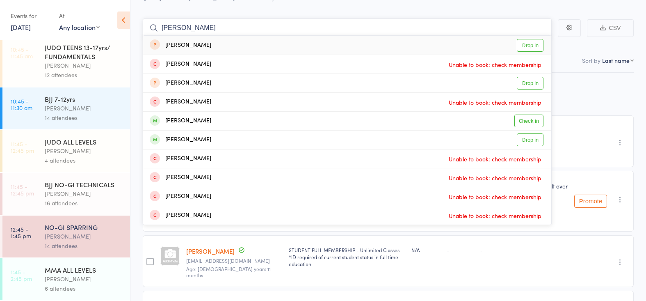
type input "rappel"
drag, startPoint x: 197, startPoint y: 39, endPoint x: 524, endPoint y: 121, distance: 337.2
click at [524, 121] on link "Check in" at bounding box center [528, 120] width 29 height 13
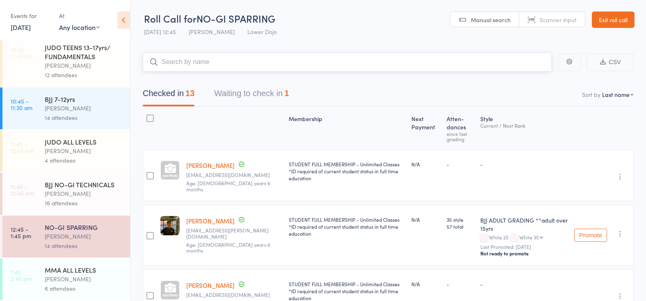
scroll to position [0, 0]
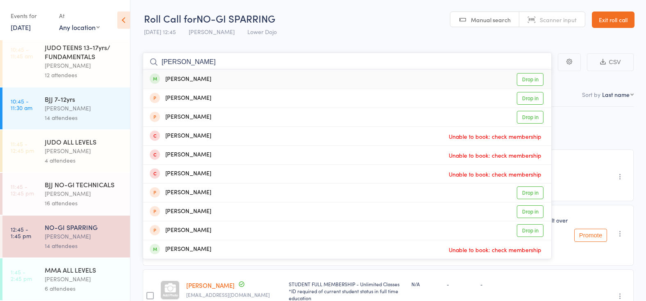
type input "hassan ab"
drag, startPoint x: 520, startPoint y: 79, endPoint x: 515, endPoint y: 82, distance: 6.3
click at [521, 79] on link "Drop in" at bounding box center [530, 79] width 27 height 13
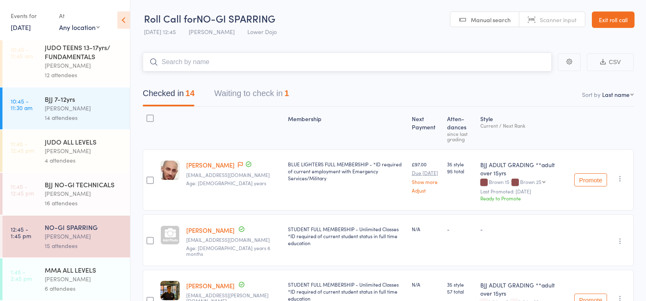
scroll to position [0, 0]
drag, startPoint x: 239, startPoint y: 90, endPoint x: 243, endPoint y: 93, distance: 4.4
click at [240, 90] on button "Waiting to check in 1" at bounding box center [251, 95] width 75 height 22
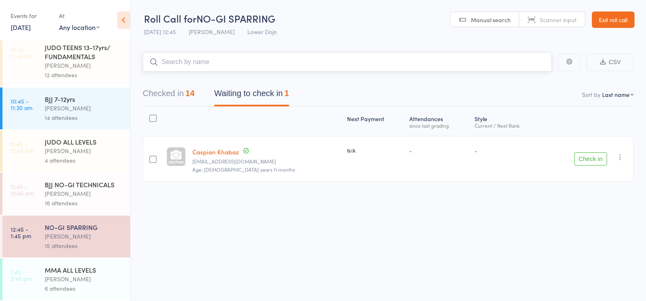
click at [169, 89] on button "Checked in 14" at bounding box center [169, 95] width 52 height 22
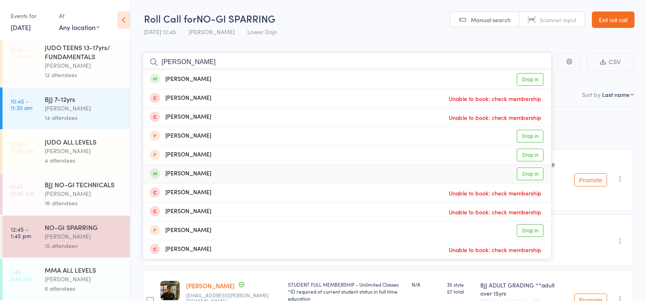
type input "howard"
click at [522, 175] on link "Drop in" at bounding box center [530, 173] width 27 height 13
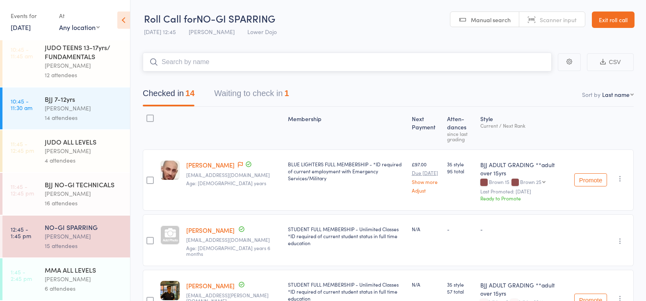
scroll to position [1, 0]
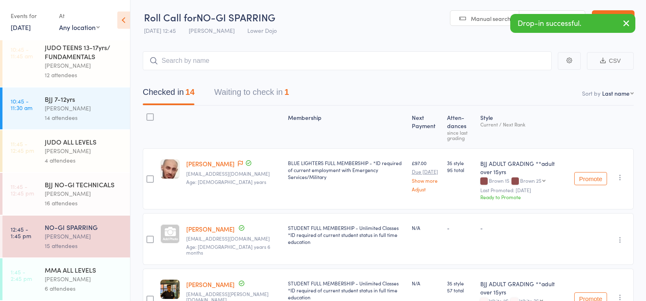
drag, startPoint x: 97, startPoint y: 197, endPoint x: 116, endPoint y: 173, distance: 30.9
click at [96, 197] on div "Mikey Pharoah" at bounding box center [84, 193] width 78 height 9
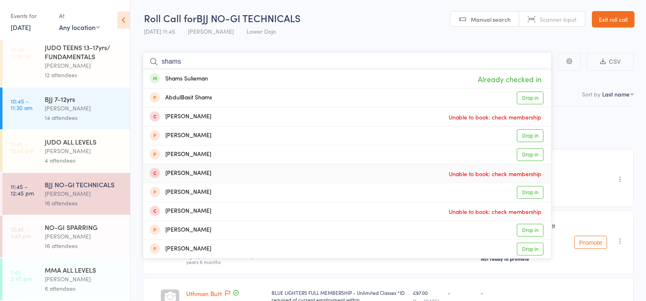
scroll to position [175, 0]
type input "shams"
click at [78, 239] on div "Mikey Pharoah" at bounding box center [84, 235] width 78 height 9
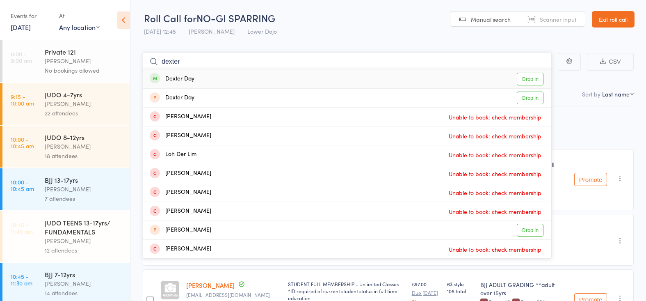
type input "dexter"
click at [536, 80] on link "Drop in" at bounding box center [530, 79] width 27 height 13
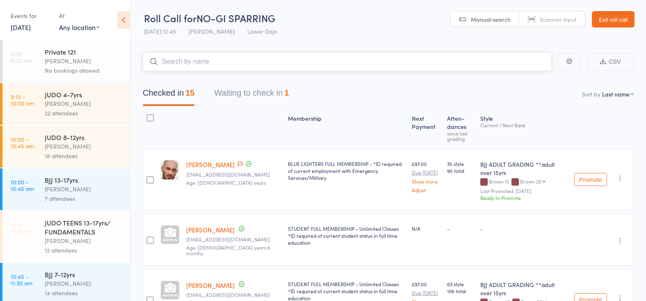
click at [270, 95] on button "Waiting to check in 1" at bounding box center [251, 95] width 75 height 22
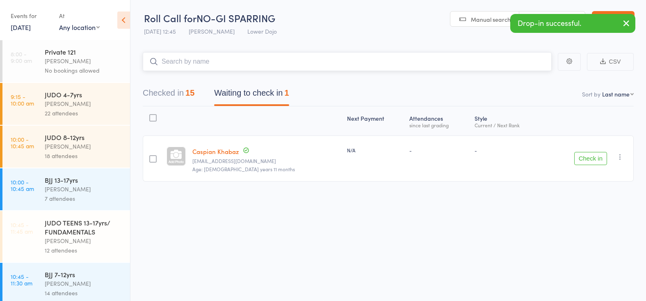
click at [171, 85] on button "Checked in 15" at bounding box center [169, 95] width 52 height 22
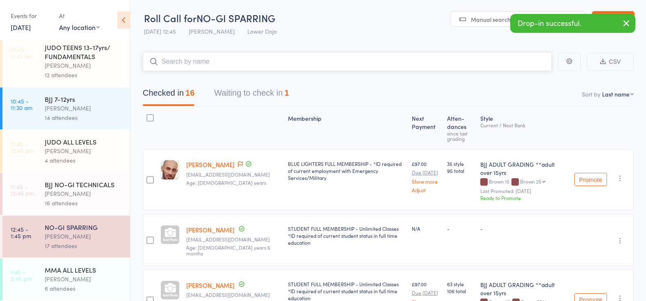
scroll to position [175, 0]
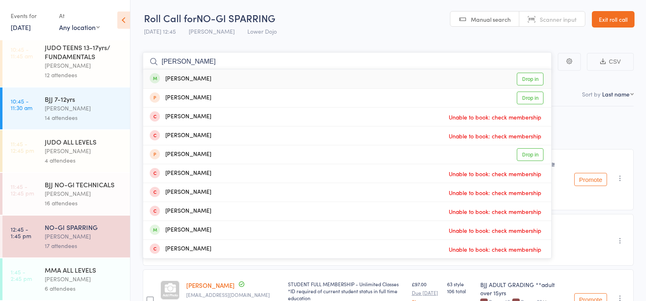
type input "harry the"
drag, startPoint x: 251, startPoint y: 148, endPoint x: 531, endPoint y: 76, distance: 288.8
click at [531, 76] on link "Drop in" at bounding box center [530, 79] width 27 height 13
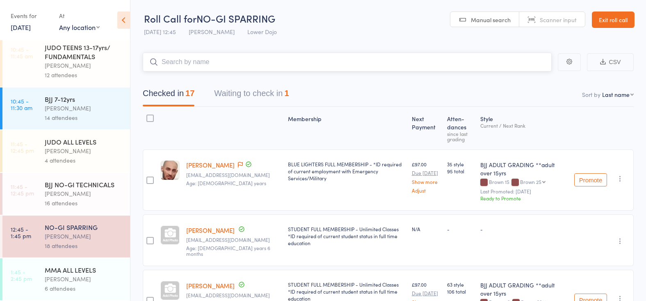
scroll to position [0, 0]
click at [203, 61] on input "ad" at bounding box center [347, 61] width 409 height 19
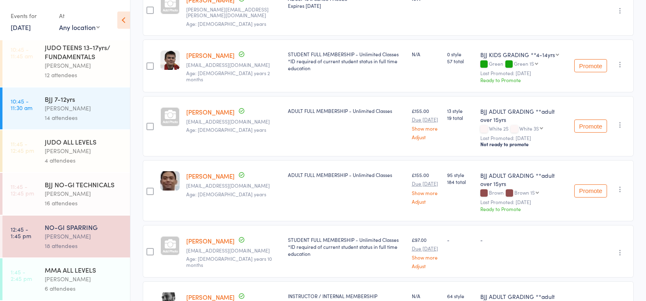
scroll to position [724, 0]
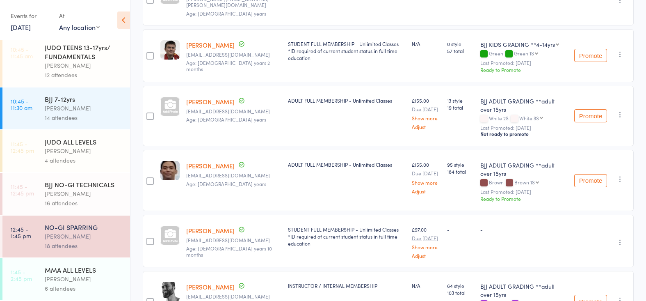
type input "ad"
click at [87, 194] on div "Mikey Pharoah" at bounding box center [84, 193] width 78 height 9
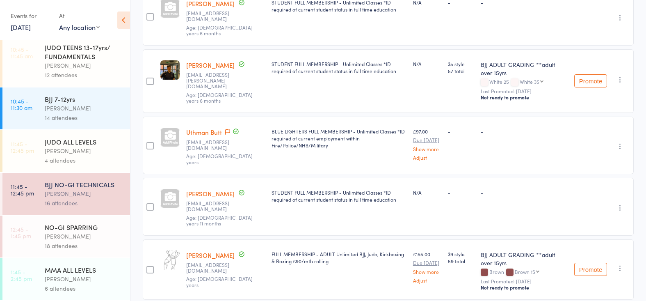
scroll to position [160, 0]
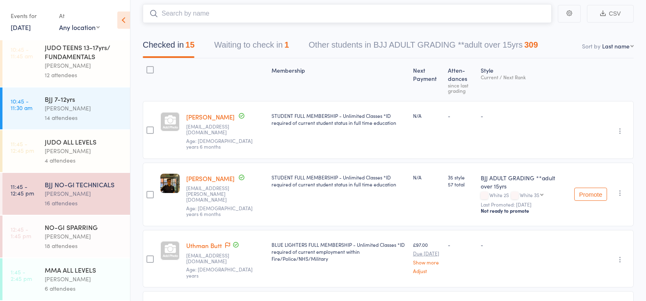
click at [258, 40] on button "Waiting to check in 1" at bounding box center [251, 47] width 75 height 22
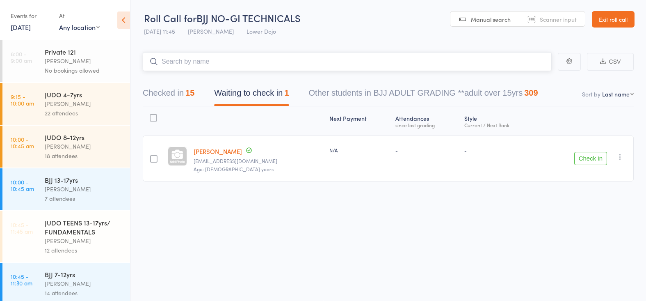
scroll to position [0, 0]
click at [82, 103] on div "Edward Semple" at bounding box center [84, 103] width 78 height 9
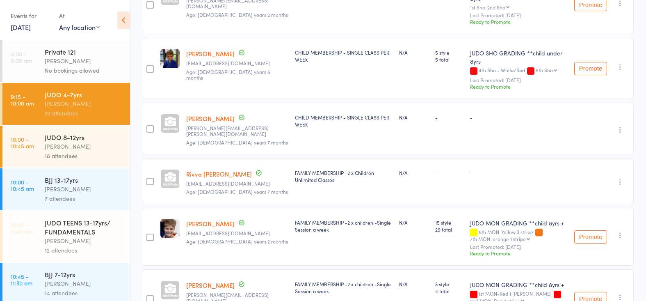
scroll to position [1051, 0]
click at [202, 115] on link "Roscoe Shore" at bounding box center [210, 119] width 48 height 9
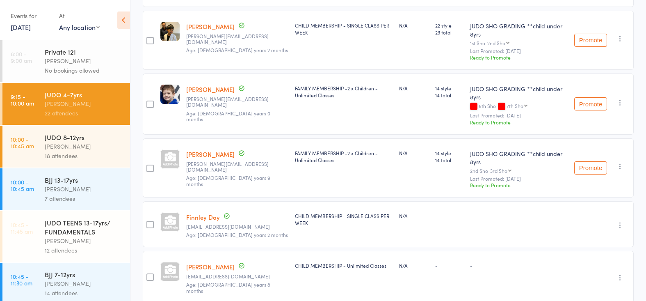
scroll to position [425, 0]
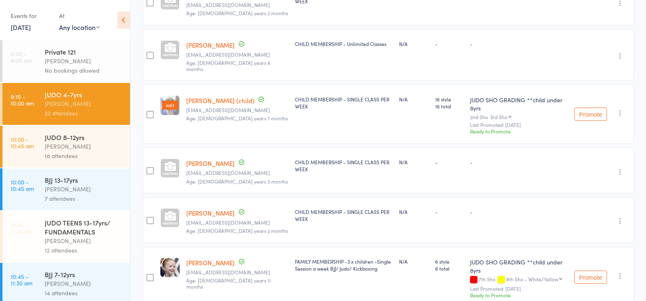
click at [172, 105] on img at bounding box center [170, 105] width 21 height 21
drag, startPoint x: 241, startPoint y: 90, endPoint x: 248, endPoint y: 88, distance: 6.9
click at [247, 96] on link "Servando Garcia (child)" at bounding box center [220, 100] width 68 height 9
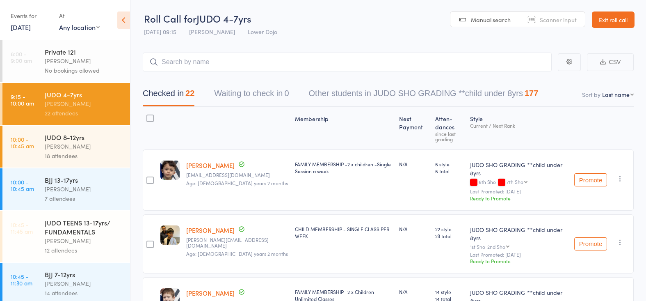
scroll to position [0, 0]
click at [217, 60] on input "search" at bounding box center [347, 61] width 409 height 19
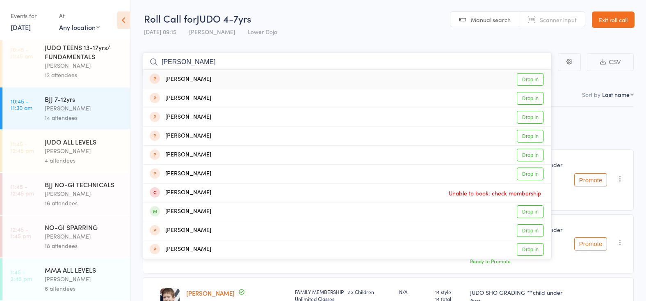
scroll to position [175, 0]
type input "baim"
click at [56, 237] on div "Mikey Pharoah" at bounding box center [84, 235] width 78 height 9
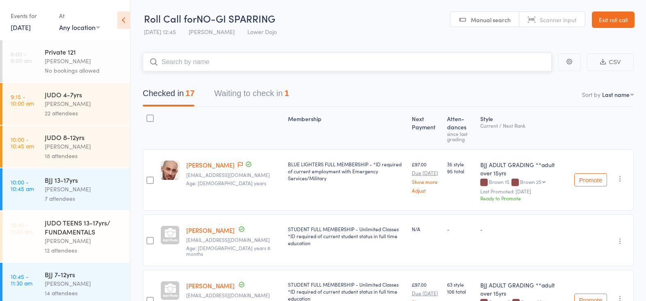
scroll to position [8, 0]
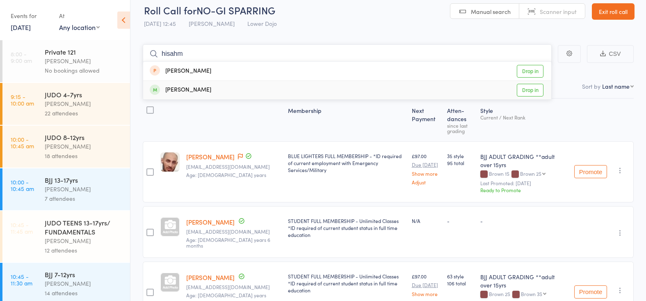
type input "hisahm"
drag, startPoint x: 532, startPoint y: 86, endPoint x: 507, endPoint y: 80, distance: 26.0
click at [532, 86] on link "Drop in" at bounding box center [530, 90] width 27 height 13
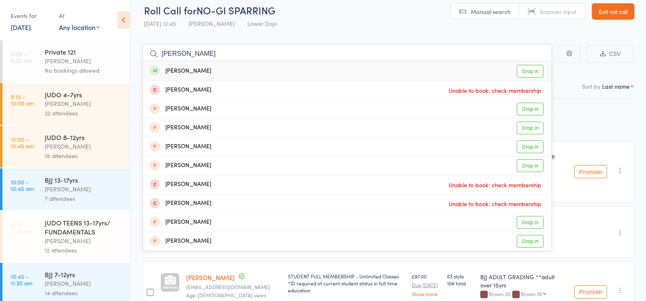
type input "adam pierce"
click at [517, 70] on link "Drop in" at bounding box center [530, 71] width 27 height 13
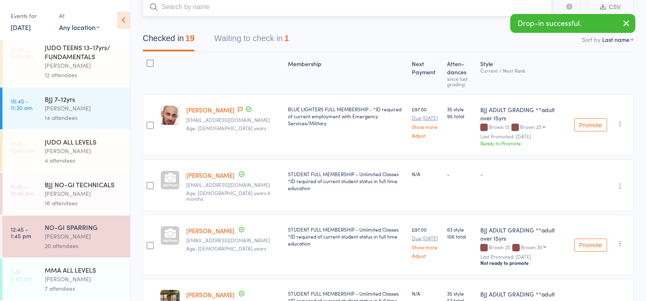
scroll to position [55, 0]
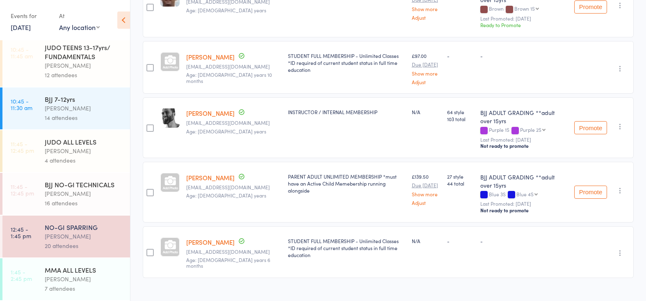
type input "pearce"
click at [85, 271] on div "MMA ALL LEVELS" at bounding box center [84, 269] width 78 height 9
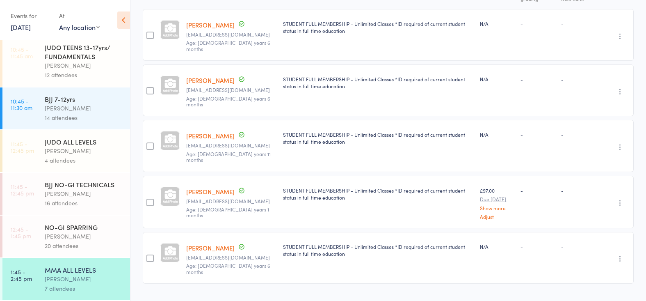
scroll to position [175, 0]
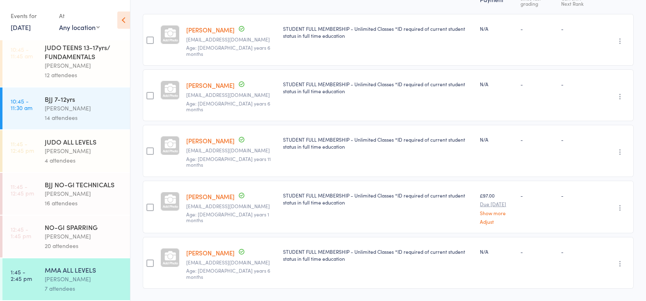
click at [80, 237] on div "Mikey Pharoah" at bounding box center [84, 235] width 78 height 9
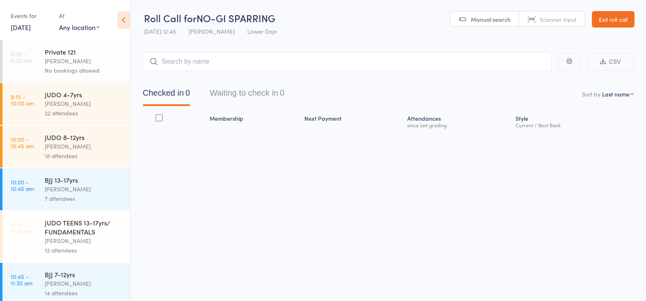
scroll to position [0, 0]
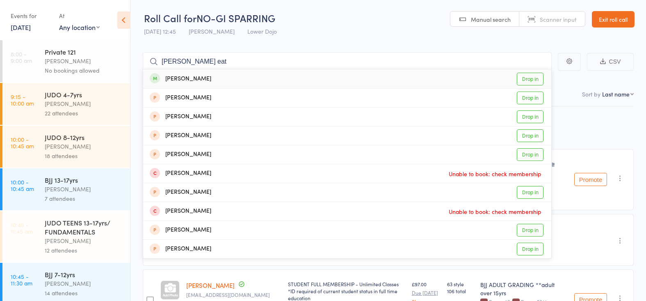
type input "micheal eat"
click at [533, 80] on link "Drop in" at bounding box center [530, 79] width 27 height 13
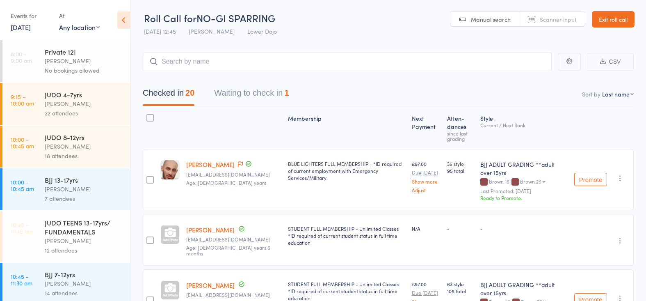
click at [71, 102] on div "Edward Semple" at bounding box center [84, 103] width 78 height 9
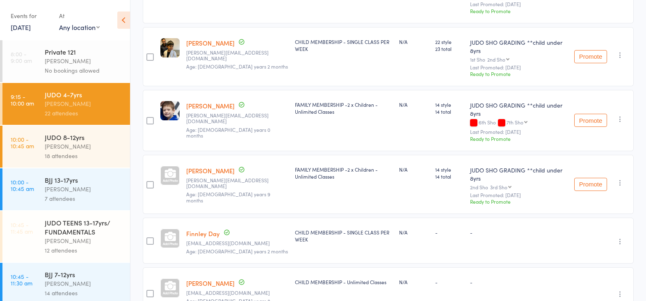
scroll to position [221, 0]
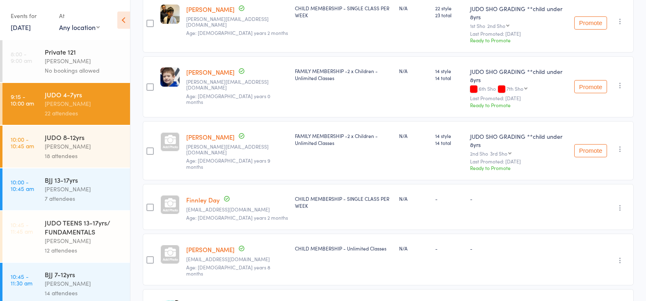
click at [103, 157] on div "18 attendees" at bounding box center [84, 155] width 78 height 9
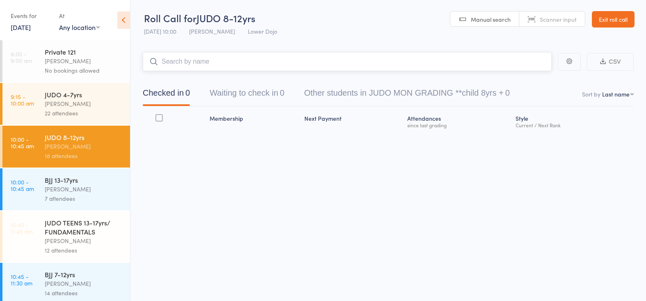
scroll to position [0, 0]
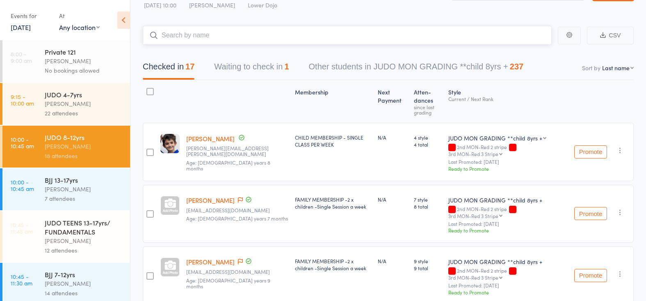
click at [232, 66] on button "Waiting to check in 1" at bounding box center [251, 69] width 75 height 22
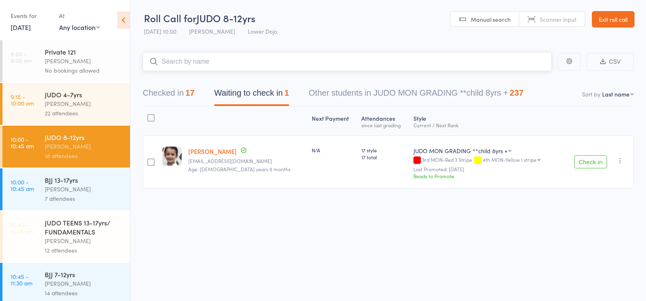
scroll to position [2, 0]
click at [184, 92] on button "Checked in 17" at bounding box center [169, 95] width 52 height 22
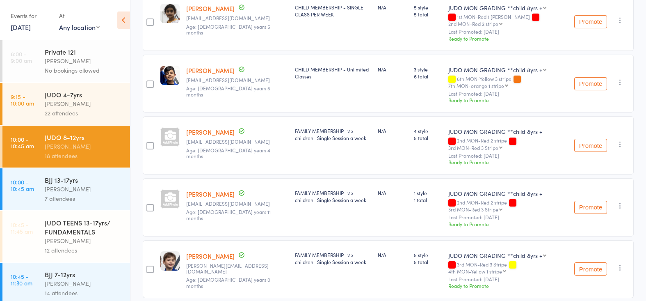
scroll to position [522, 0]
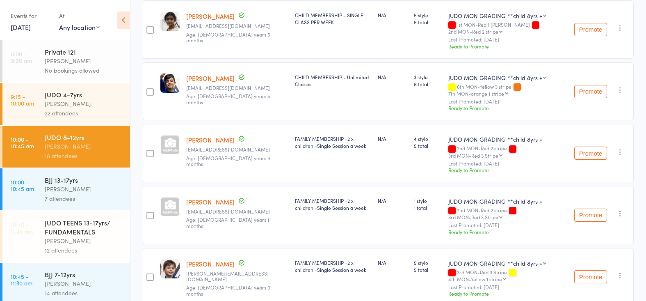
click at [107, 178] on div "BJJ 13-17yrs" at bounding box center [84, 179] width 78 height 9
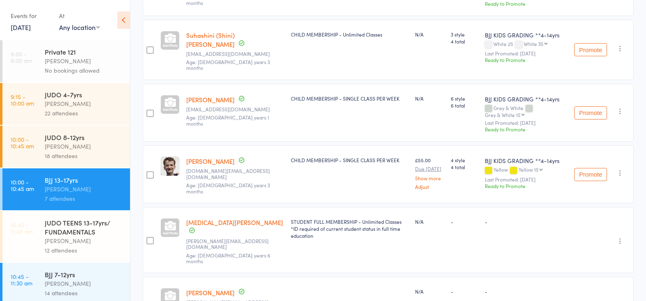
scroll to position [187, 0]
click at [214, 157] on div "Charlie Donaldson Up to date BD.uk@protonmail.com Age: 15 years 3 months" at bounding box center [235, 173] width 105 height 58
click at [218, 156] on link "Charlie Donaldson" at bounding box center [210, 160] width 48 height 9
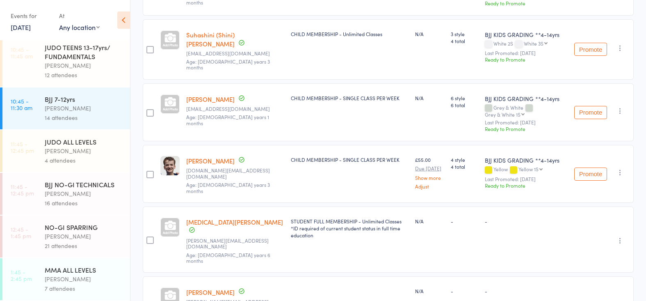
scroll to position [175, 0]
click at [86, 266] on div "MMA ALL LEVELS" at bounding box center [84, 269] width 78 height 9
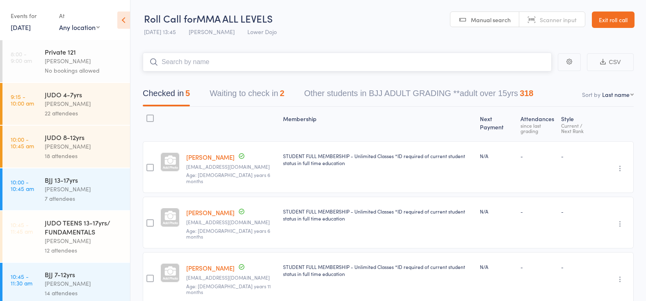
click at [260, 89] on button "Waiting to check in 2" at bounding box center [247, 95] width 75 height 22
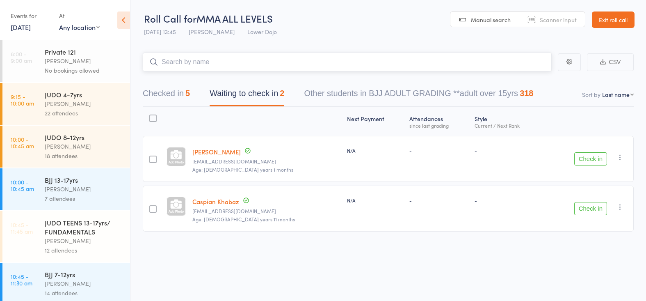
click at [174, 92] on button "Checked in 5" at bounding box center [166, 95] width 47 height 22
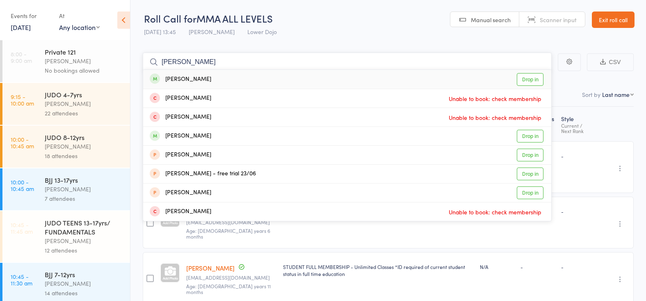
type input "eduardo rev"
click at [528, 77] on link "Drop in" at bounding box center [530, 79] width 27 height 13
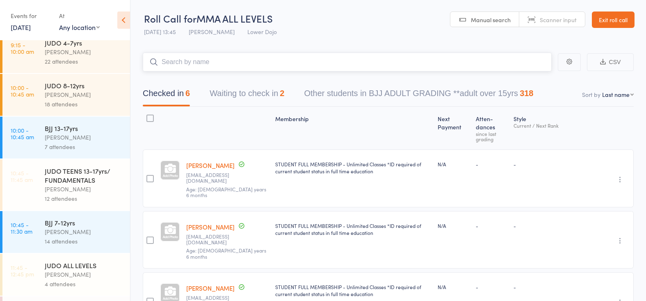
scroll to position [37, 0]
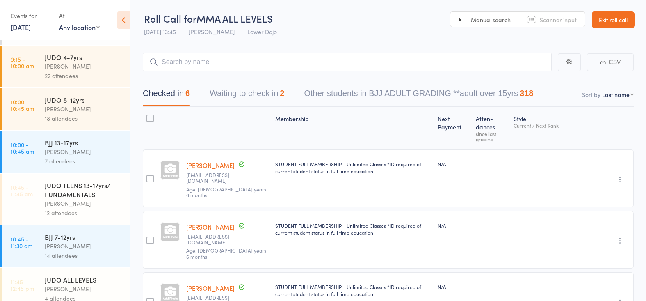
click at [82, 201] on div "Edward Semple" at bounding box center [84, 202] width 78 height 9
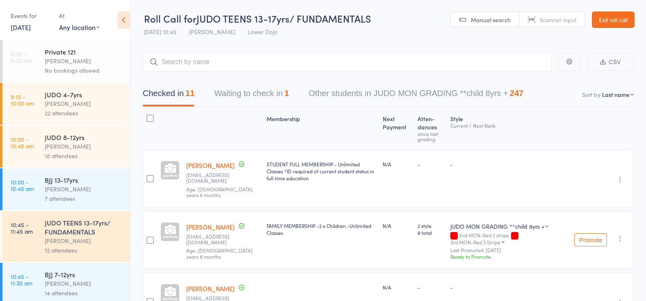
click at [618, 175] on icon "button" at bounding box center [620, 179] width 8 height 8
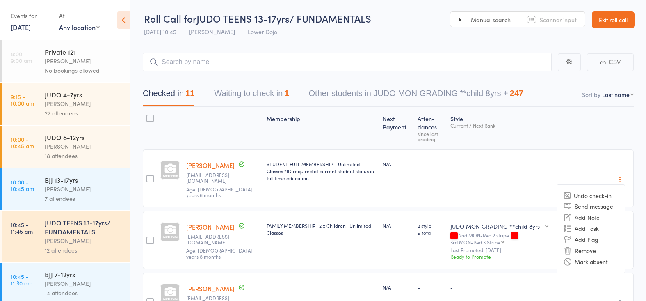
drag, startPoint x: 596, startPoint y: 246, endPoint x: 235, endPoint y: 82, distance: 396.4
click at [596, 246] on li "Remove" at bounding box center [591, 250] width 68 height 11
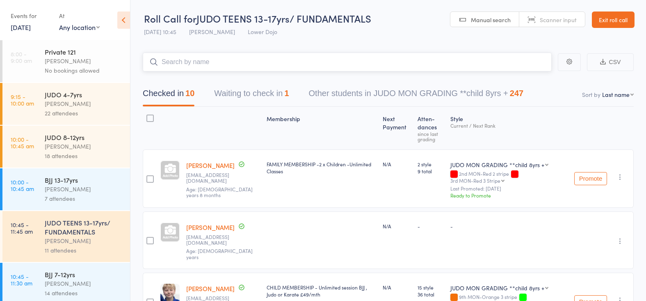
click at [392, 64] on input "search" at bounding box center [347, 61] width 409 height 19
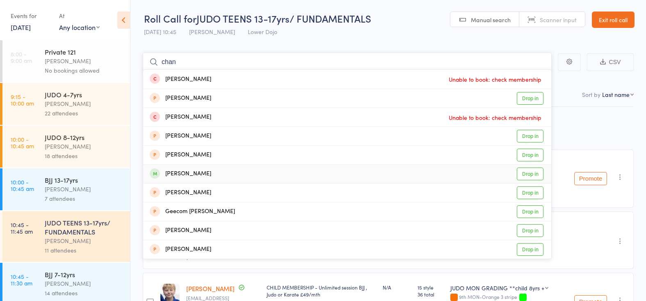
type input "chan"
click at [525, 170] on link "Drop in" at bounding box center [530, 173] width 27 height 13
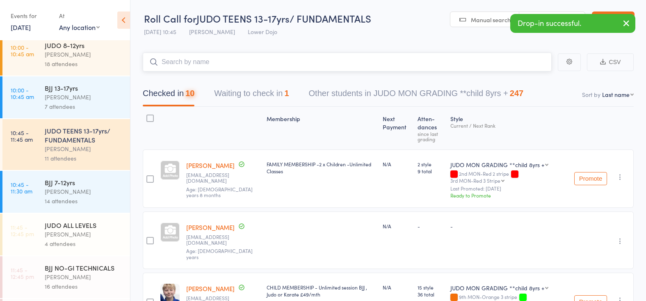
scroll to position [95, 0]
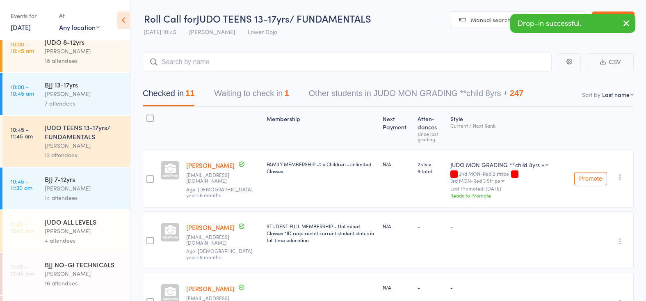
click at [75, 234] on div "Edward Semple" at bounding box center [84, 230] width 78 height 9
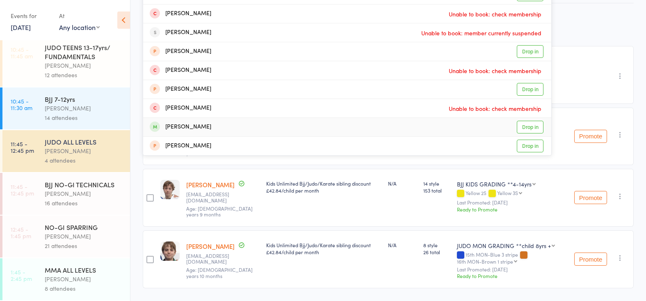
scroll to position [103, 0]
type input "daniel"
click at [99, 280] on div "Louis Bricusse" at bounding box center [84, 278] width 78 height 9
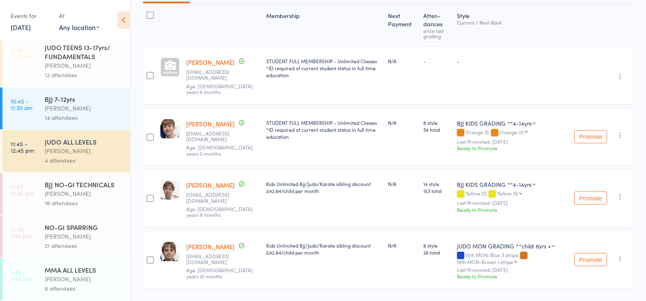
scroll to position [175, 0]
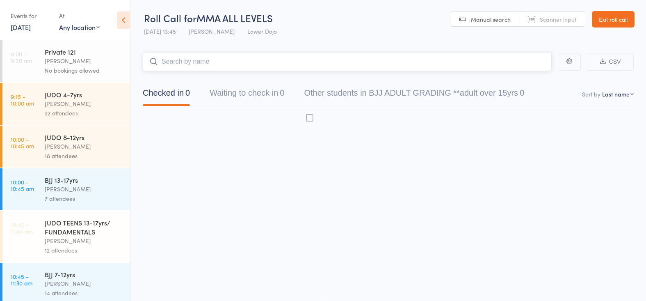
scroll to position [0, 0]
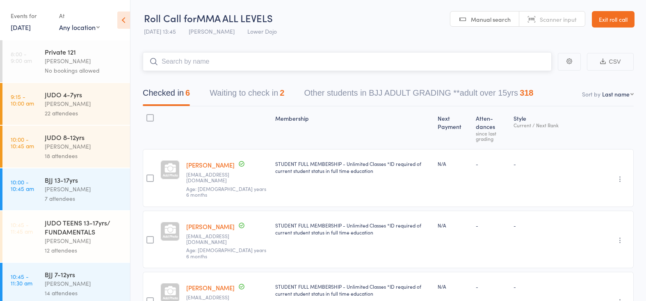
click at [254, 98] on button "Waiting to check in 2" at bounding box center [247, 95] width 75 height 22
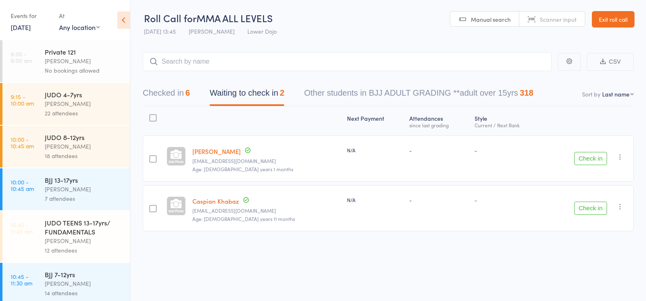
click at [592, 155] on button "Check in" at bounding box center [590, 158] width 33 height 13
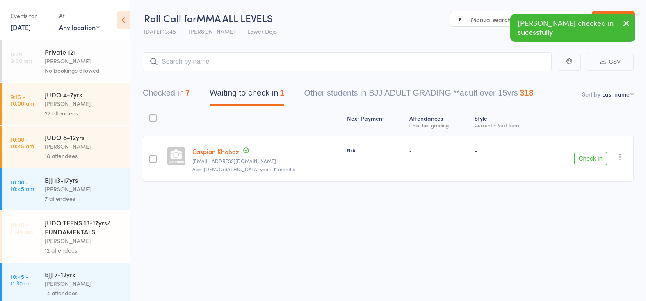
click at [166, 97] on button "Checked in 7" at bounding box center [166, 95] width 47 height 22
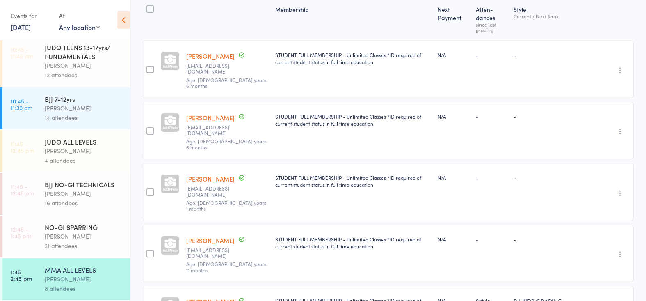
scroll to position [110, 0]
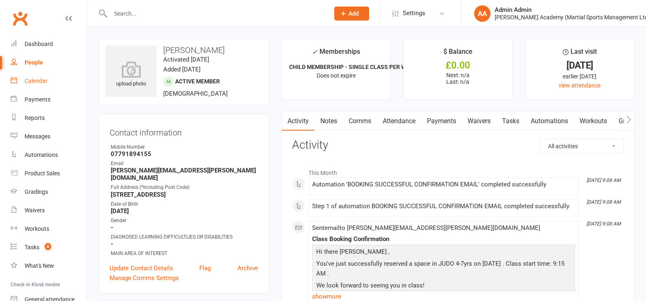
click at [47, 82] on link "Calendar" at bounding box center [49, 81] width 76 height 18
click at [159, 16] on input "text" at bounding box center [216, 13] width 216 height 11
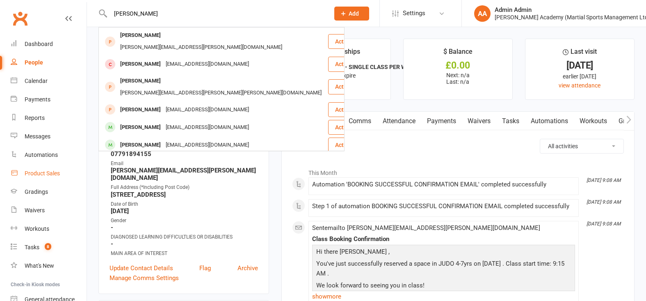
type input "george"
click at [51, 170] on div "Product Sales" at bounding box center [42, 173] width 35 height 7
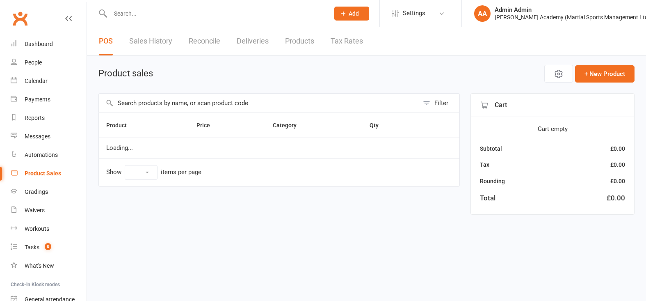
select select "100"
click at [170, 103] on input "text" at bounding box center [259, 102] width 320 height 19
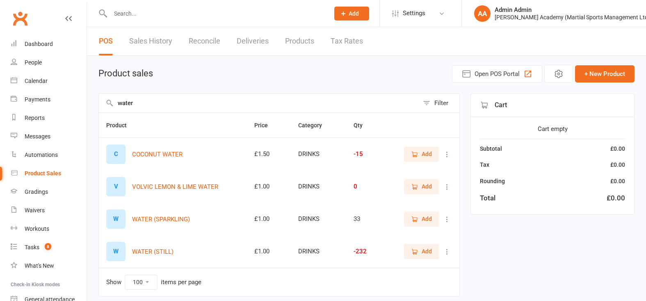
type input "water"
click at [417, 255] on icon "button" at bounding box center [414, 251] width 7 height 7
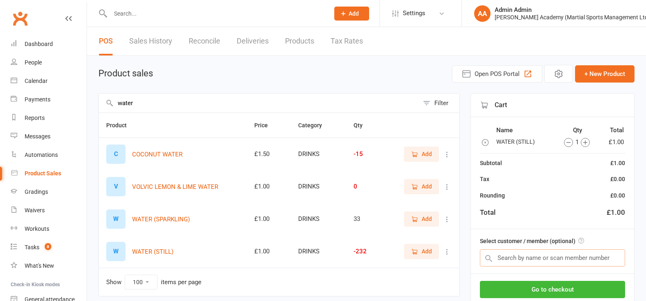
click at [530, 259] on input "text" at bounding box center [552, 257] width 145 height 17
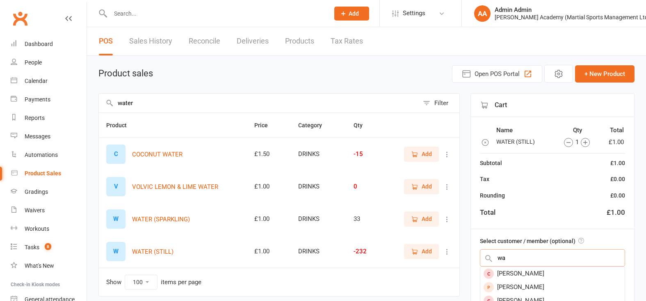
type input "w"
type input "george nock"
click at [528, 276] on div "George Nock" at bounding box center [552, 274] width 144 height 14
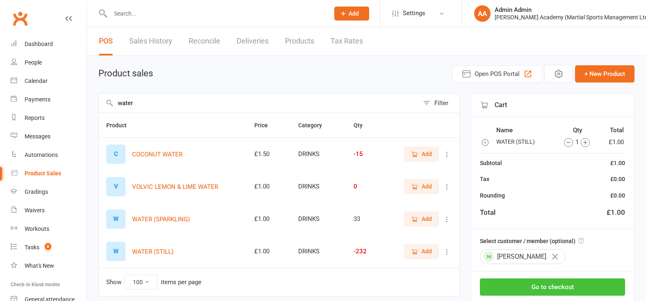
click at [510, 285] on button "Go to checkout" at bounding box center [552, 286] width 145 height 17
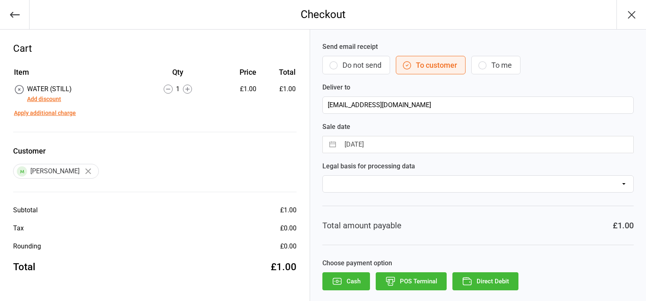
click at [463, 277] on icon "button" at bounding box center [465, 278] width 4 height 2
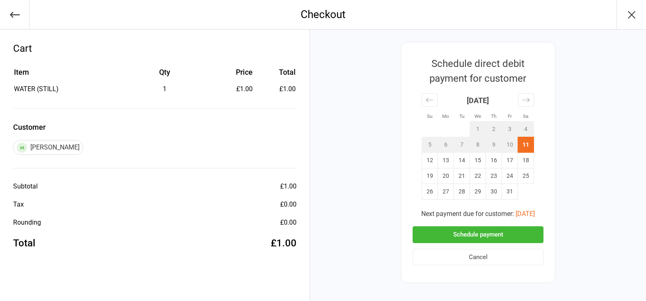
click at [451, 226] on button "Schedule payment" at bounding box center [478, 234] width 131 height 17
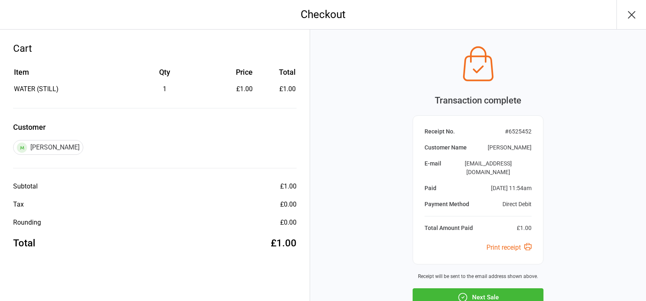
click at [455, 288] on button "Next Sale" at bounding box center [478, 297] width 131 height 18
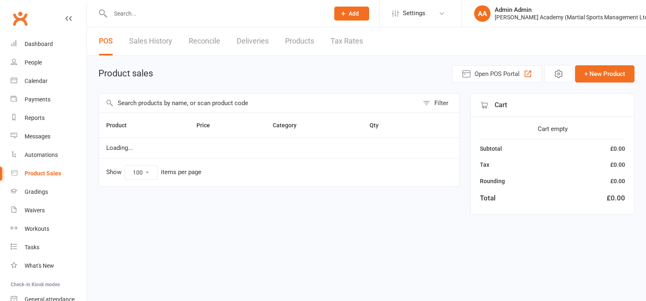
select select "100"
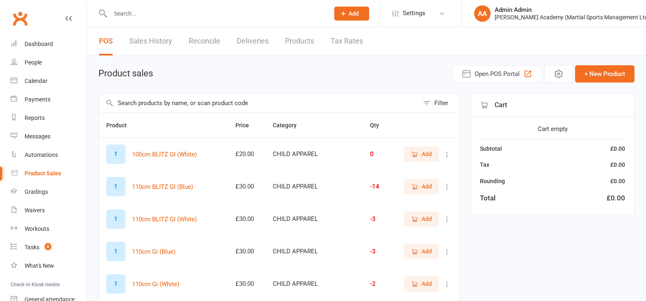
click at [208, 107] on input "text" at bounding box center [259, 102] width 320 height 19
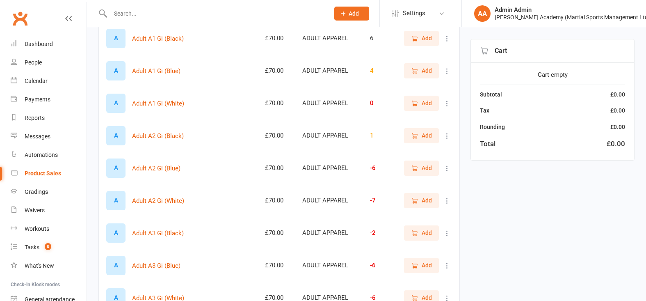
scroll to position [2032, 0]
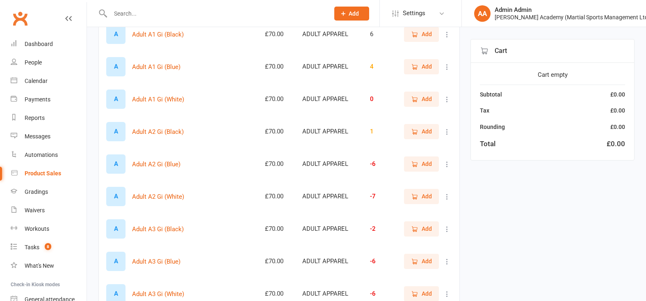
type input "gi"
click at [422, 201] on span "Add" at bounding box center [427, 196] width 10 height 9
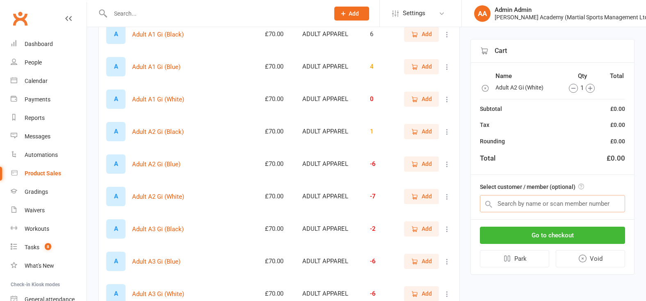
click at [536, 204] on input "text" at bounding box center [552, 203] width 145 height 17
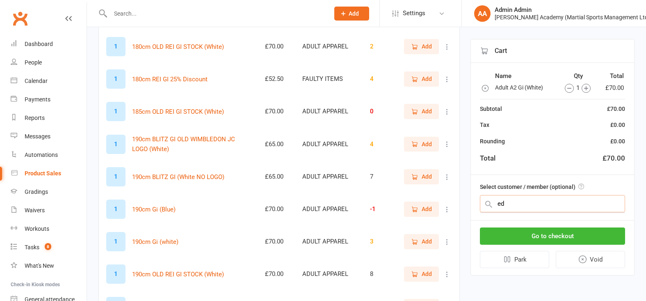
scroll to position [1338, 0]
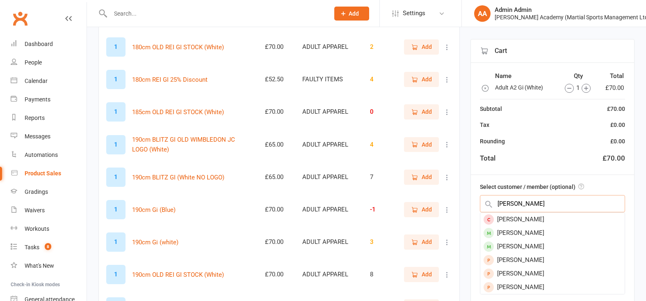
type input "ed sempre"
drag, startPoint x: 497, startPoint y: 203, endPoint x: 519, endPoint y: 248, distance: 50.1
click at [519, 247] on div "Edward Semple" at bounding box center [552, 246] width 144 height 14
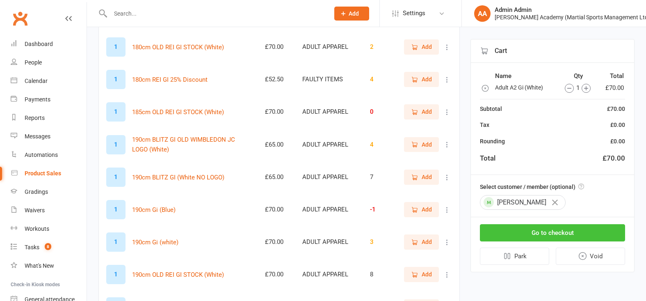
click at [510, 231] on button "Go to checkout" at bounding box center [552, 232] width 145 height 17
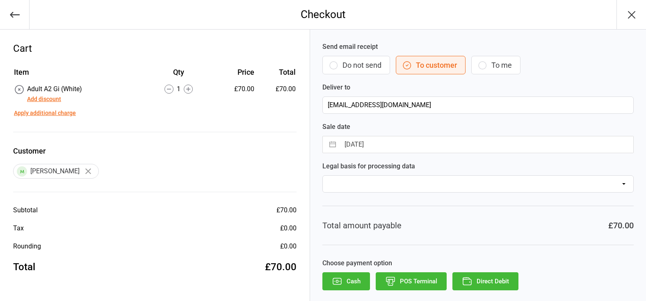
click at [48, 99] on button "Add discount" at bounding box center [44, 99] width 34 height 9
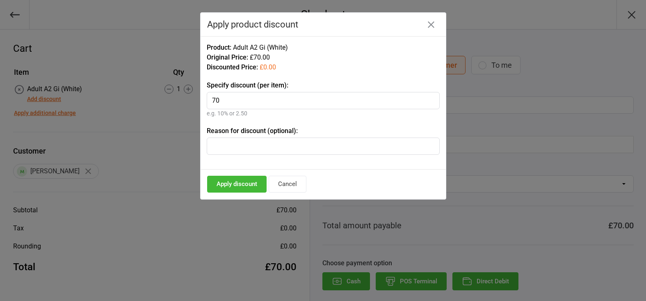
type input "70"
click at [243, 183] on button "Apply discount" at bounding box center [236, 184] width 59 height 17
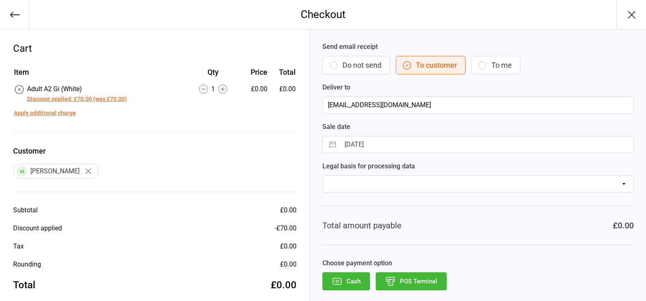
click at [346, 280] on button "Cash" at bounding box center [346, 281] width 48 height 18
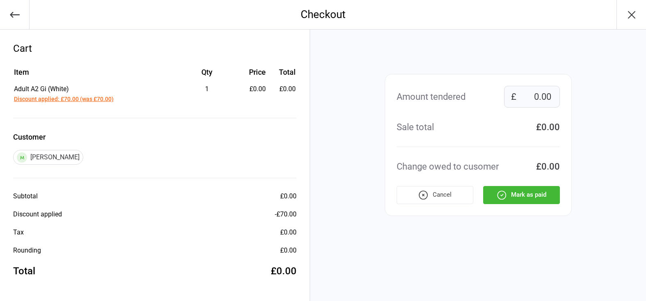
click at [529, 194] on button "Mark as paid" at bounding box center [521, 195] width 77 height 18
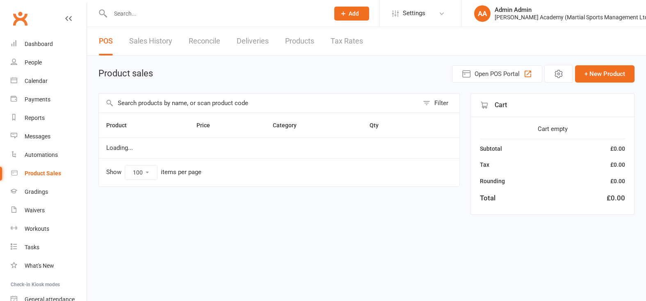
select select "100"
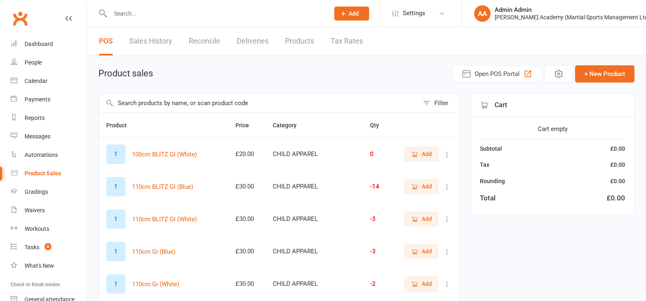
click at [189, 105] on input "text" at bounding box center [259, 102] width 320 height 19
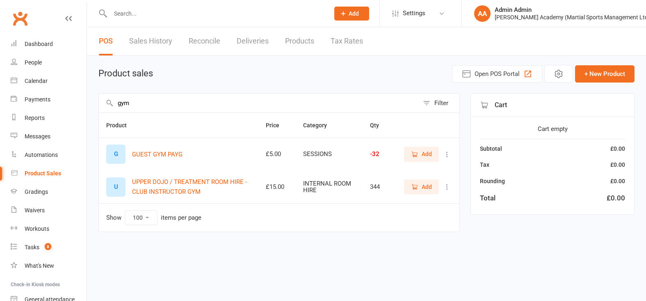
type input "gym"
click at [429, 157] on span "Add" at bounding box center [427, 153] width 10 height 9
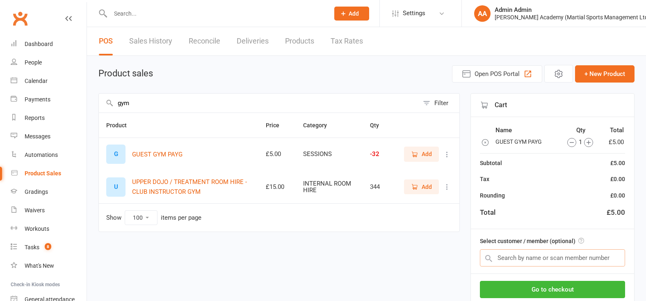
click at [565, 256] on input "text" at bounding box center [552, 257] width 145 height 17
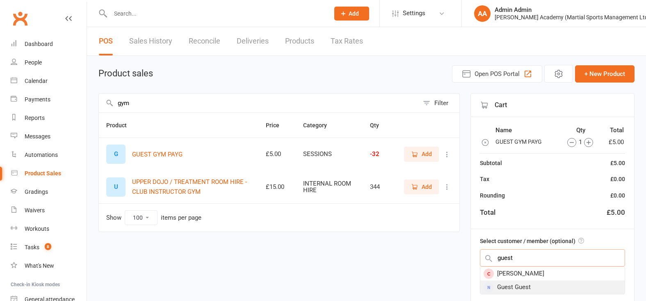
type input "guest"
click at [556, 284] on div "Guest Guest" at bounding box center [552, 287] width 144 height 14
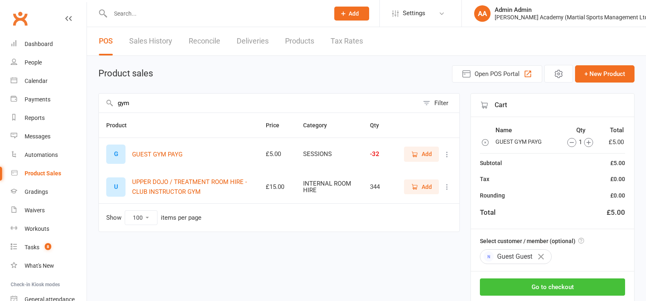
click at [559, 283] on button "Go to checkout" at bounding box center [552, 286] width 145 height 17
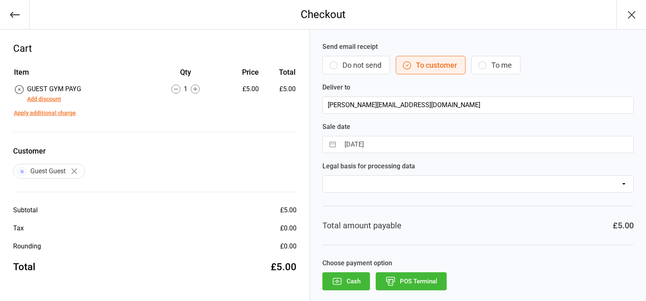
drag, startPoint x: 388, startPoint y: 274, endPoint x: 393, endPoint y: 277, distance: 6.1
click at [393, 277] on button "POS Terminal" at bounding box center [411, 281] width 71 height 18
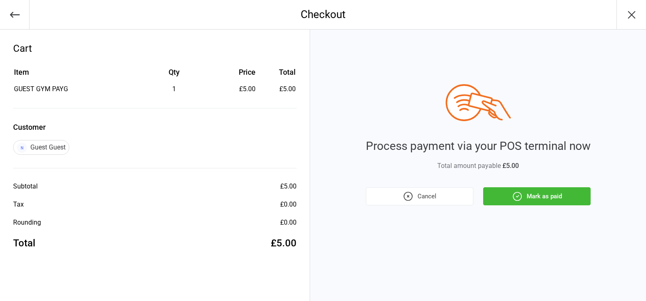
click at [527, 179] on div "Process payment via your POS terminal now Total amount payable £5.00 Cancel Mar…" at bounding box center [478, 144] width 225 height 121
click at [513, 197] on icon "button" at bounding box center [517, 196] width 11 height 11
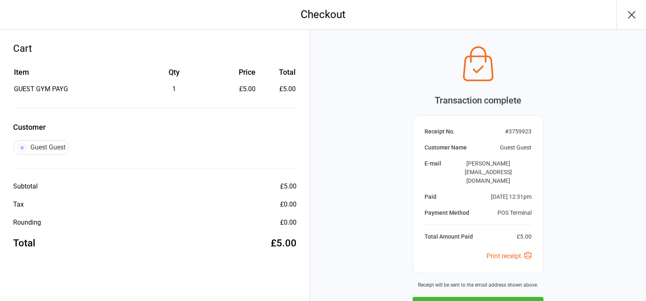
click at [468, 300] on icon "button" at bounding box center [462, 305] width 11 height 11
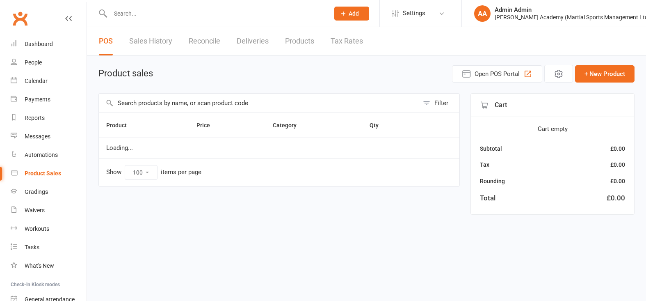
select select "100"
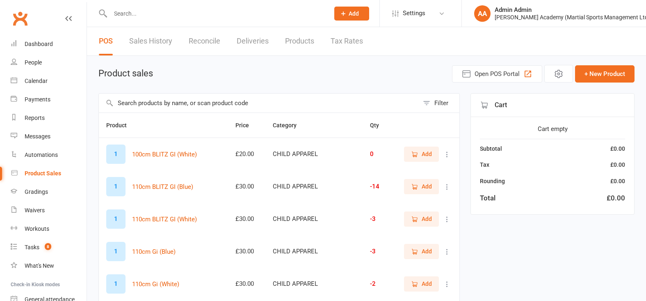
click at [185, 100] on input "text" at bounding box center [259, 102] width 320 height 19
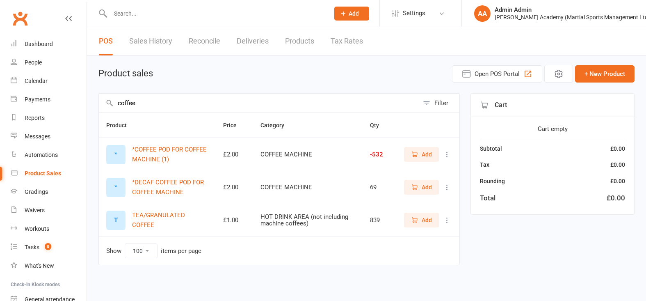
type input "coffee"
click at [419, 157] on span "Add" at bounding box center [421, 154] width 21 height 9
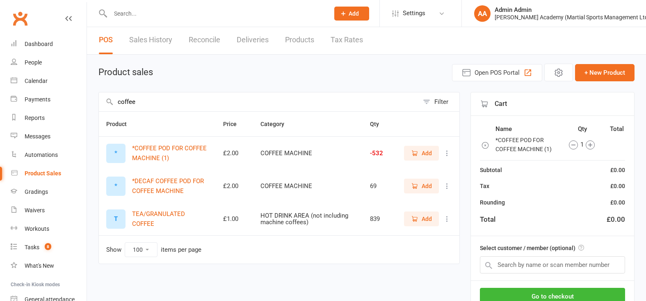
scroll to position [0, 0]
click at [568, 260] on input "text" at bounding box center [552, 265] width 145 height 17
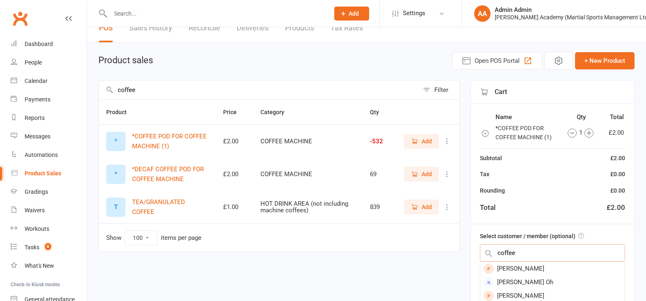
scroll to position [17, 0]
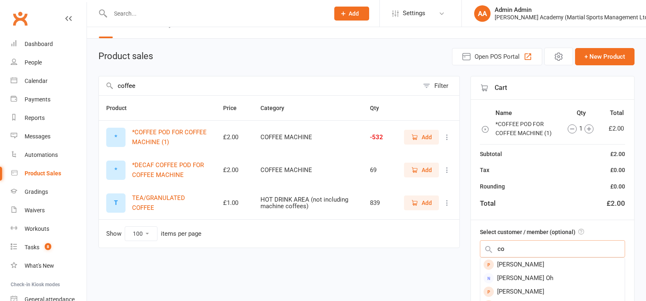
type input "c"
type input "guest"
drag, startPoint x: 524, startPoint y: 281, endPoint x: 528, endPoint y: 278, distance: 5.3
click at [523, 281] on div "Guest Guest" at bounding box center [552, 278] width 144 height 14
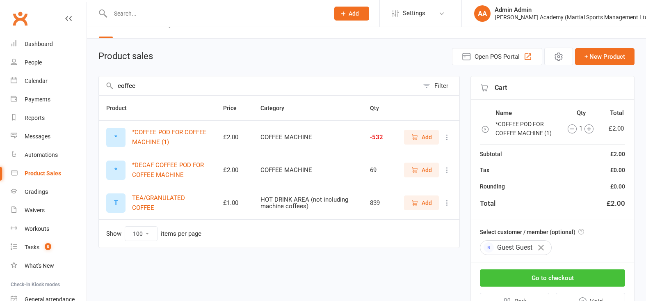
click at [524, 273] on button "Go to checkout" at bounding box center [552, 277] width 145 height 17
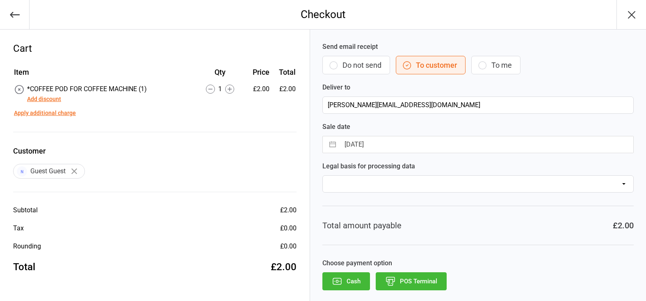
click at [398, 278] on button "POS Terminal" at bounding box center [411, 281] width 71 height 18
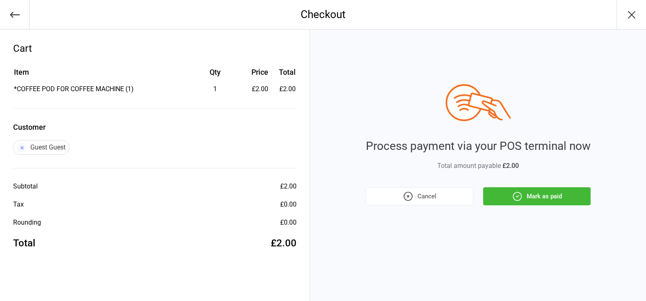
click at [505, 196] on button "Mark as paid" at bounding box center [536, 196] width 107 height 18
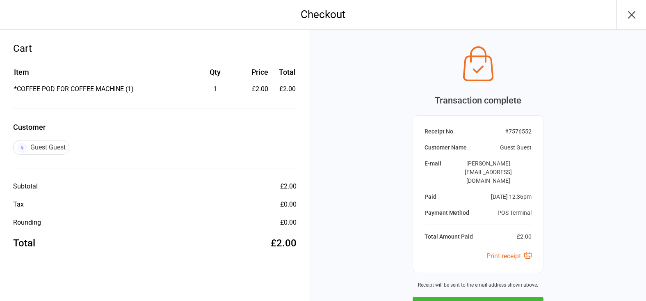
click at [472, 296] on button "Next Sale" at bounding box center [478, 305] width 131 height 18
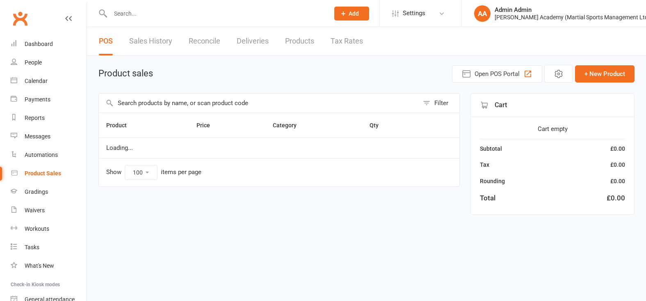
select select "100"
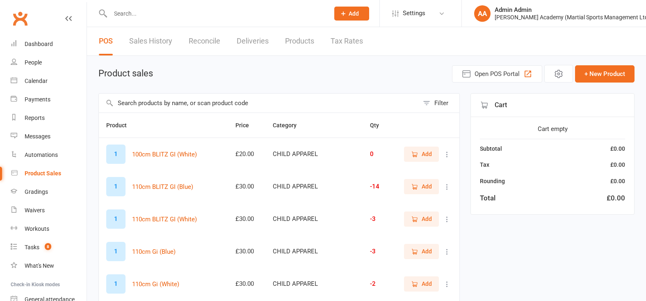
drag, startPoint x: 196, startPoint y: 92, endPoint x: 204, endPoint y: 120, distance: 28.4
click at [203, 121] on th "Product" at bounding box center [163, 125] width 129 height 25
click at [203, 106] on input "text" at bounding box center [259, 102] width 320 height 19
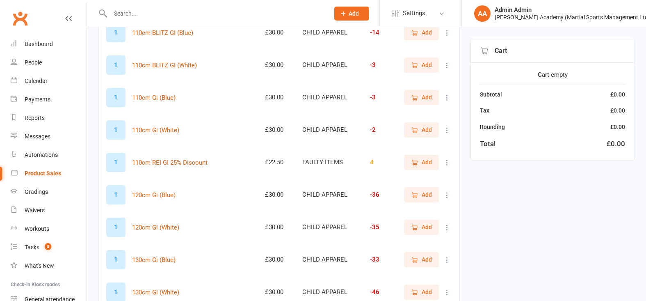
scroll to position [154, 0]
type input "gi"
click at [413, 190] on button "Add" at bounding box center [421, 194] width 35 height 15
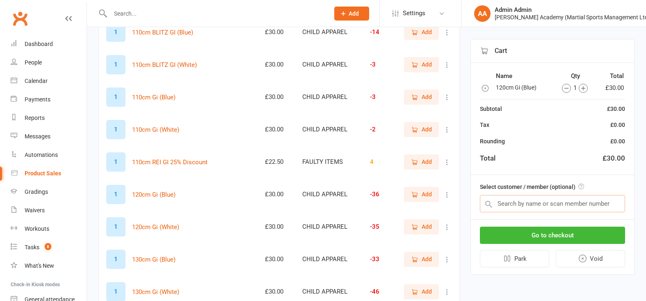
click at [575, 205] on input "text" at bounding box center [552, 203] width 145 height 17
type input "s"
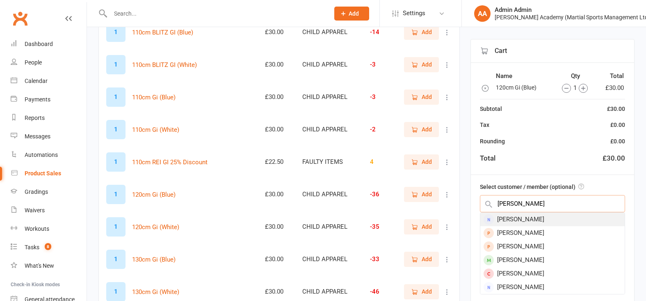
type input "catherine shore"
click at [539, 220] on div "Catherine Shore" at bounding box center [552, 219] width 144 height 14
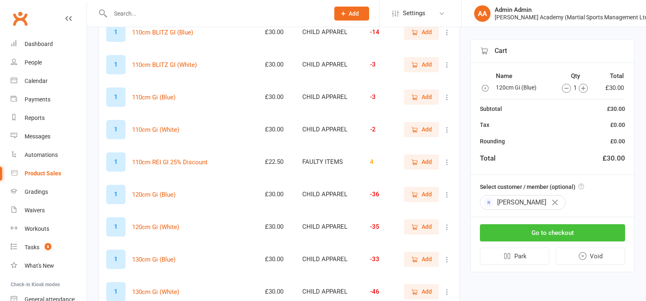
click at [540, 229] on button "Go to checkout" at bounding box center [552, 232] width 145 height 17
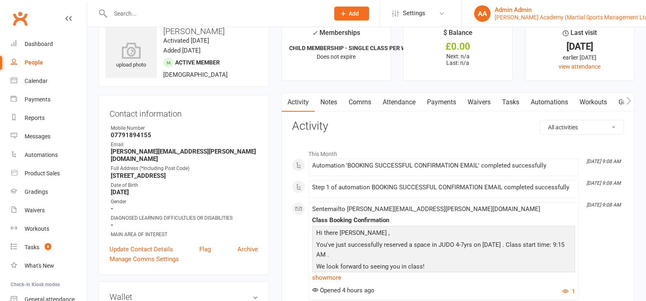
scroll to position [17, 0]
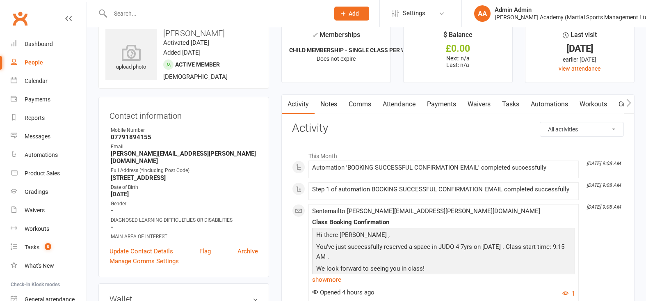
click at [164, 18] on input "text" at bounding box center [216, 13] width 216 height 11
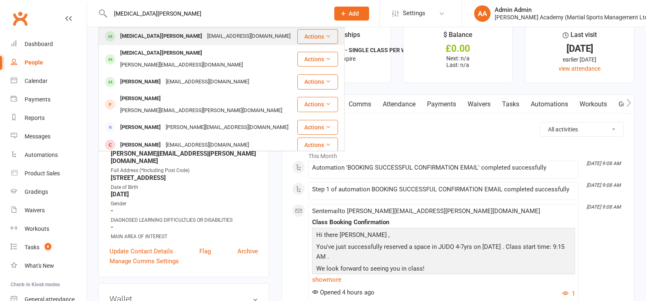
type input "[MEDICAL_DATA][PERSON_NAME]"
click at [131, 35] on div "[MEDICAL_DATA][PERSON_NAME]" at bounding box center [161, 36] width 87 height 12
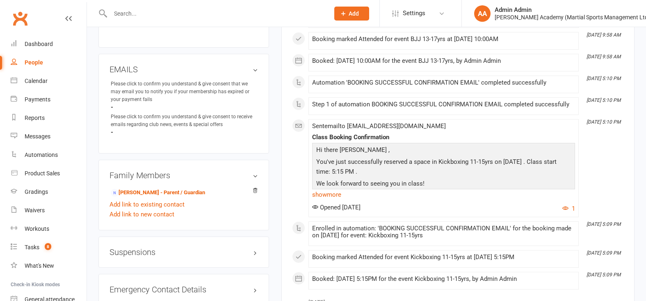
scroll to position [547, 0]
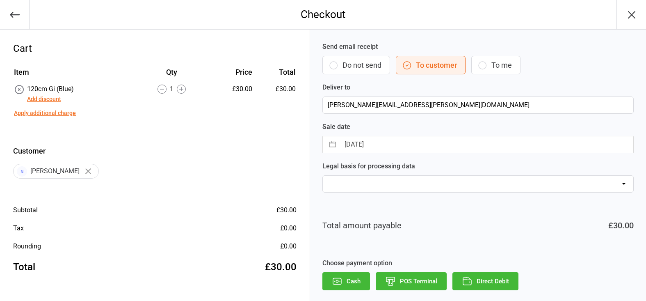
click at [398, 276] on button "POS Terminal" at bounding box center [411, 281] width 71 height 18
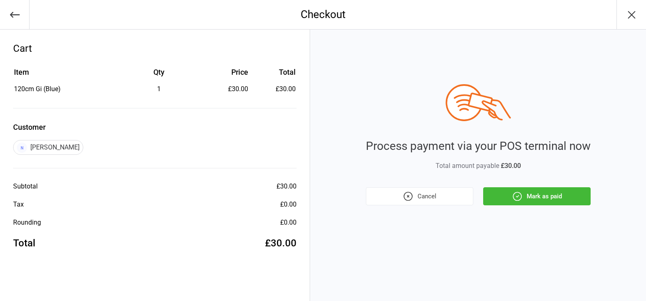
click at [555, 201] on button "Mark as paid" at bounding box center [536, 196] width 107 height 18
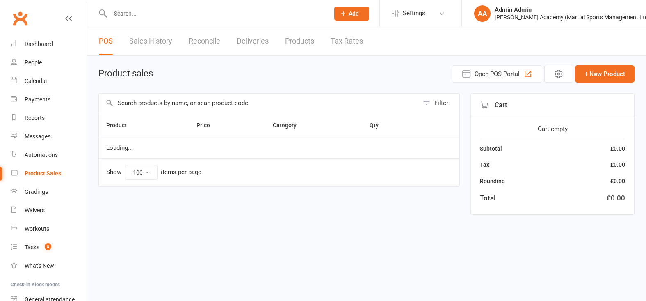
select select "100"
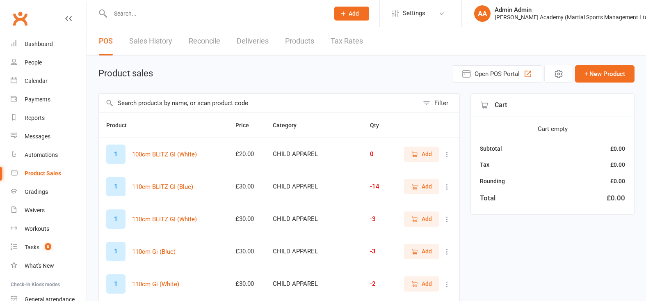
drag, startPoint x: 201, startPoint y: 96, endPoint x: 201, endPoint y: 103, distance: 7.0
click at [201, 96] on input "text" at bounding box center [259, 102] width 320 height 19
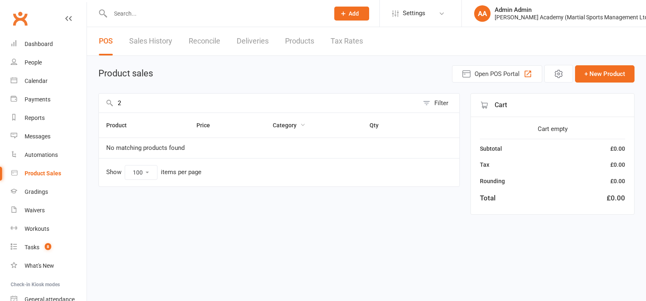
type input "2"
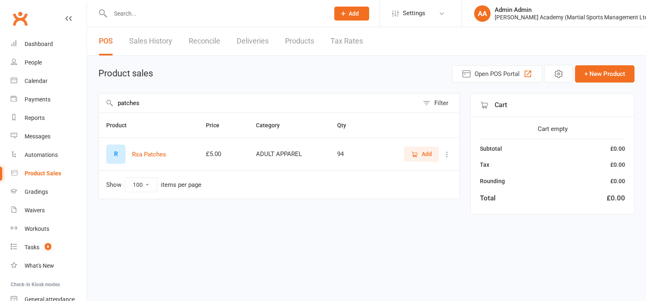
type input "patches"
click at [422, 158] on span "Add" at bounding box center [427, 153] width 10 height 9
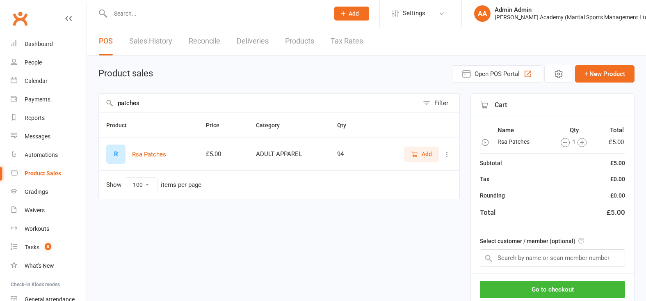
click at [414, 156] on icon "button" at bounding box center [414, 153] width 7 height 7
click at [583, 262] on input "text" at bounding box center [552, 257] width 145 height 17
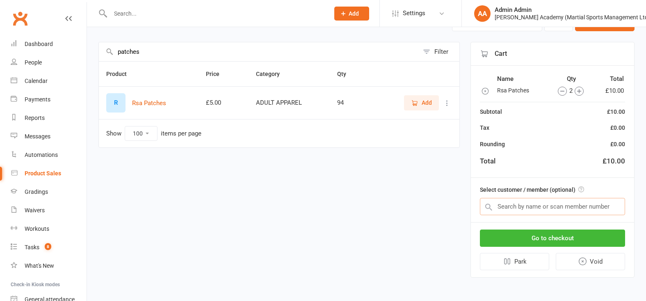
scroll to position [52, 0]
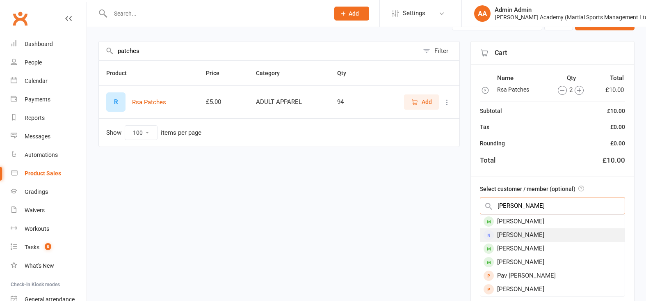
type input "pavlin kum"
click at [539, 235] on div "PAVLIN KUMCHEV" at bounding box center [552, 235] width 144 height 14
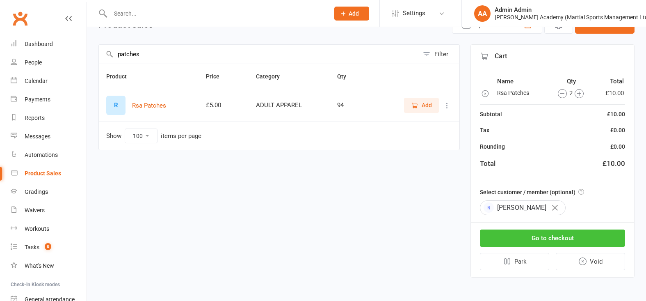
scroll to position [50, 0]
click at [558, 207] on icon "button" at bounding box center [555, 208] width 6 height 6
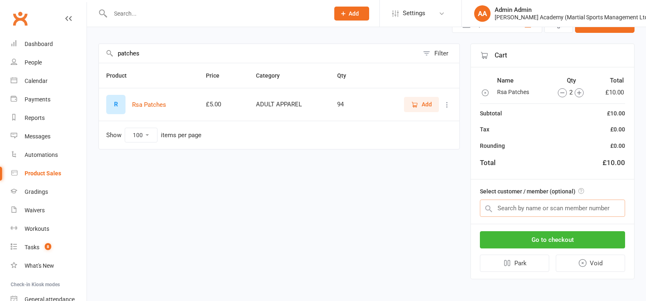
click at [558, 208] on input "text" at bounding box center [552, 207] width 145 height 17
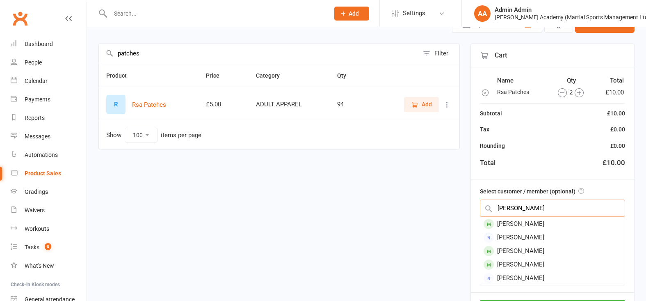
type input "pavilion"
drag, startPoint x: 559, startPoint y: 208, endPoint x: 577, endPoint y: 227, distance: 26.7
click at [577, 227] on div "Pavlin Kumchev" at bounding box center [552, 224] width 144 height 14
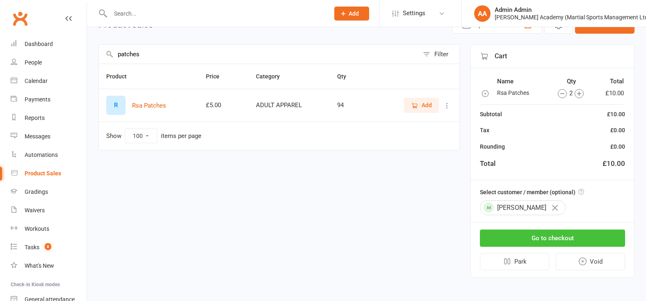
click at [550, 232] on button "Go to checkout" at bounding box center [552, 237] width 145 height 17
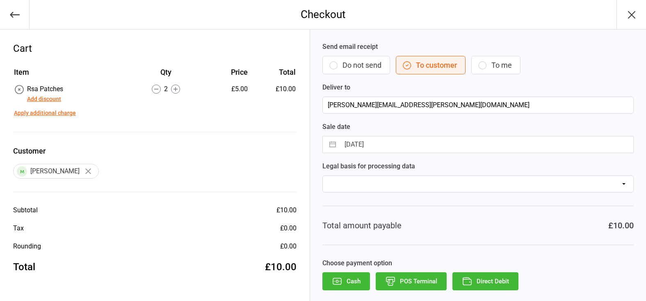
click at [413, 283] on button "POS Terminal" at bounding box center [411, 281] width 71 height 18
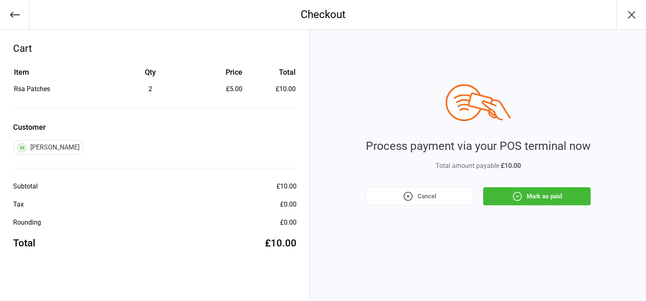
click at [561, 193] on button "Mark as paid" at bounding box center [536, 196] width 107 height 18
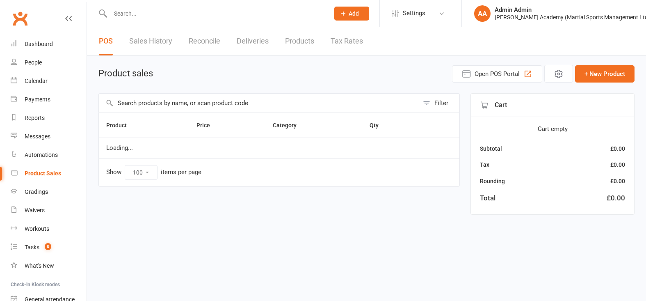
select select "100"
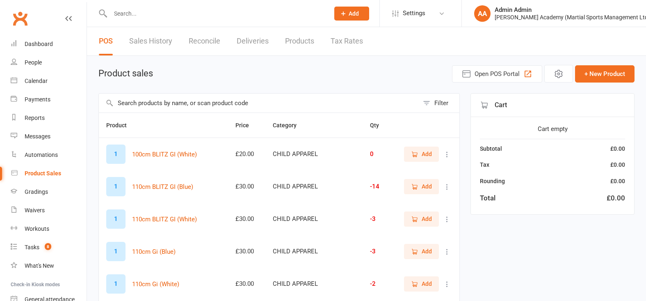
click at [151, 13] on input "text" at bounding box center [216, 13] width 216 height 11
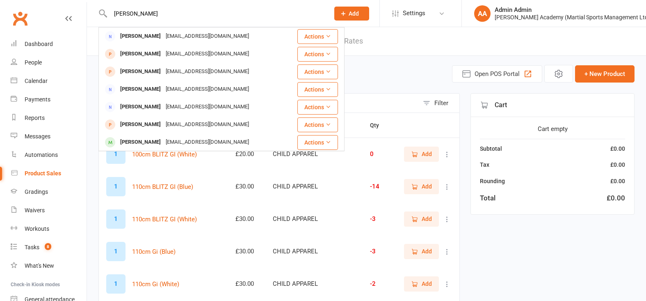
type input "baim"
click at [383, 77] on div "Product sales Open POS Portal + New Product" at bounding box center [366, 74] width 536 height 18
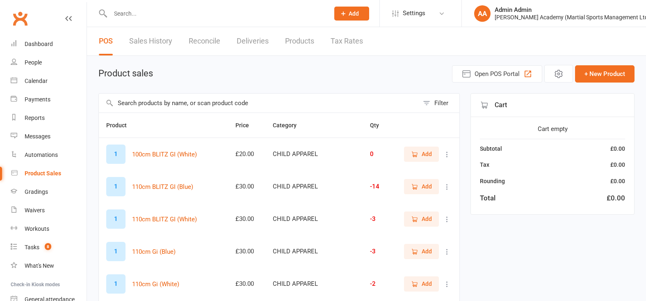
click at [183, 108] on input "text" at bounding box center [259, 102] width 320 height 19
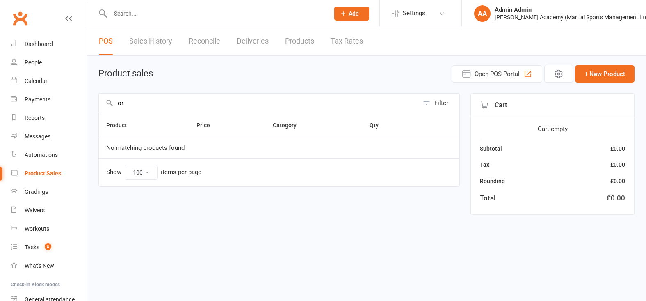
type input "o"
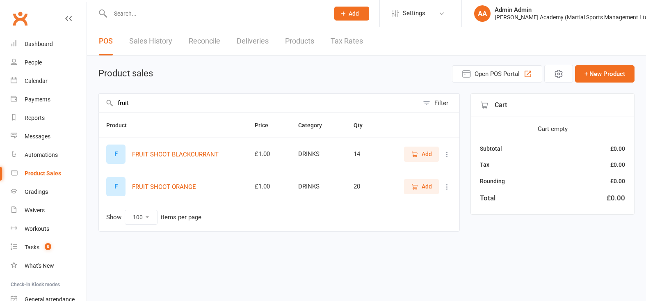
type input "fruit"
click at [422, 190] on span "Add" at bounding box center [427, 186] width 10 height 9
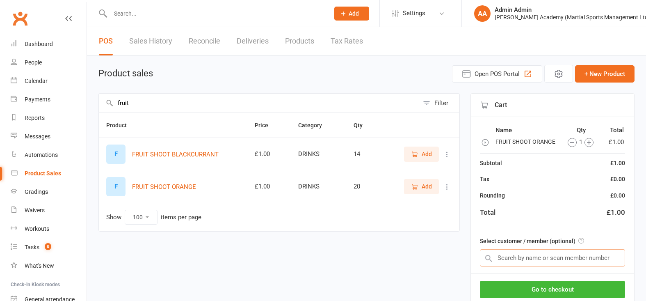
click at [543, 251] on input "text" at bounding box center [552, 257] width 145 height 17
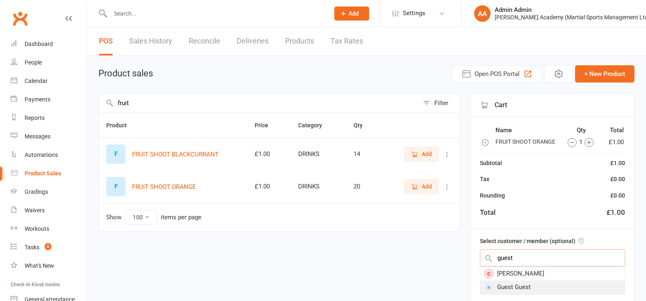
type input "guest"
click at [557, 288] on div "Guest Guest" at bounding box center [552, 287] width 144 height 14
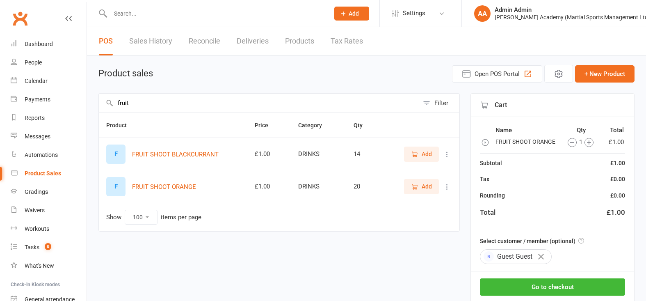
click at [543, 296] on div "Go to checkout Park Void" at bounding box center [552, 298] width 163 height 55
click at [545, 296] on div "Go to checkout Park Void" at bounding box center [552, 298] width 163 height 55
click at [540, 292] on button "Go to checkout" at bounding box center [552, 286] width 145 height 17
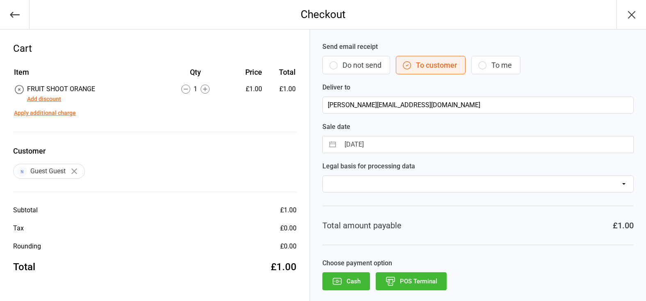
click at [404, 272] on button "POS Terminal" at bounding box center [411, 281] width 71 height 18
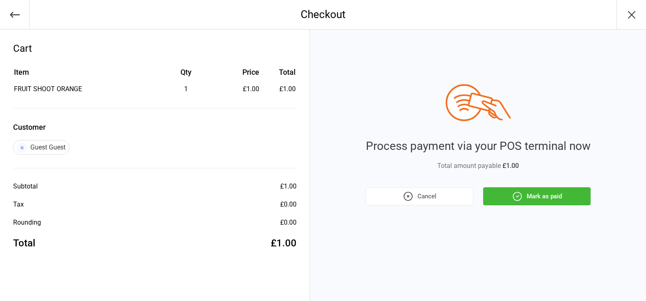
click at [534, 205] on div "Process payment via your POS terminal now Total amount payable £1.00 Cancel Mar…" at bounding box center [478, 165] width 336 height 271
click at [536, 202] on button "Mark as paid" at bounding box center [536, 196] width 107 height 18
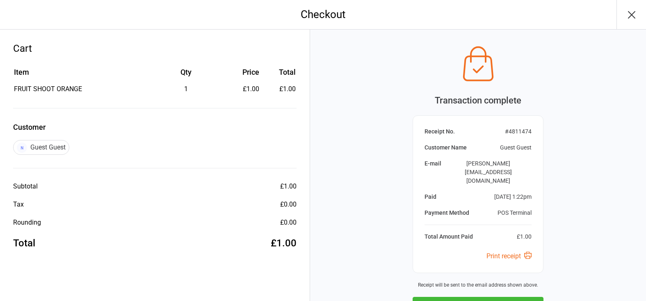
drag, startPoint x: 485, startPoint y: 261, endPoint x: 495, endPoint y: 258, distance: 10.4
click at [485, 296] on button "Next Sale" at bounding box center [478, 305] width 131 height 18
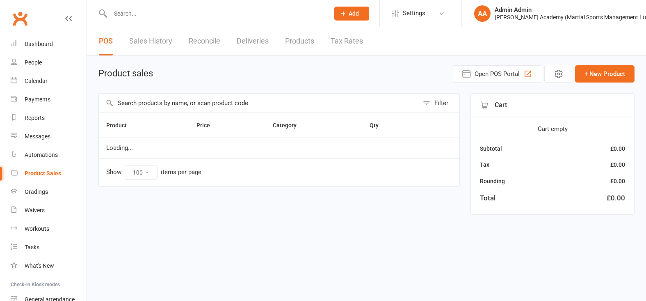
select select "100"
drag, startPoint x: 0, startPoint y: 0, endPoint x: 175, endPoint y: 19, distance: 176.1
click at [173, 19] on input "text" at bounding box center [216, 13] width 216 height 11
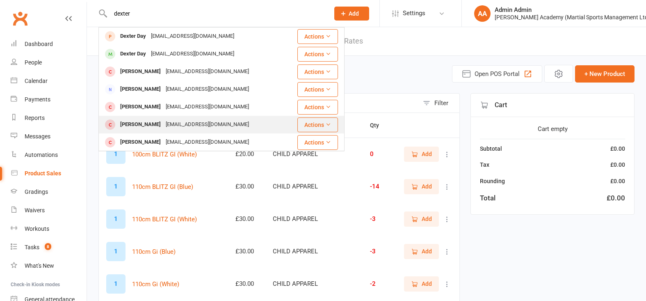
type input "dexter"
click at [202, 119] on div "Freyja Shemming dextershemming@gmail.com" at bounding box center [197, 124] width 197 height 17
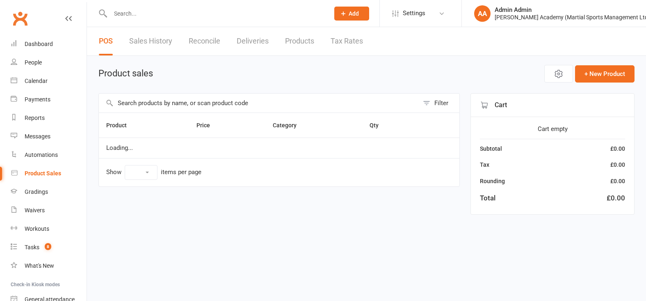
select select "100"
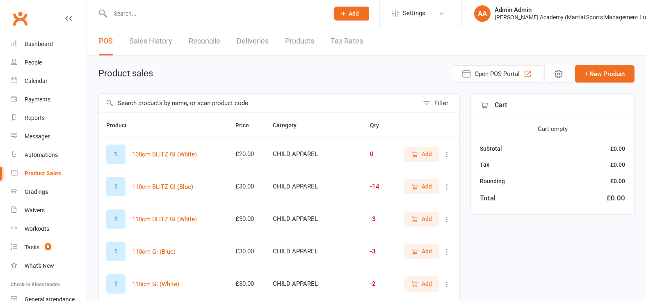
click at [201, 100] on input "text" at bounding box center [259, 102] width 320 height 19
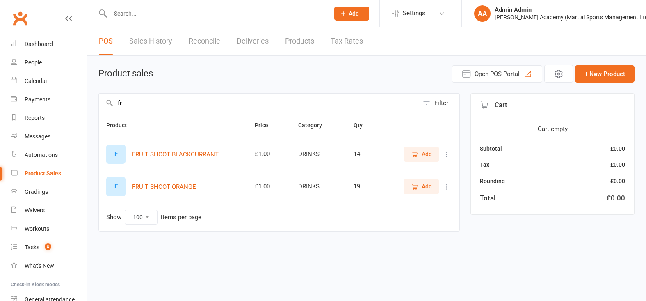
type input "f"
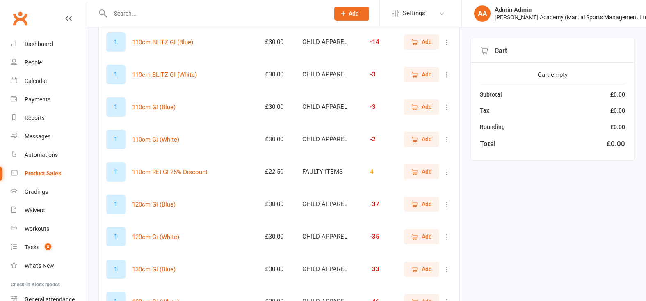
scroll to position [145, 0]
type input "gi"
click at [423, 272] on span "Add" at bounding box center [427, 268] width 10 height 9
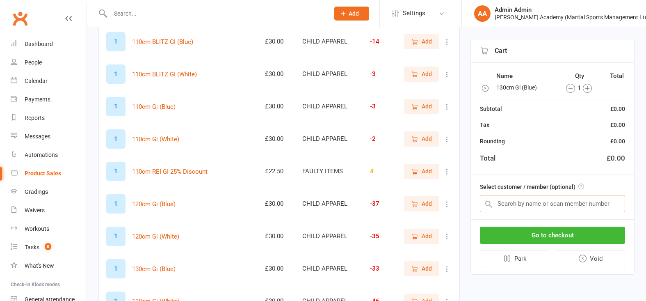
click at [511, 204] on input "text" at bounding box center [552, 203] width 145 height 17
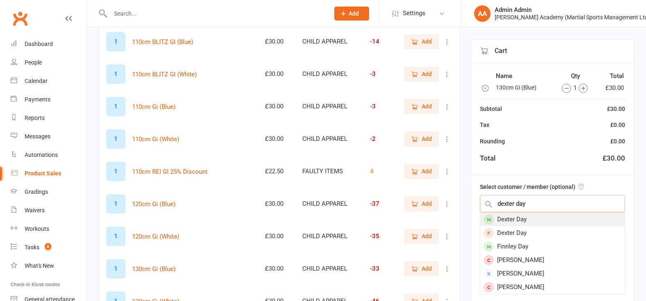
type input "dexter day"
click at [577, 216] on div "Dexter Day" at bounding box center [552, 219] width 144 height 14
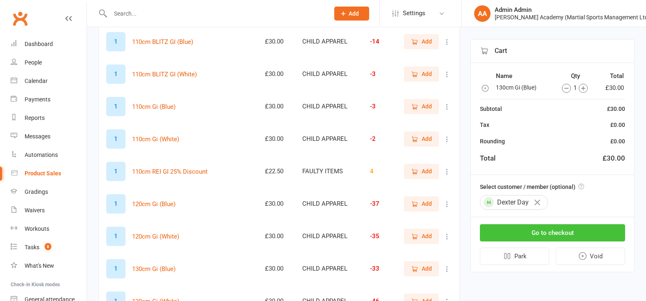
click at [590, 239] on button "Go to checkout" at bounding box center [552, 232] width 145 height 17
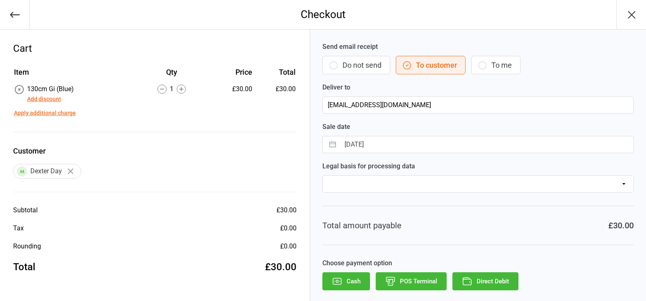
click at [410, 274] on button "POS Terminal" at bounding box center [411, 281] width 71 height 18
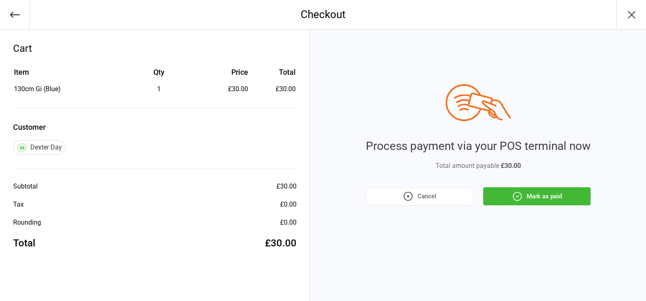
click at [536, 186] on div "Process payment via your POS terminal now Total amount payable £30.00 Cancel Ma…" at bounding box center [478, 144] width 225 height 121
click at [529, 196] on button "Mark as paid" at bounding box center [536, 196] width 107 height 18
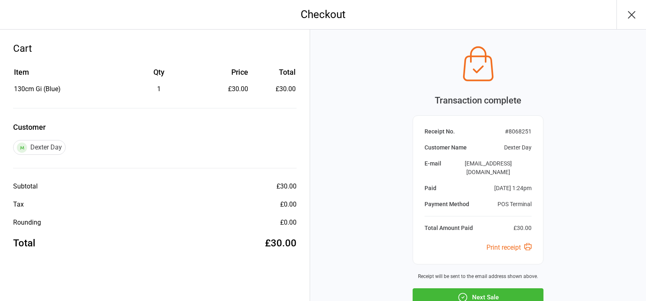
drag, startPoint x: 453, startPoint y: 251, endPoint x: 458, endPoint y: 257, distance: 8.1
click at [453, 251] on div "Transaction complete Receipt No. # 8068251 Customer Name [PERSON_NAME] E-mail […" at bounding box center [478, 174] width 131 height 264
click at [458, 288] on button "Next Sale" at bounding box center [478, 297] width 131 height 18
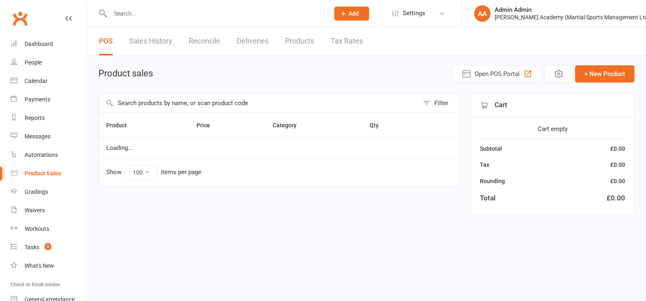
select select "100"
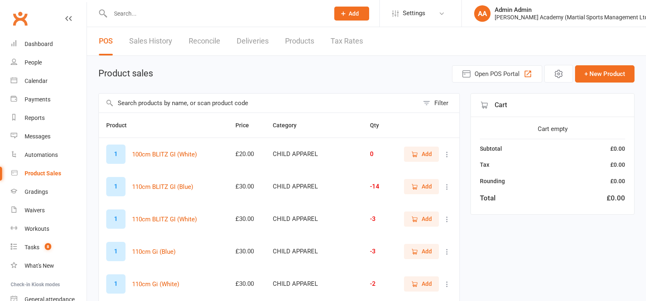
click at [203, 112] on input "text" at bounding box center [259, 102] width 320 height 19
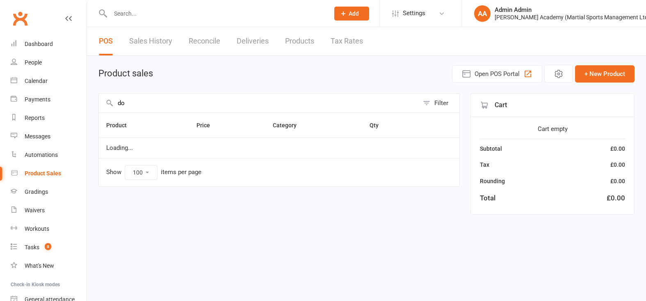
type input "d"
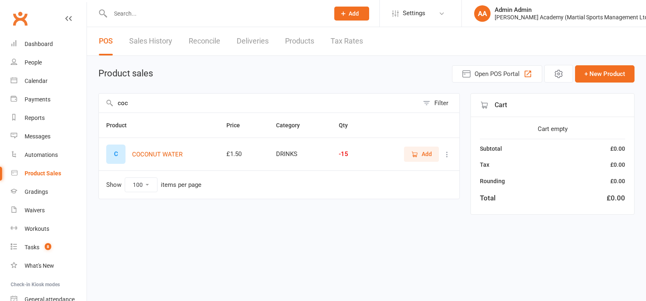
type input "coconut"
click at [413, 158] on span "Add" at bounding box center [421, 153] width 21 height 9
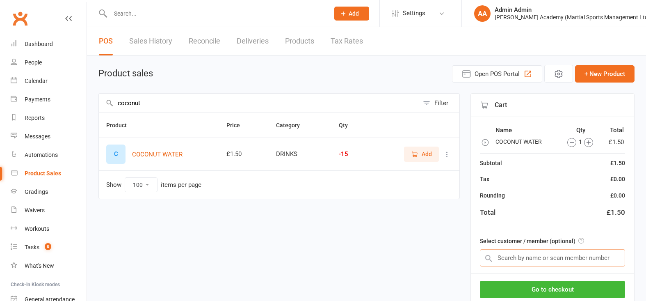
click at [564, 250] on input "text" at bounding box center [552, 257] width 145 height 17
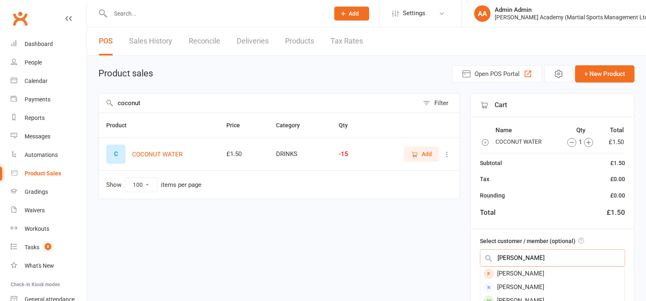
type input "[PERSON_NAME]"
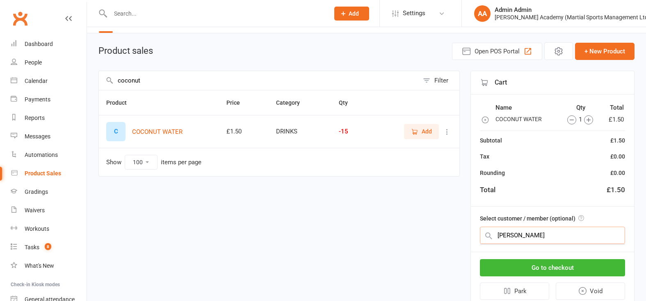
scroll to position [23, 0]
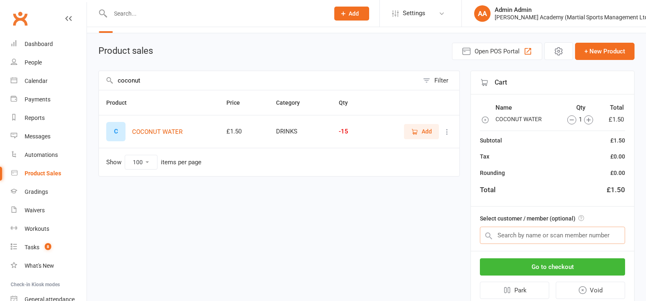
click at [543, 238] on input "text" at bounding box center [552, 234] width 145 height 17
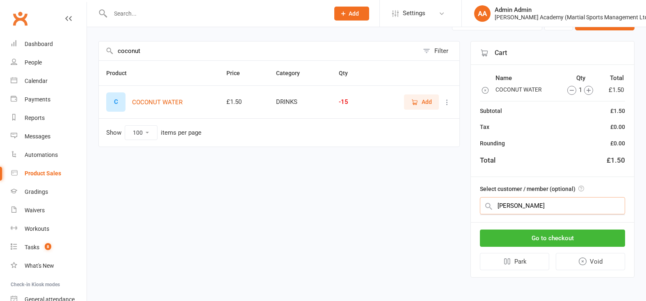
scroll to position [0, 0]
type input "d"
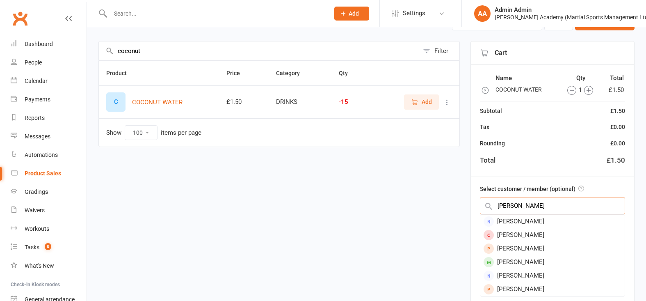
type input "[PERSON_NAME]"
drag, startPoint x: 544, startPoint y: 200, endPoint x: 565, endPoint y: 224, distance: 32.0
click at [528, 226] on div "[PERSON_NAME]" at bounding box center [552, 221] width 144 height 14
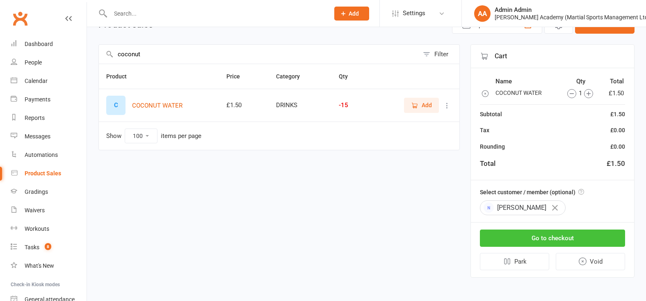
scroll to position [50, 0]
click at [536, 243] on button "Go to checkout" at bounding box center [552, 237] width 145 height 17
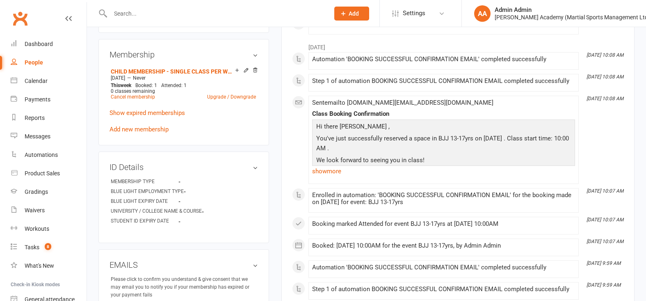
scroll to position [319, 0]
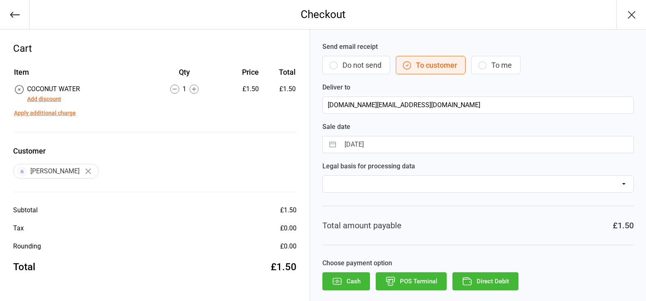
click at [406, 280] on button "POS Terminal" at bounding box center [411, 281] width 71 height 18
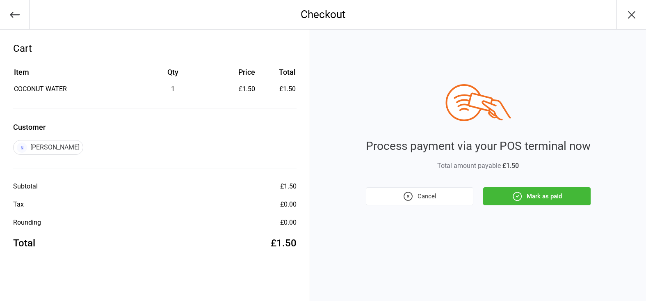
click at [535, 200] on button "Mark as paid" at bounding box center [536, 196] width 107 height 18
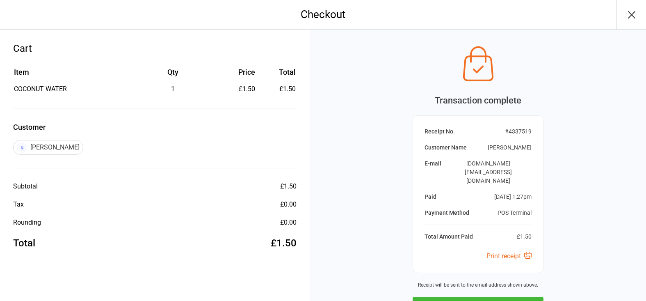
click at [481, 296] on button "Next Sale" at bounding box center [478, 305] width 131 height 18
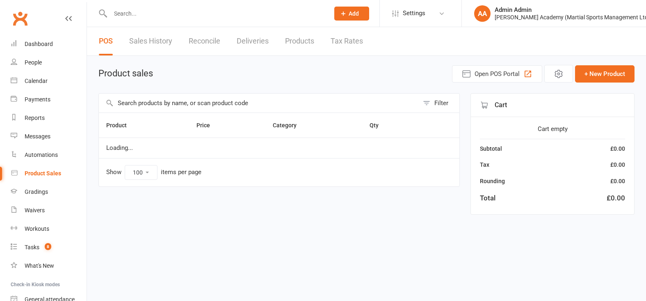
select select "100"
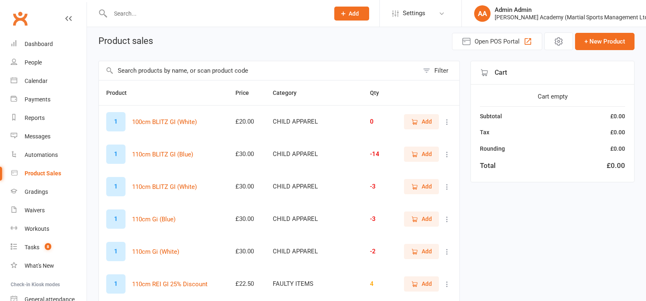
scroll to position [60, 0]
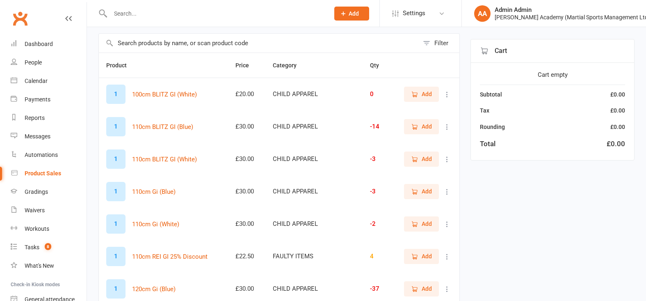
click at [217, 42] on input "text" at bounding box center [259, 43] width 320 height 19
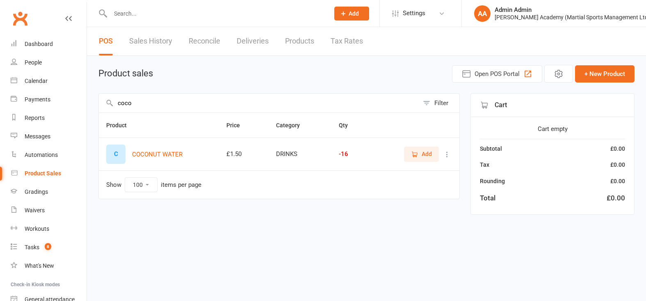
scroll to position [0, 0]
type input "coco"
click at [416, 152] on icon "button" at bounding box center [414, 153] width 7 height 7
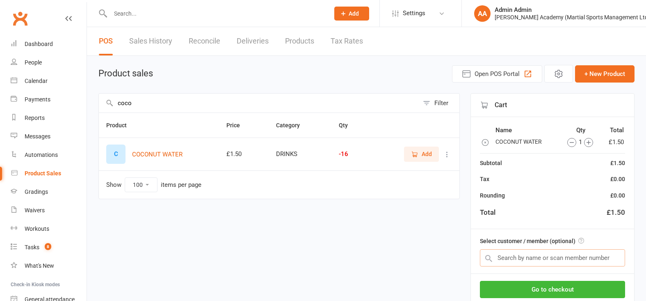
click at [544, 255] on input "text" at bounding box center [552, 257] width 145 height 17
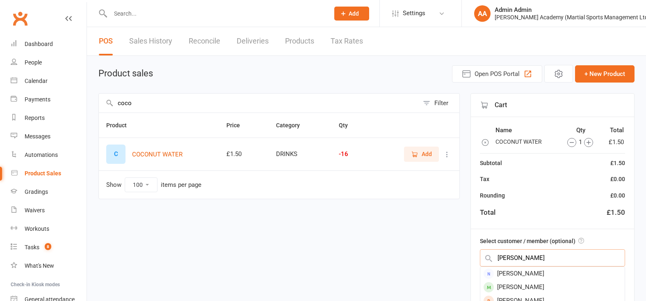
type input "harry thaw"
drag, startPoint x: 525, startPoint y: 255, endPoint x: 550, endPoint y: 275, distance: 31.8
click at [550, 275] on div "Harry Thwaites" at bounding box center [552, 274] width 144 height 14
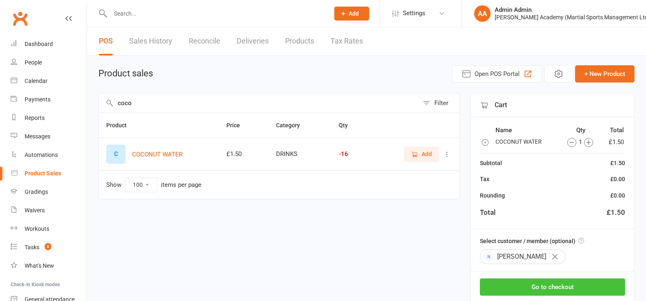
click at [549, 281] on button "Go to checkout" at bounding box center [552, 286] width 145 height 17
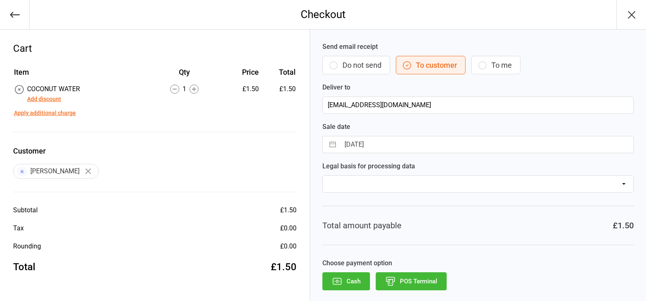
click at [399, 280] on button "POS Terminal" at bounding box center [411, 281] width 71 height 18
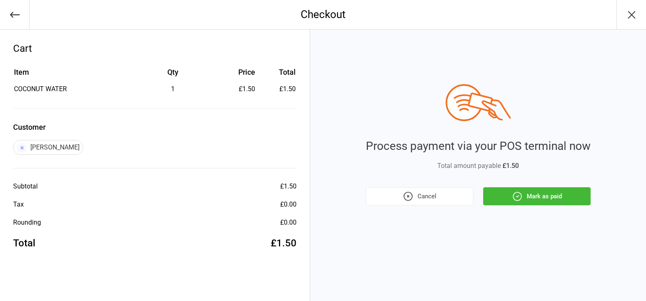
click at [560, 194] on button "Mark as paid" at bounding box center [536, 196] width 107 height 18
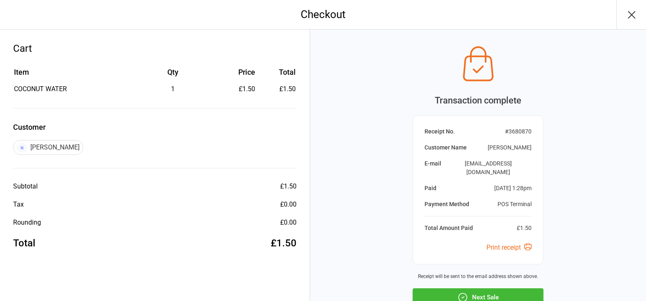
drag, startPoint x: 492, startPoint y: 279, endPoint x: 494, endPoint y: 274, distance: 5.2
click at [493, 278] on div "Transaction complete Receipt No. # 3680870 Customer Name Harry Thwaites E-mail …" at bounding box center [478, 195] width 336 height 330
click at [496, 288] on button "Next Sale" at bounding box center [478, 297] width 131 height 18
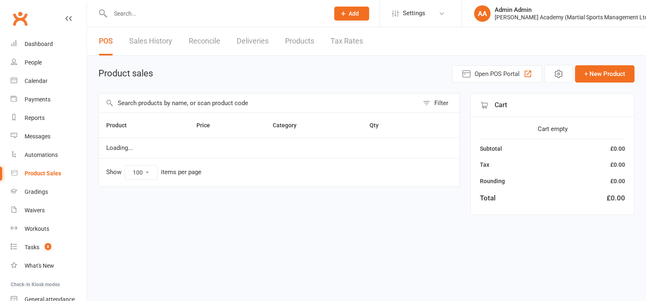
select select "100"
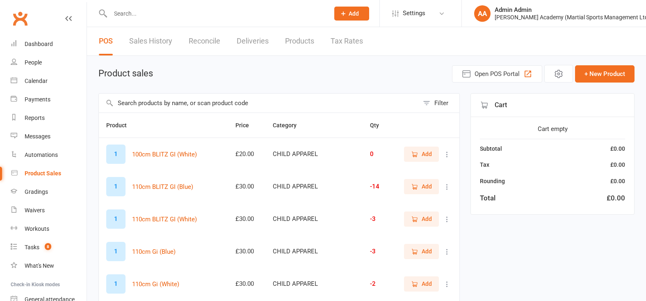
click at [169, 103] on input "text" at bounding box center [259, 102] width 320 height 19
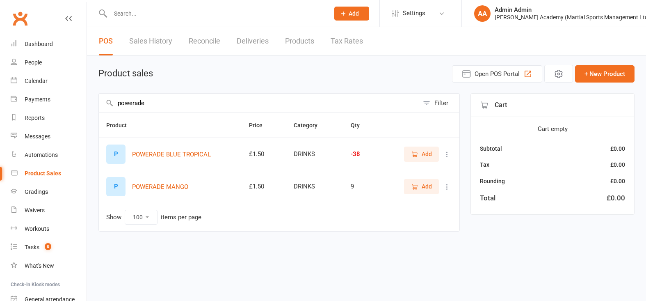
type input "powerade"
click at [426, 155] on span "Add" at bounding box center [427, 153] width 10 height 9
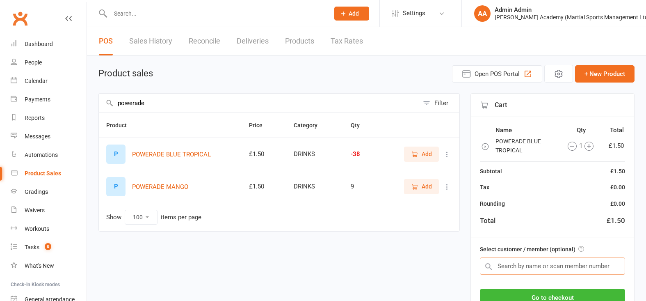
click at [511, 271] on input "text" at bounding box center [552, 265] width 145 height 17
type input "p"
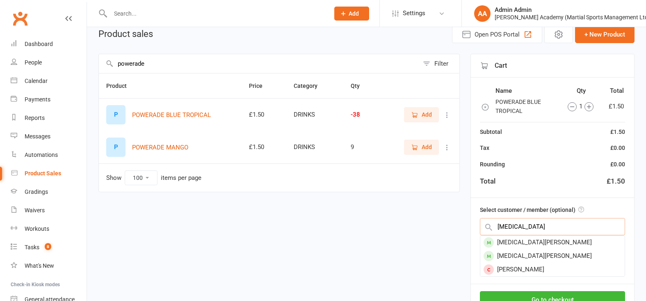
scroll to position [43, 0]
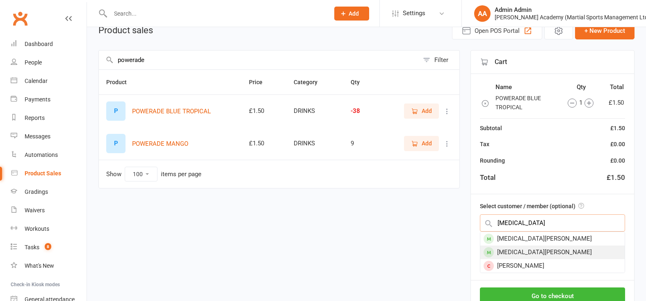
type input "nikita"
click at [553, 253] on div "Nikita Kovalenko" at bounding box center [552, 252] width 144 height 14
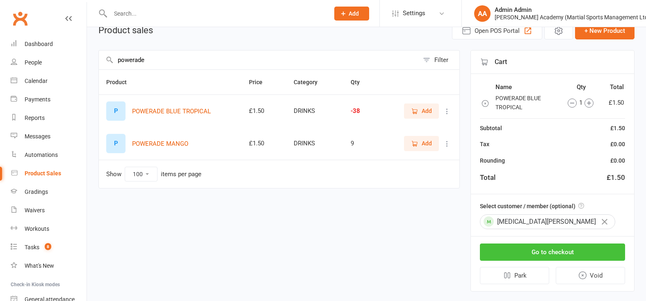
click at [552, 251] on button "Go to checkout" at bounding box center [552, 251] width 145 height 17
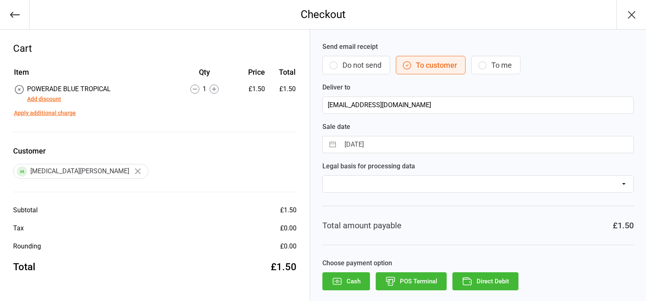
click at [631, 14] on icon "button" at bounding box center [631, 14] width 7 height 7
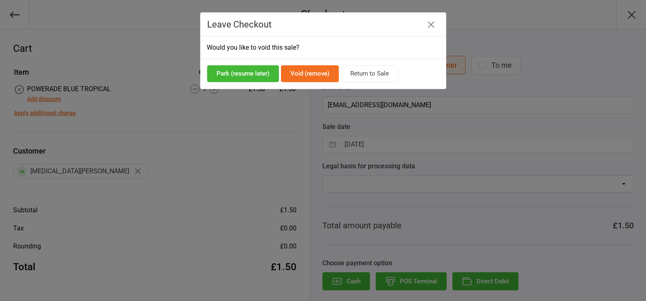
click at [306, 78] on button "Void (remove)" at bounding box center [310, 73] width 58 height 17
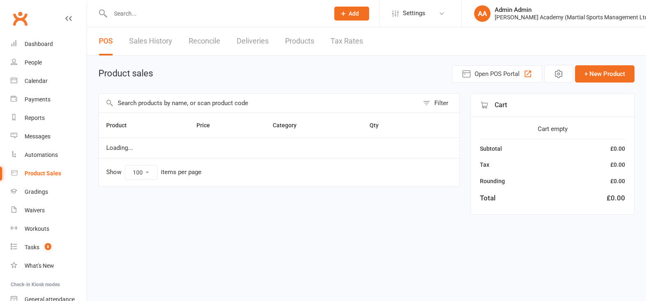
select select "100"
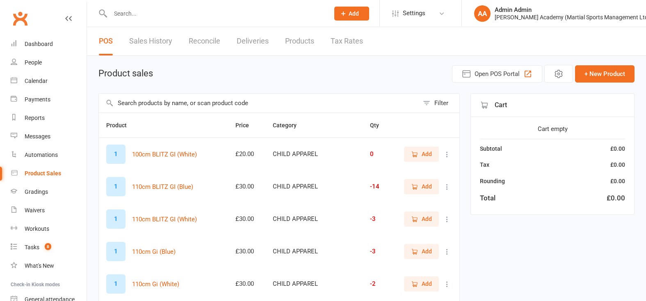
click at [222, 110] on input "text" at bounding box center [259, 102] width 320 height 19
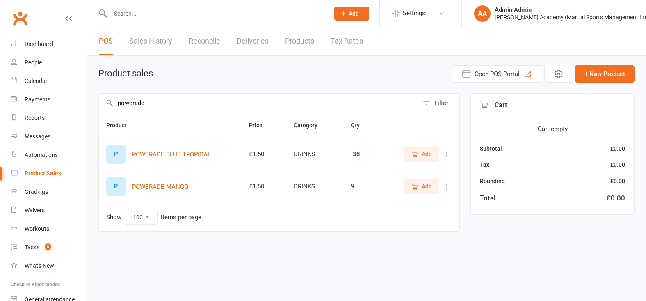
type input "powerade"
click at [428, 161] on button "Add" at bounding box center [421, 153] width 35 height 15
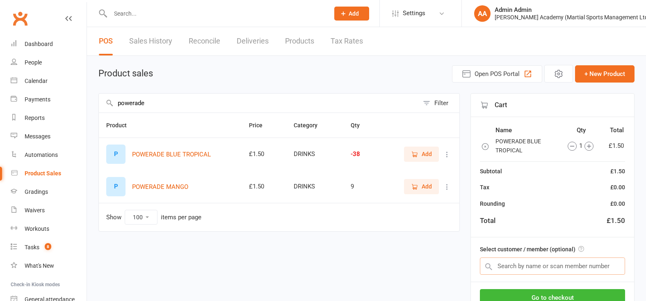
click at [534, 268] on input "text" at bounding box center [552, 265] width 145 height 17
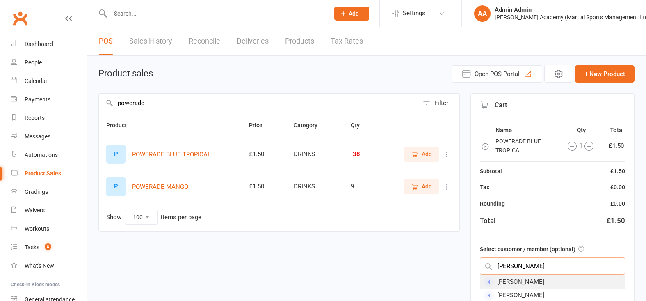
type input "[PERSON_NAME]"
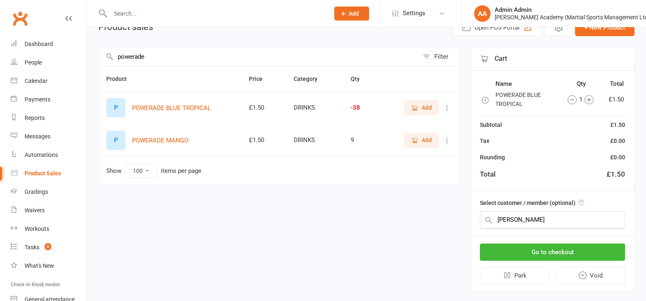
scroll to position [48, 0]
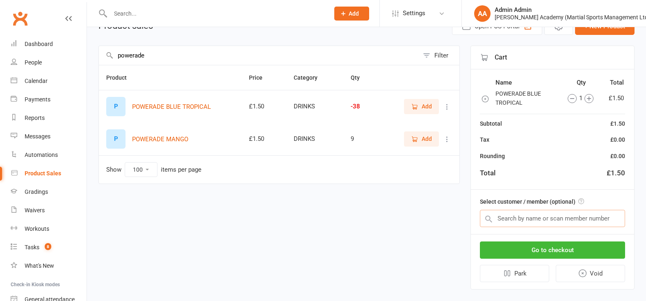
click at [540, 216] on input "text" at bounding box center [552, 218] width 145 height 17
type input "s"
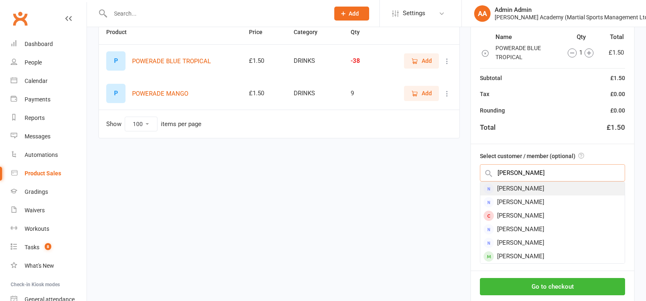
scroll to position [0, 0]
type input "[PERSON_NAME]"
click at [532, 191] on div "[PERSON_NAME]" at bounding box center [552, 189] width 144 height 14
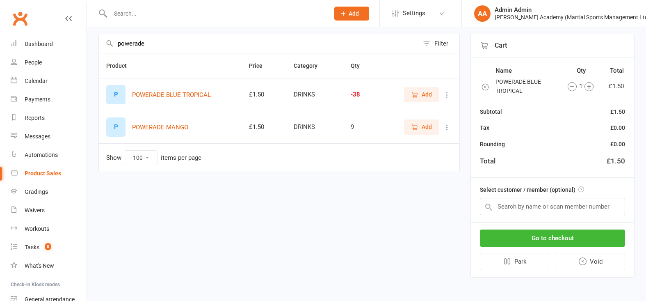
scroll to position [57, 0]
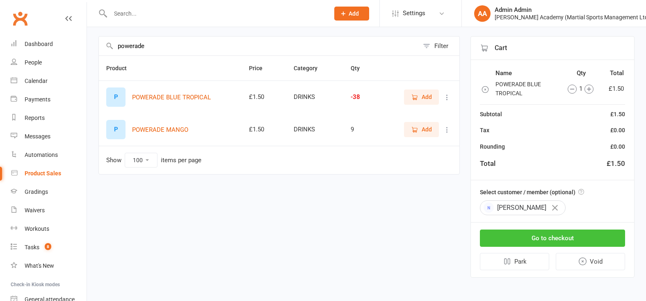
click at [520, 234] on button "Go to checkout" at bounding box center [552, 237] width 145 height 17
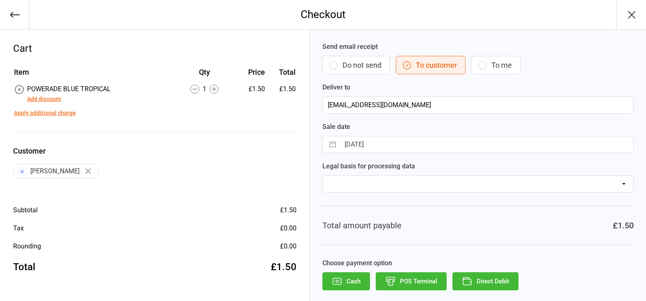
click at [421, 273] on button "POS Terminal" at bounding box center [411, 281] width 71 height 18
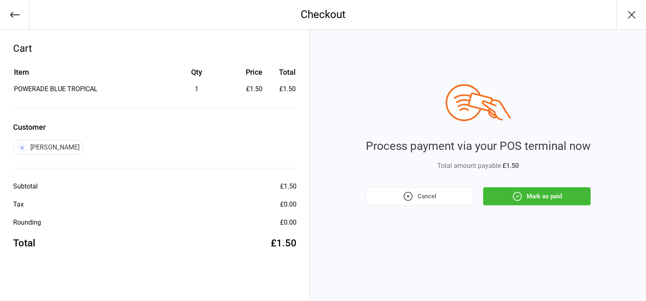
click at [514, 190] on button "Mark as paid" at bounding box center [536, 196] width 107 height 18
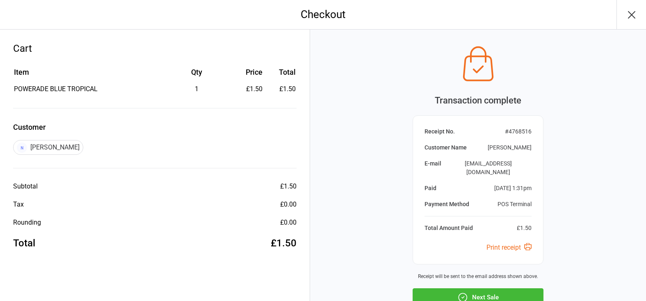
click at [461, 292] on icon "button" at bounding box center [462, 297] width 11 height 11
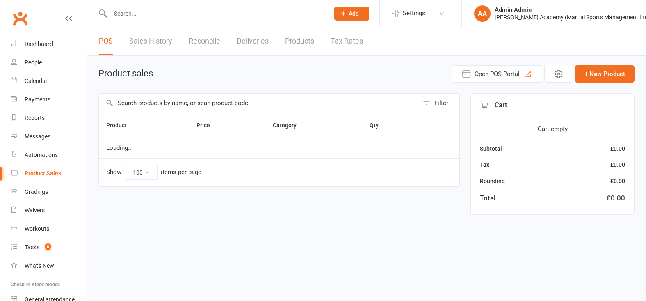
select select "100"
click at [181, 103] on input "text" at bounding box center [259, 102] width 320 height 19
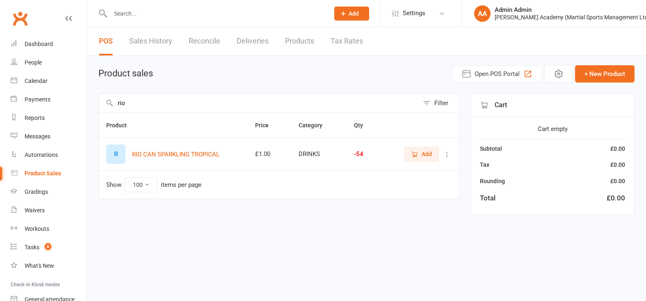
type input "rio"
click at [424, 158] on span "Add" at bounding box center [427, 153] width 10 height 9
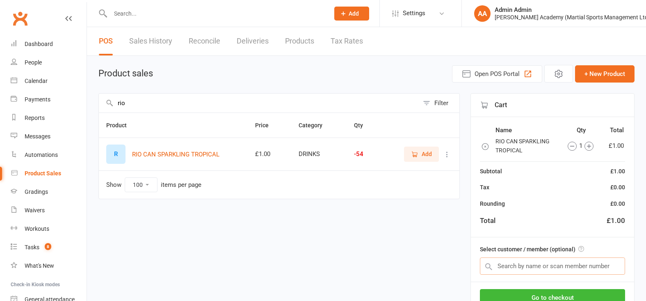
click at [523, 269] on input "text" at bounding box center [552, 265] width 145 height 17
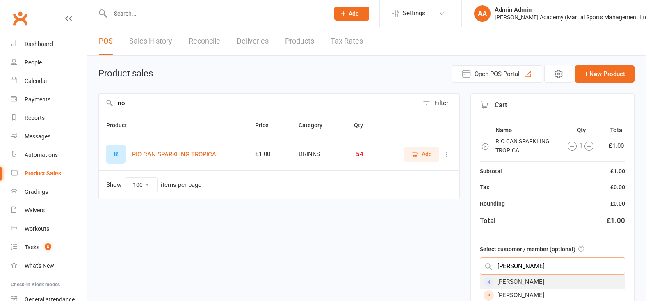
type input "baim"
click at [553, 283] on div "[PERSON_NAME]" at bounding box center [552, 282] width 144 height 14
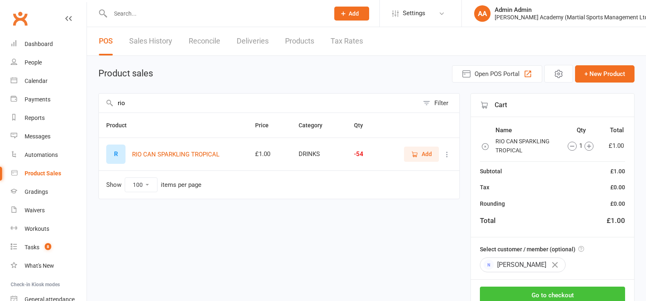
click at [548, 288] on button "Go to checkout" at bounding box center [552, 294] width 145 height 17
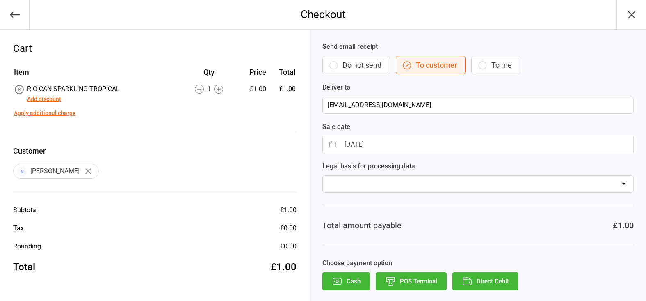
click at [401, 276] on button "POS Terminal" at bounding box center [411, 281] width 71 height 18
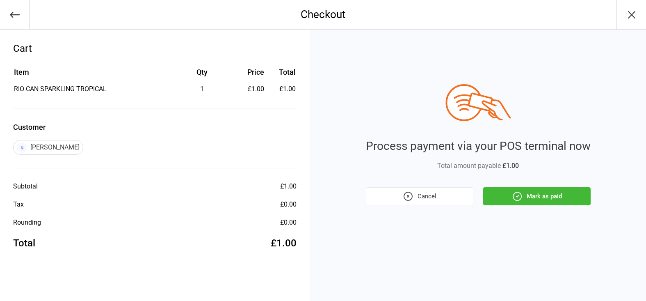
click at [547, 192] on button "Mark as paid" at bounding box center [536, 196] width 107 height 18
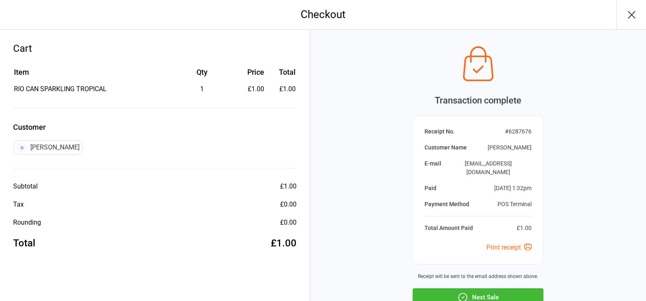
click at [502, 288] on button "Next Sale" at bounding box center [478, 297] width 131 height 18
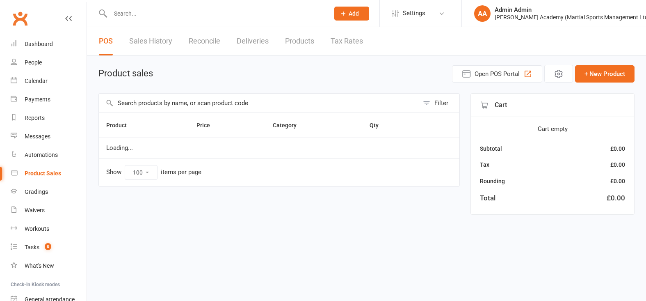
select select "100"
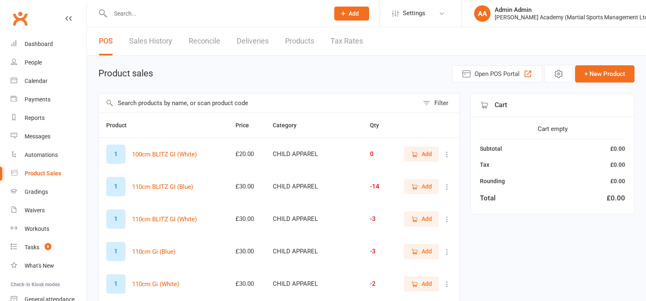
click at [201, 110] on input "text" at bounding box center [259, 102] width 320 height 19
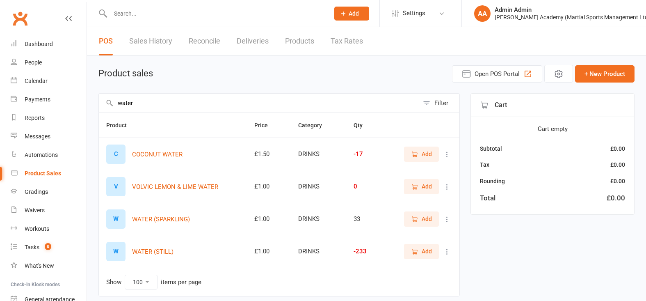
type input "water"
click at [414, 253] on icon "button" at bounding box center [414, 251] width 5 height 5
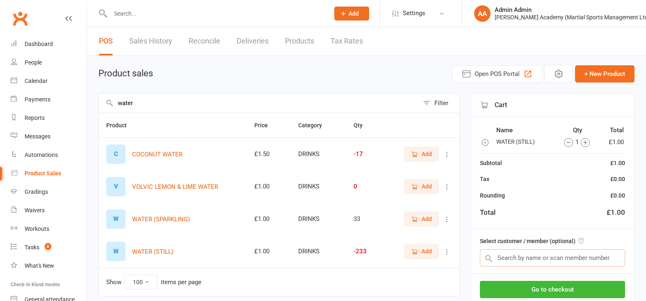
click at [517, 256] on input "text" at bounding box center [552, 257] width 145 height 17
click at [423, 252] on span "Add" at bounding box center [427, 250] width 10 height 9
click at [422, 252] on span "Add" at bounding box center [427, 250] width 10 height 9
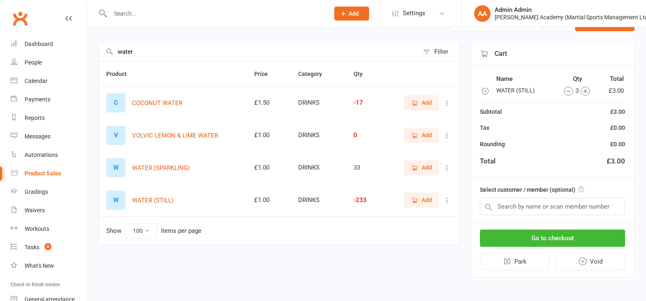
scroll to position [52, 0]
click at [534, 201] on input "text" at bounding box center [552, 206] width 145 height 17
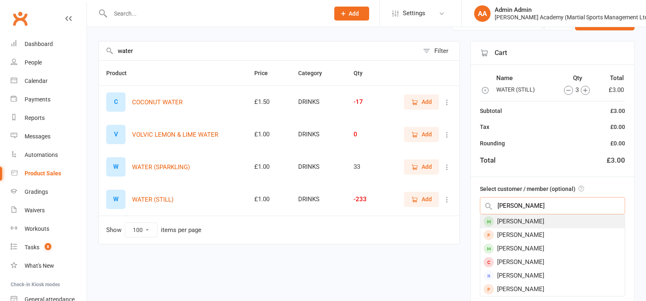
type input "william vara"
click at [547, 223] on div "William Varadi" at bounding box center [552, 221] width 144 height 14
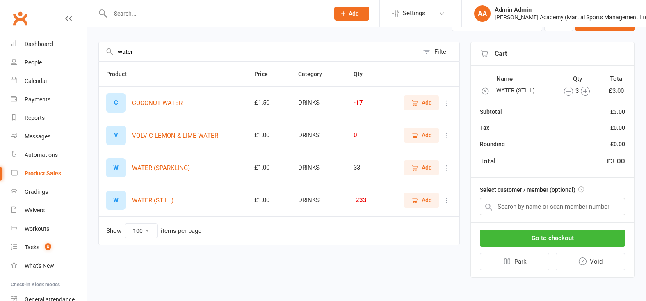
scroll to position [50, 0]
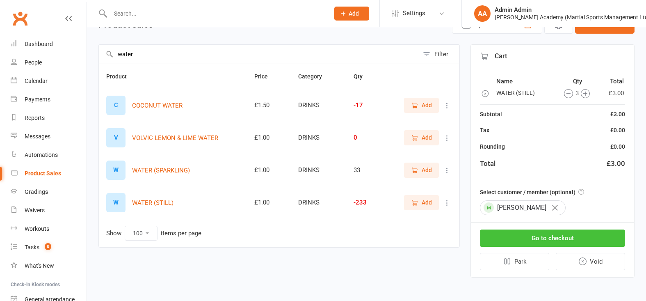
click at [544, 241] on button "Go to checkout" at bounding box center [552, 237] width 145 height 17
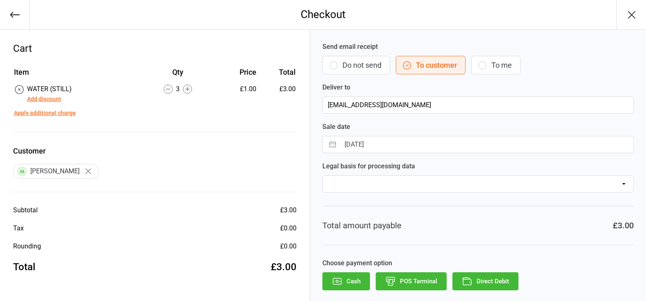
click at [413, 286] on button "POS Terminal" at bounding box center [411, 281] width 71 height 18
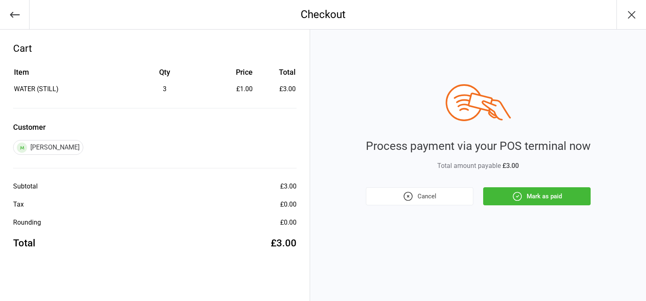
click at [545, 189] on button "Mark as paid" at bounding box center [536, 196] width 107 height 18
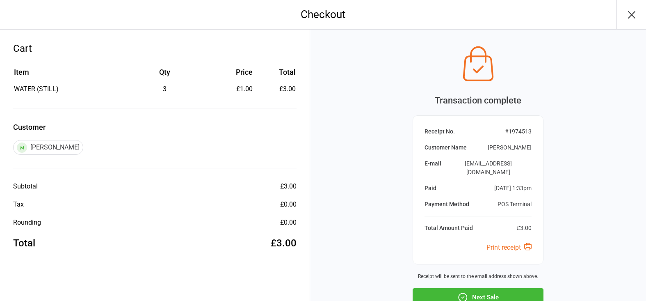
click at [513, 288] on button "Next Sale" at bounding box center [478, 297] width 131 height 18
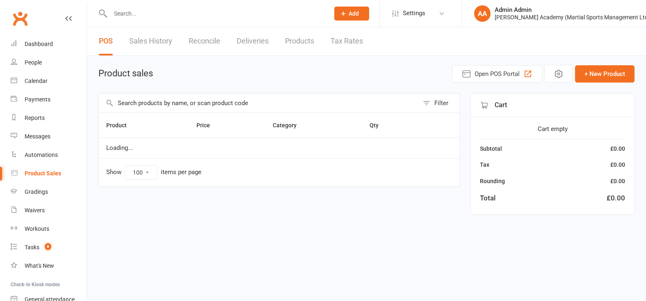
select select "100"
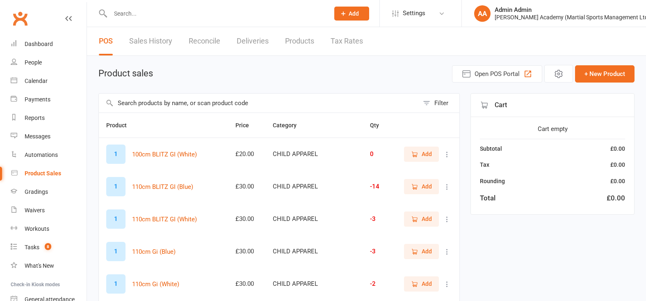
click at [207, 102] on input "text" at bounding box center [259, 102] width 320 height 19
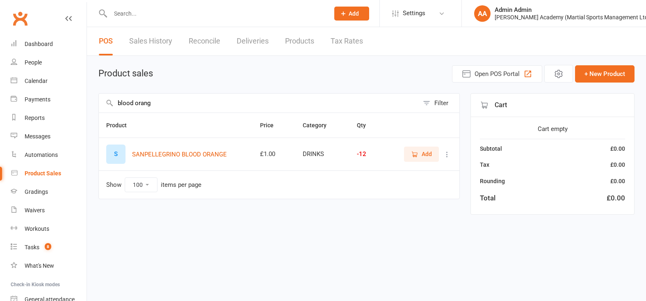
type input "blood orang"
click at [429, 156] on span "Add" at bounding box center [427, 153] width 10 height 9
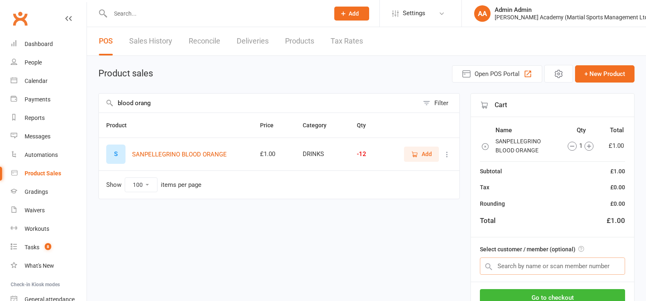
click at [555, 271] on input "text" at bounding box center [552, 265] width 145 height 17
type input "[PERSON_NAME]"
